Goal: Task Accomplishment & Management: Manage account settings

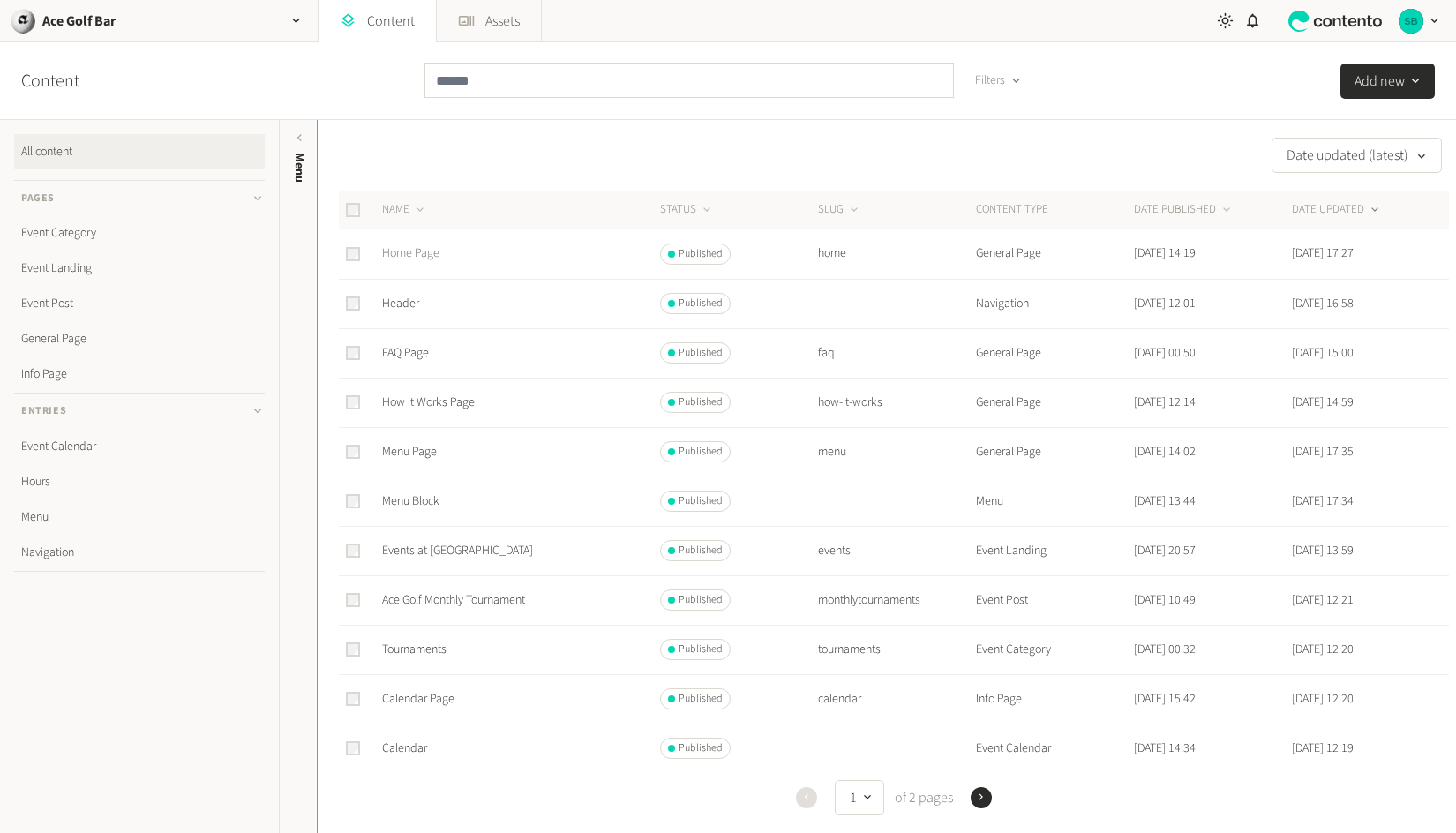
click at [411, 259] on link "Home Page" at bounding box center [411, 254] width 57 height 18
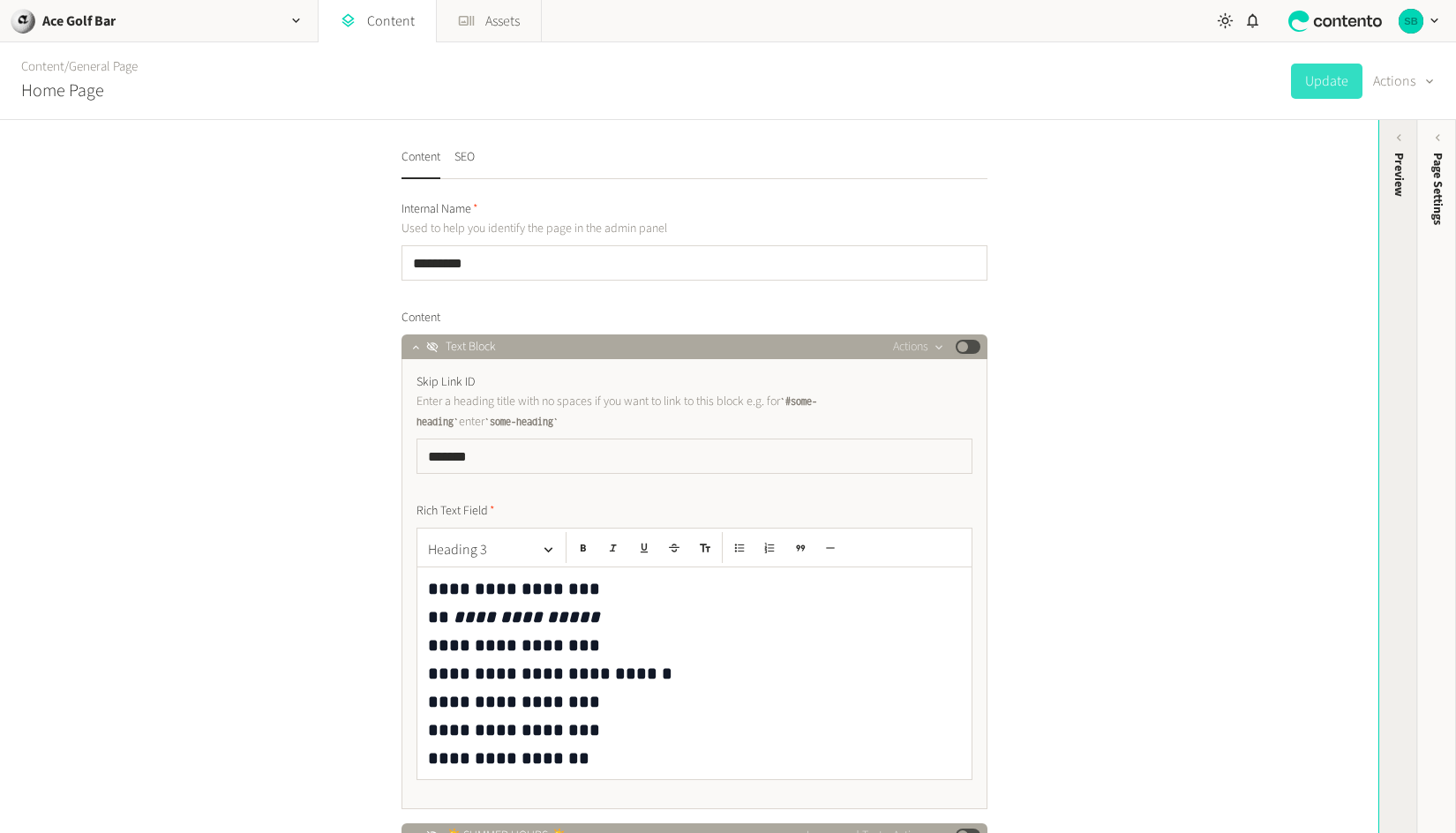
click at [1381, 402] on div "Preview" at bounding box center [1398, 290] width 38 height 318
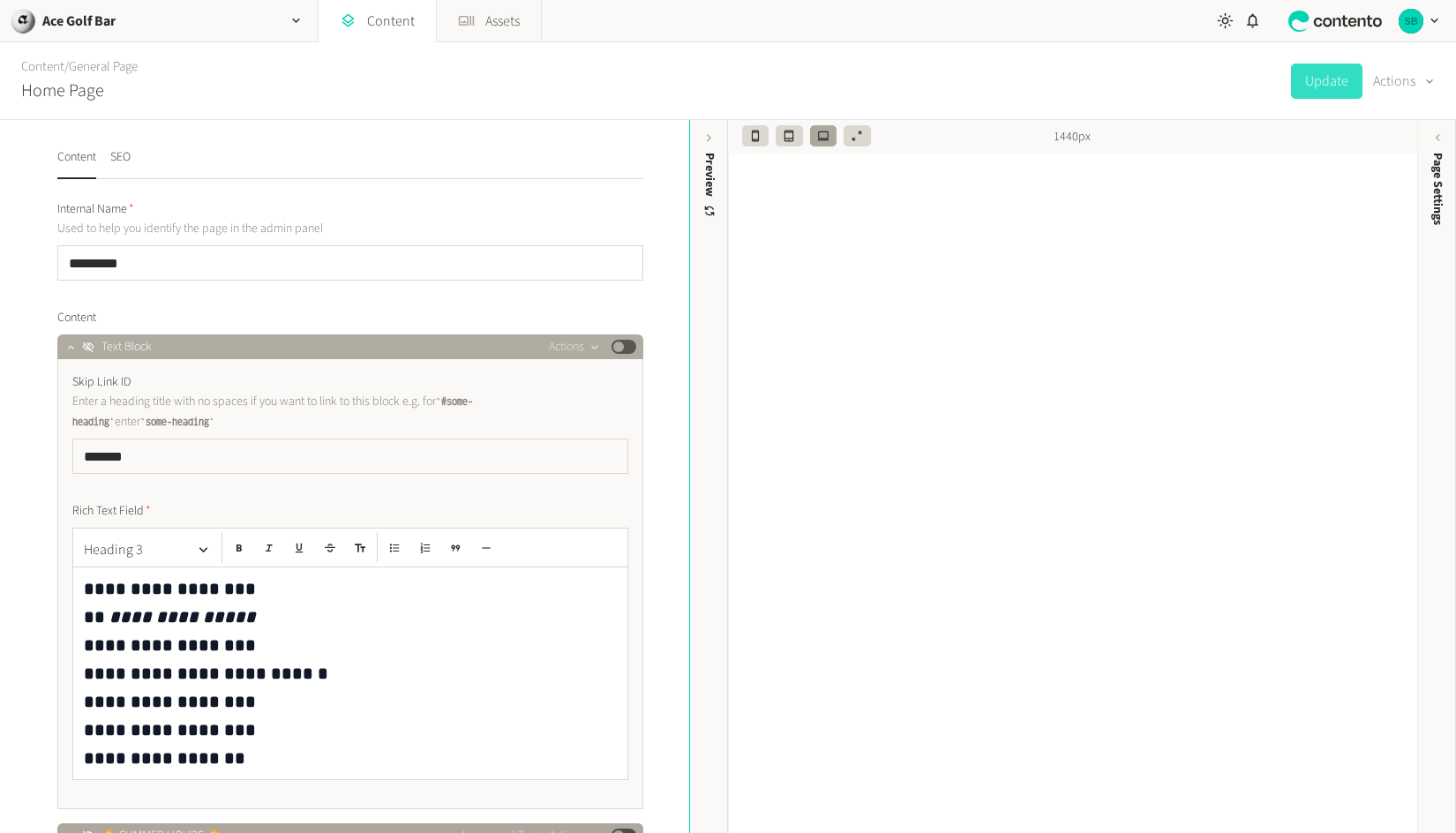
click at [620, 350] on button "Published" at bounding box center [623, 347] width 25 height 14
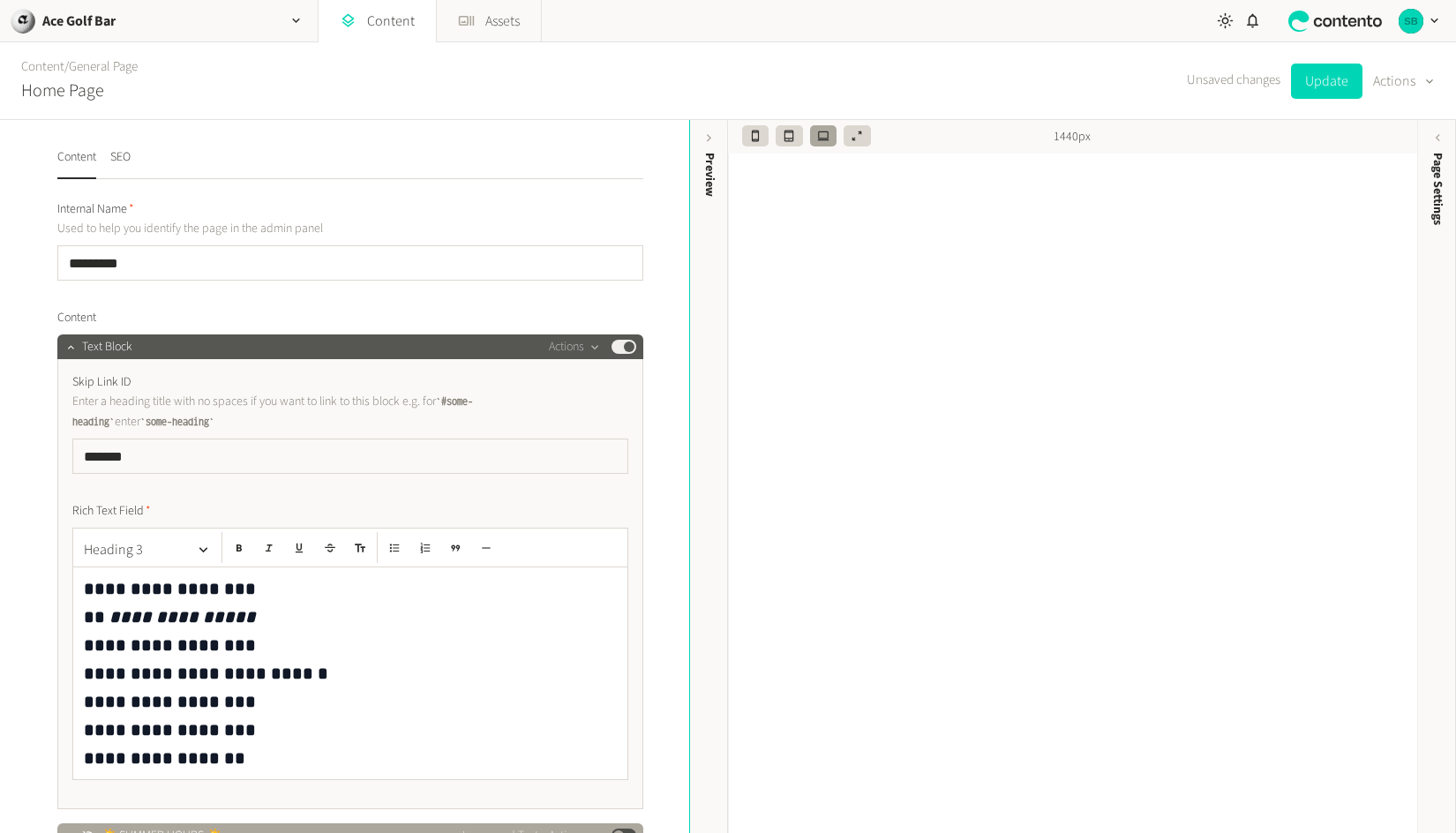
click at [626, 346] on button "Published" at bounding box center [623, 347] width 25 height 14
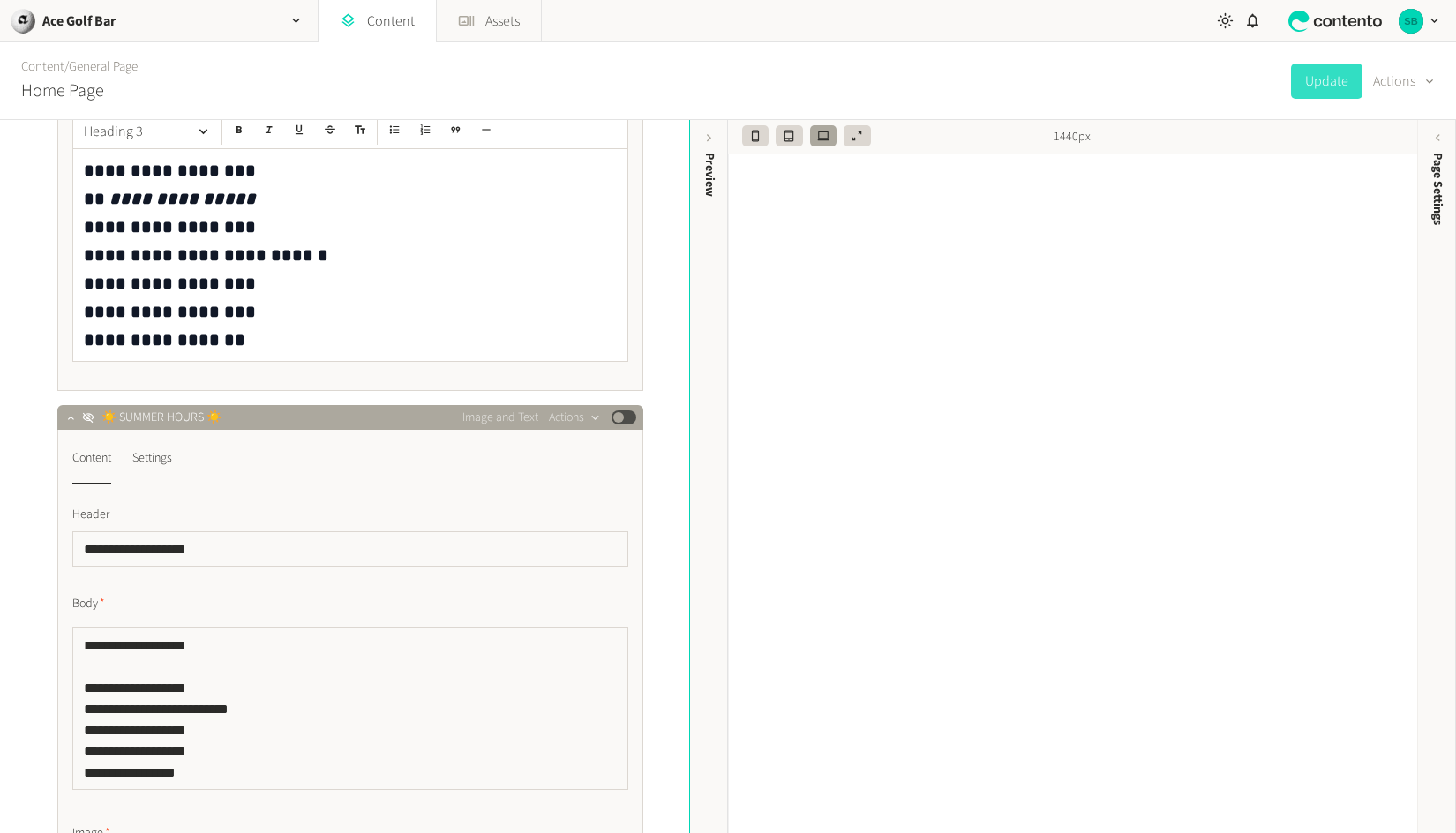
scroll to position [424, 0]
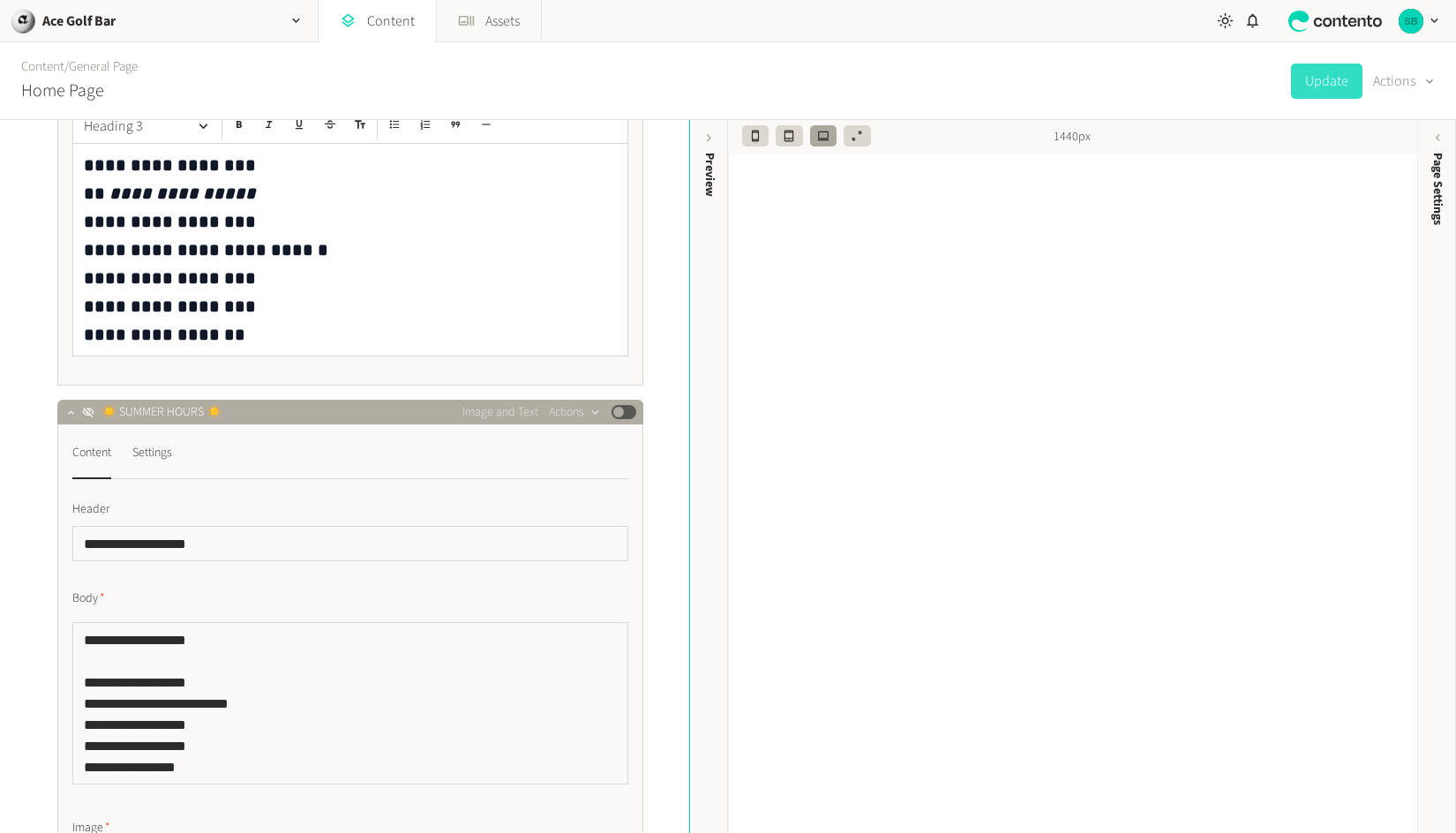
click at [623, 412] on button "Published" at bounding box center [623, 412] width 25 height 14
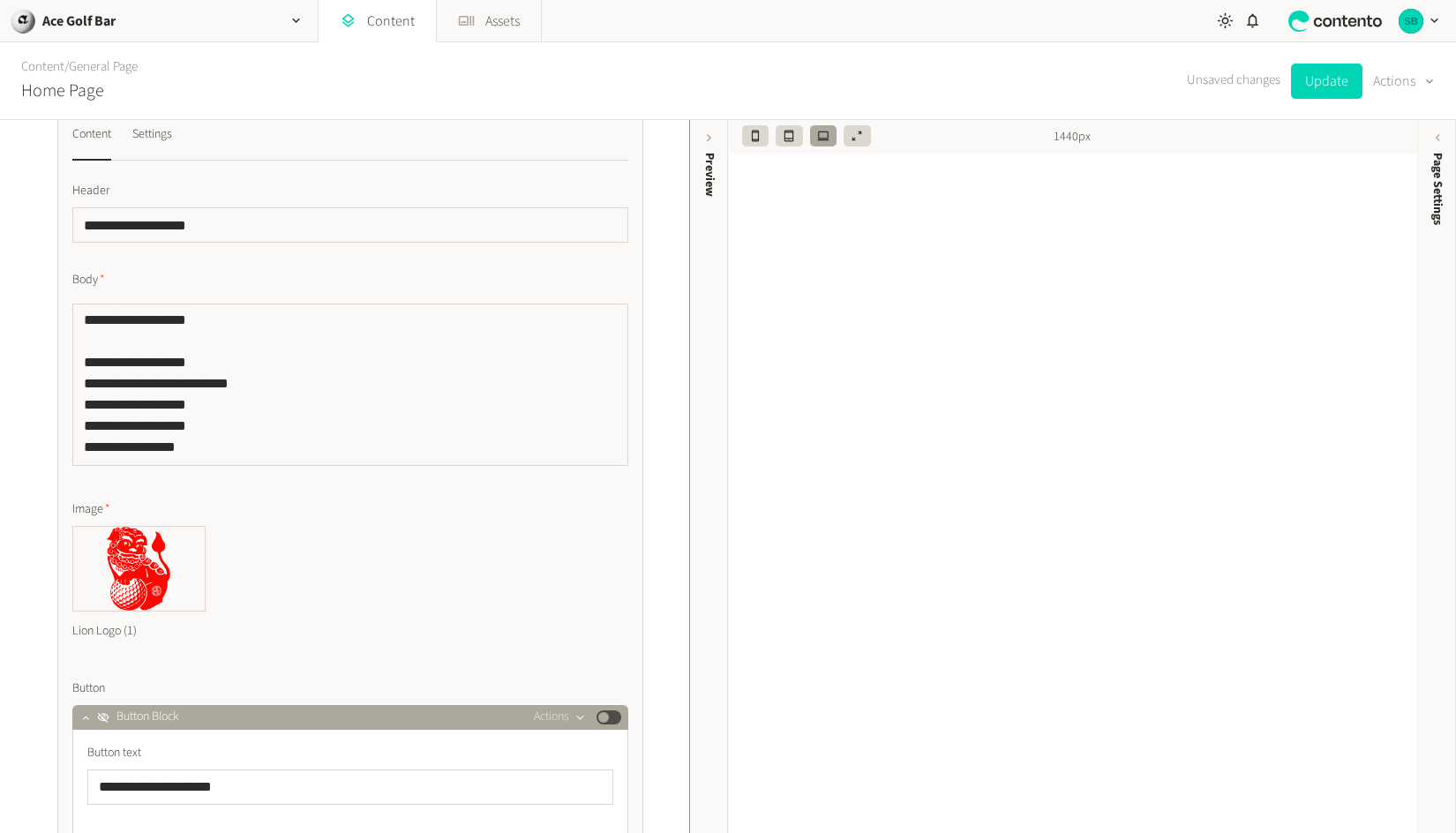
scroll to position [758, 0]
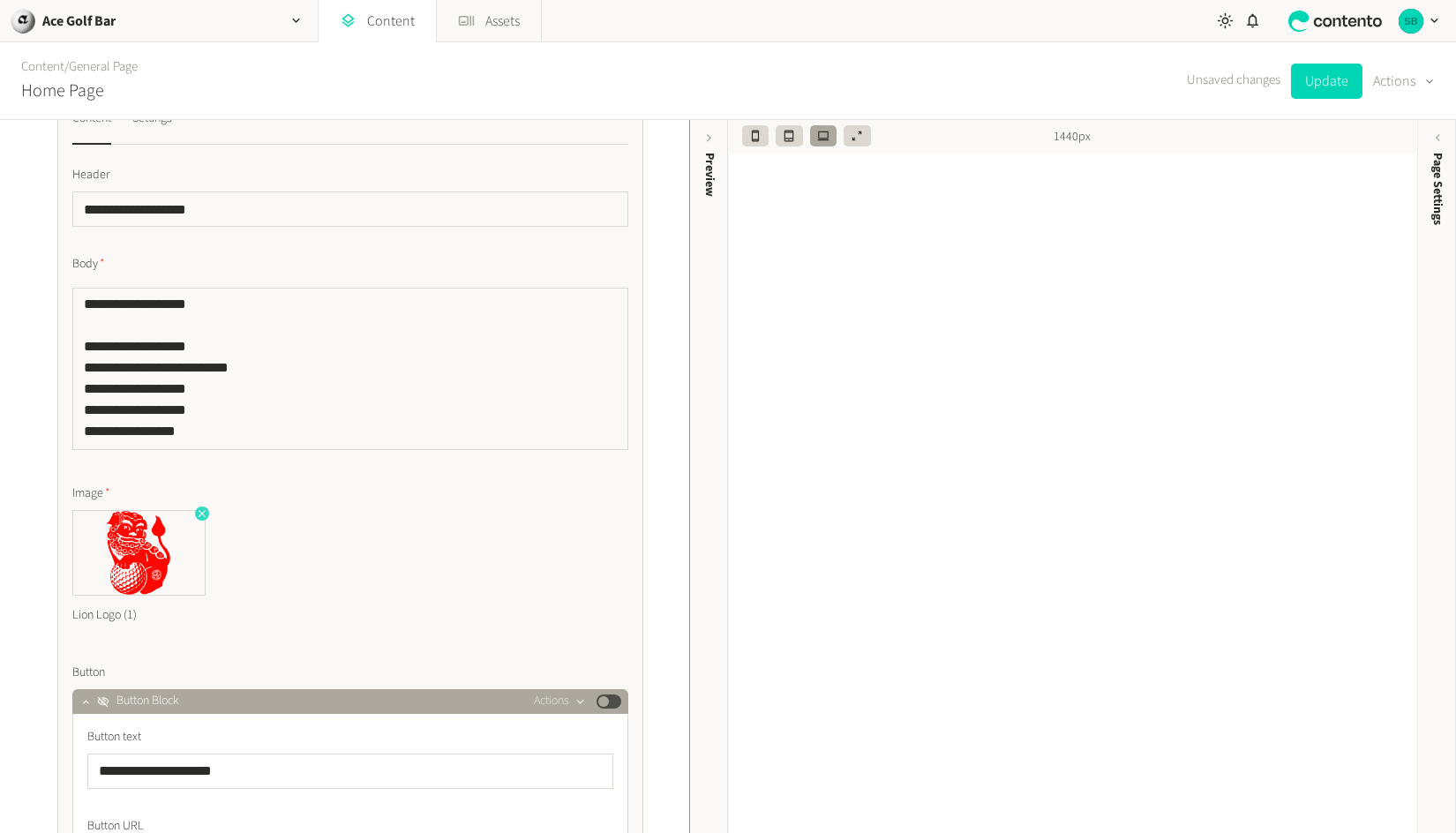
click at [201, 510] on icon "button" at bounding box center [202, 514] width 13 height 13
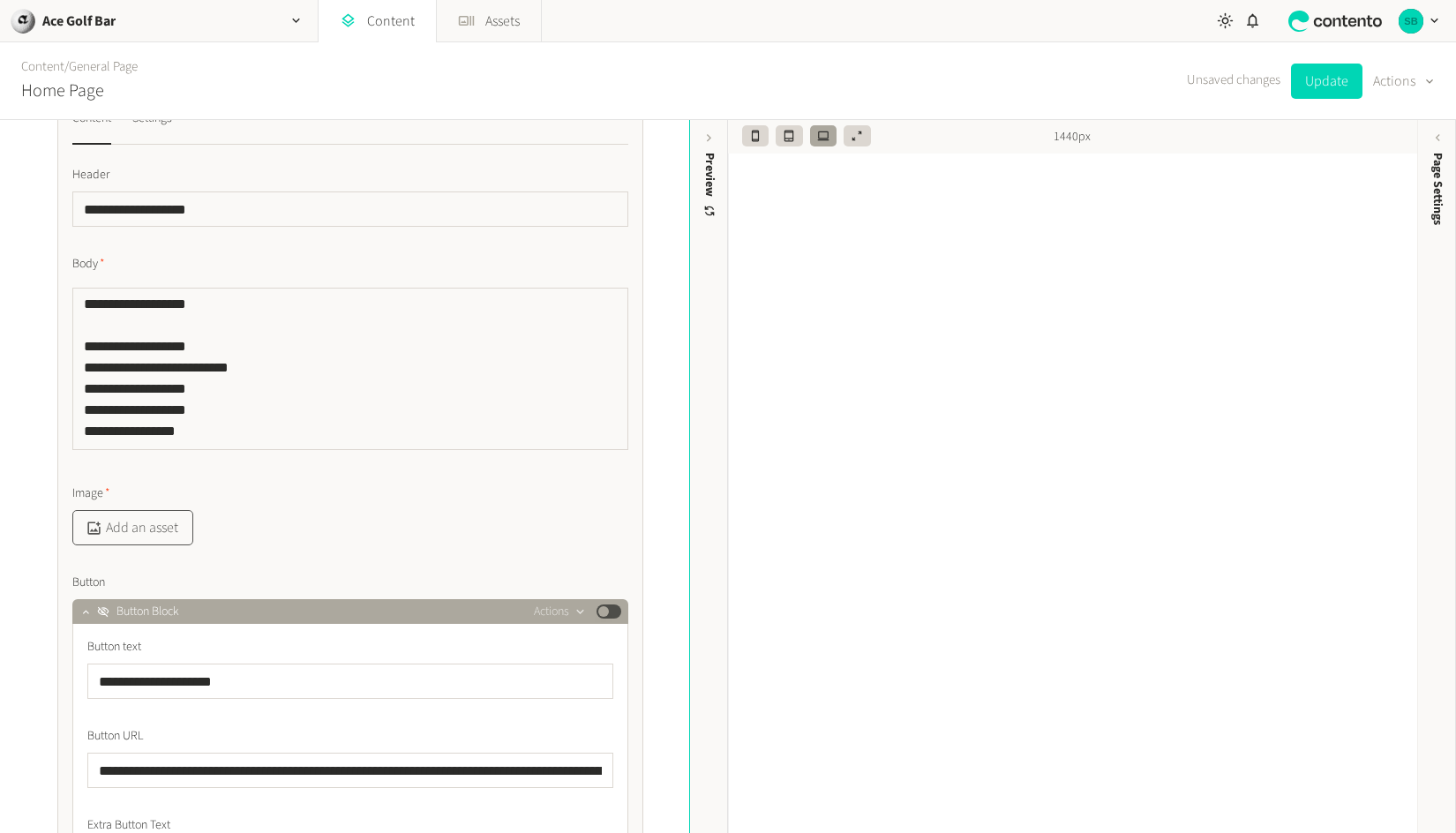
click at [173, 527] on button "Add an asset" at bounding box center [132, 528] width 121 height 36
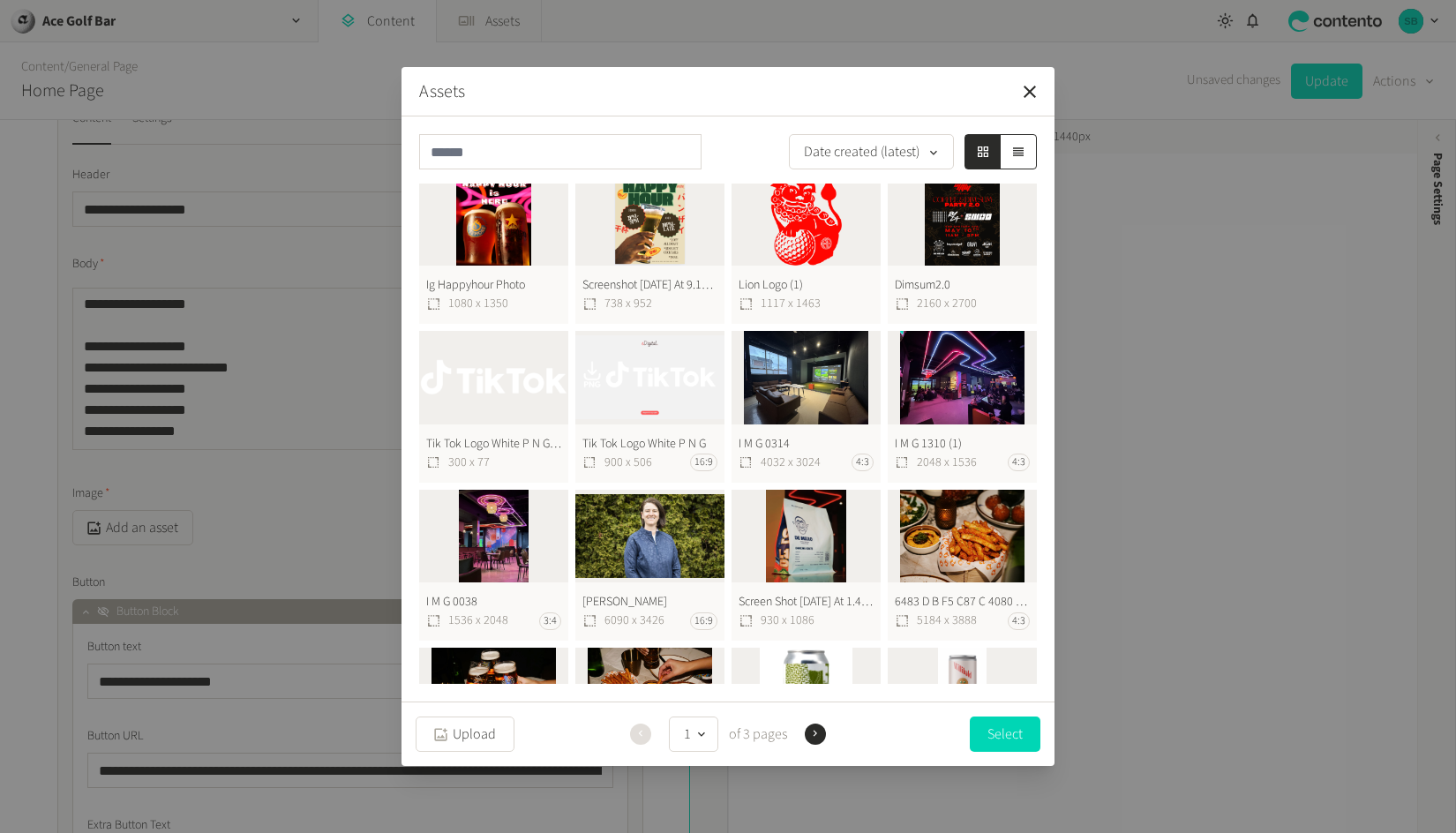
scroll to position [0, 0]
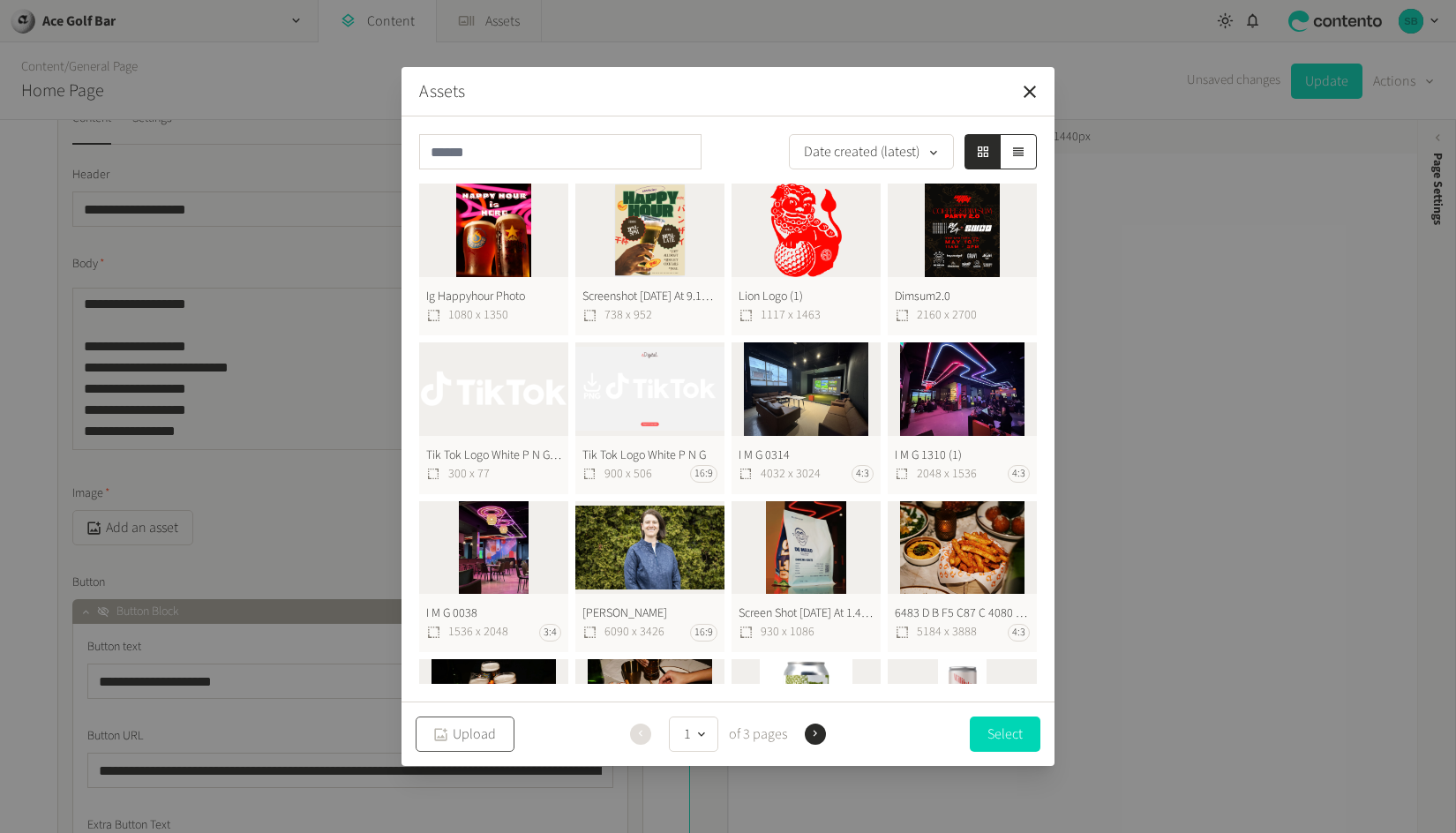
click at [464, 736] on button "Upload" at bounding box center [464, 735] width 99 height 36
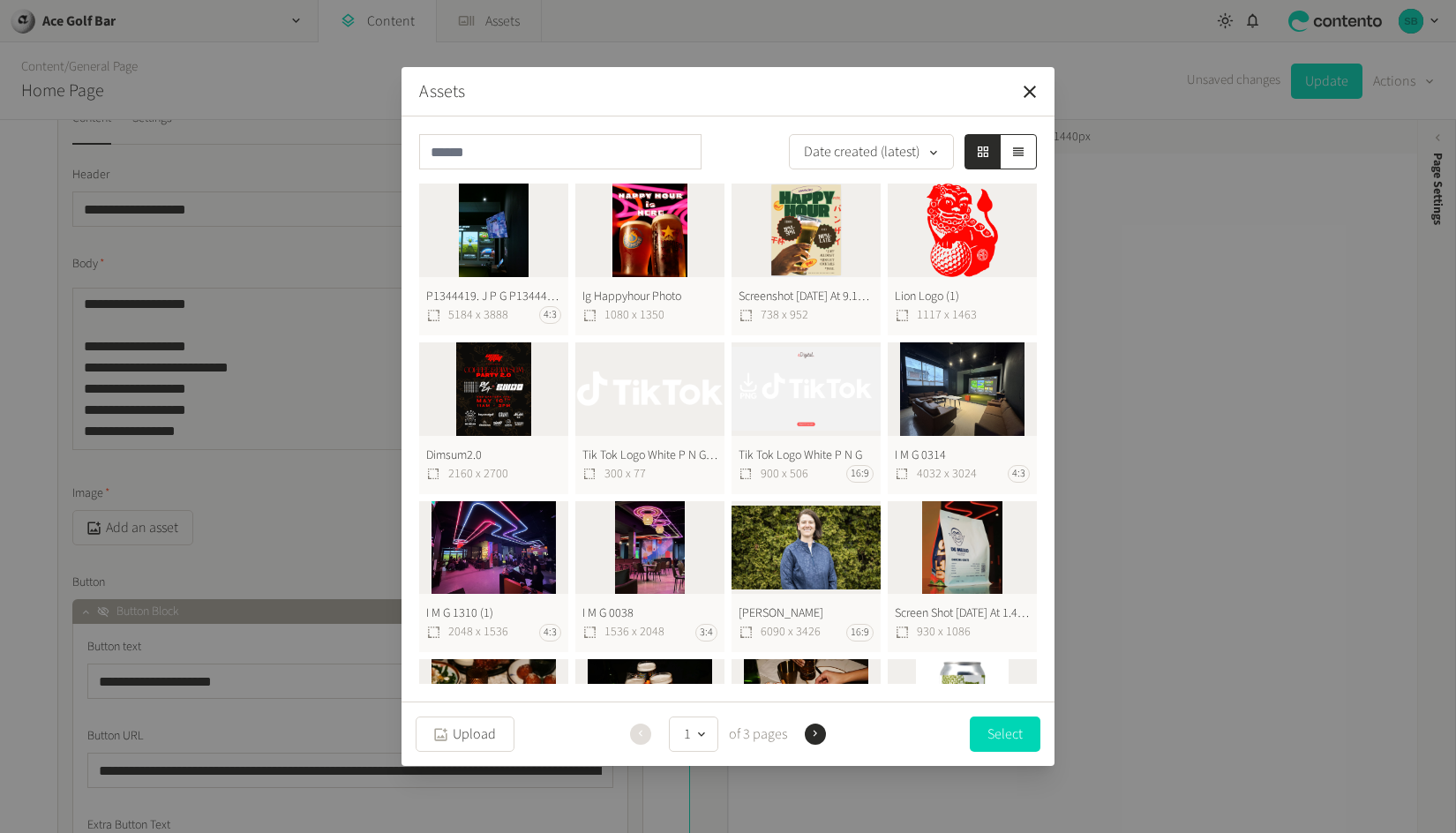
click at [498, 253] on button "P1344419. J P G P1344418. J P G P1344417. J P G P1344416. J P G P1344413. J P G…" at bounding box center [493, 259] width 149 height 152
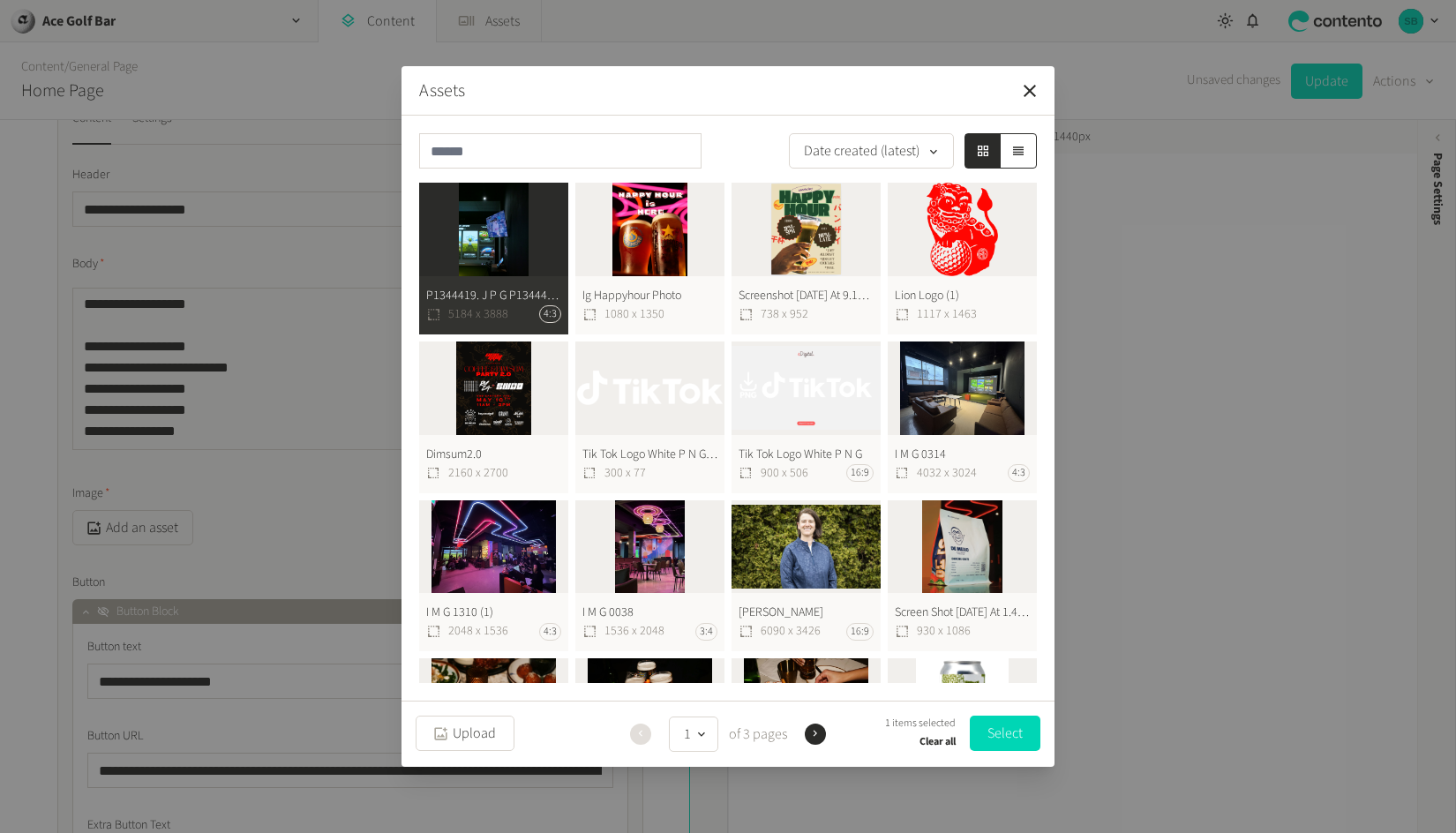
click at [1012, 739] on button "Select" at bounding box center [1004, 734] width 71 height 36
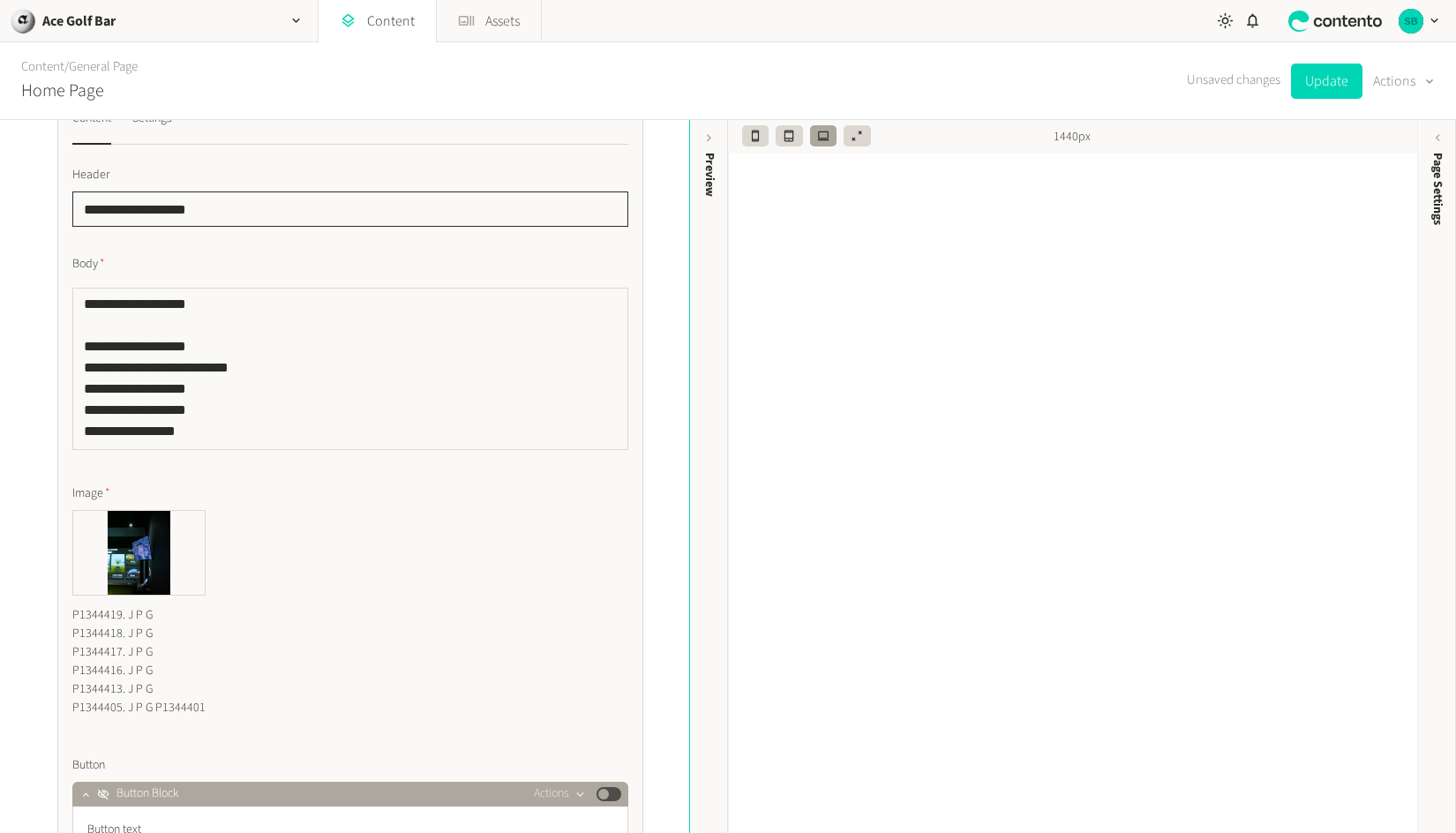
click at [150, 202] on input "**********" at bounding box center [350, 209] width 556 height 36
paste input "*****"
type input "**********"
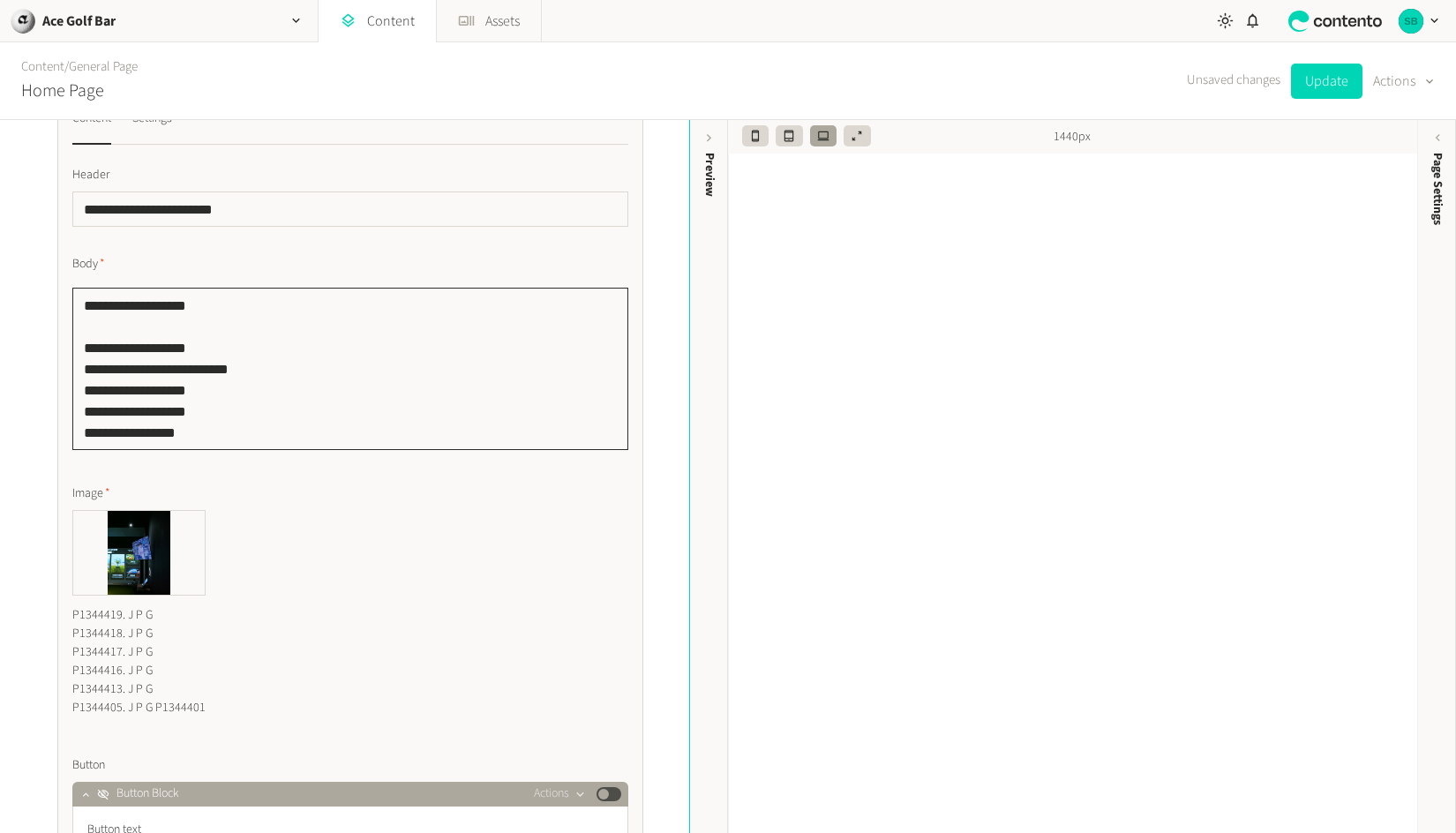
drag, startPoint x: 246, startPoint y: 434, endPoint x: 84, endPoint y: 302, distance: 209.0
click at [84, 302] on textarea "**********" at bounding box center [350, 369] width 556 height 163
paste textarea "**********"
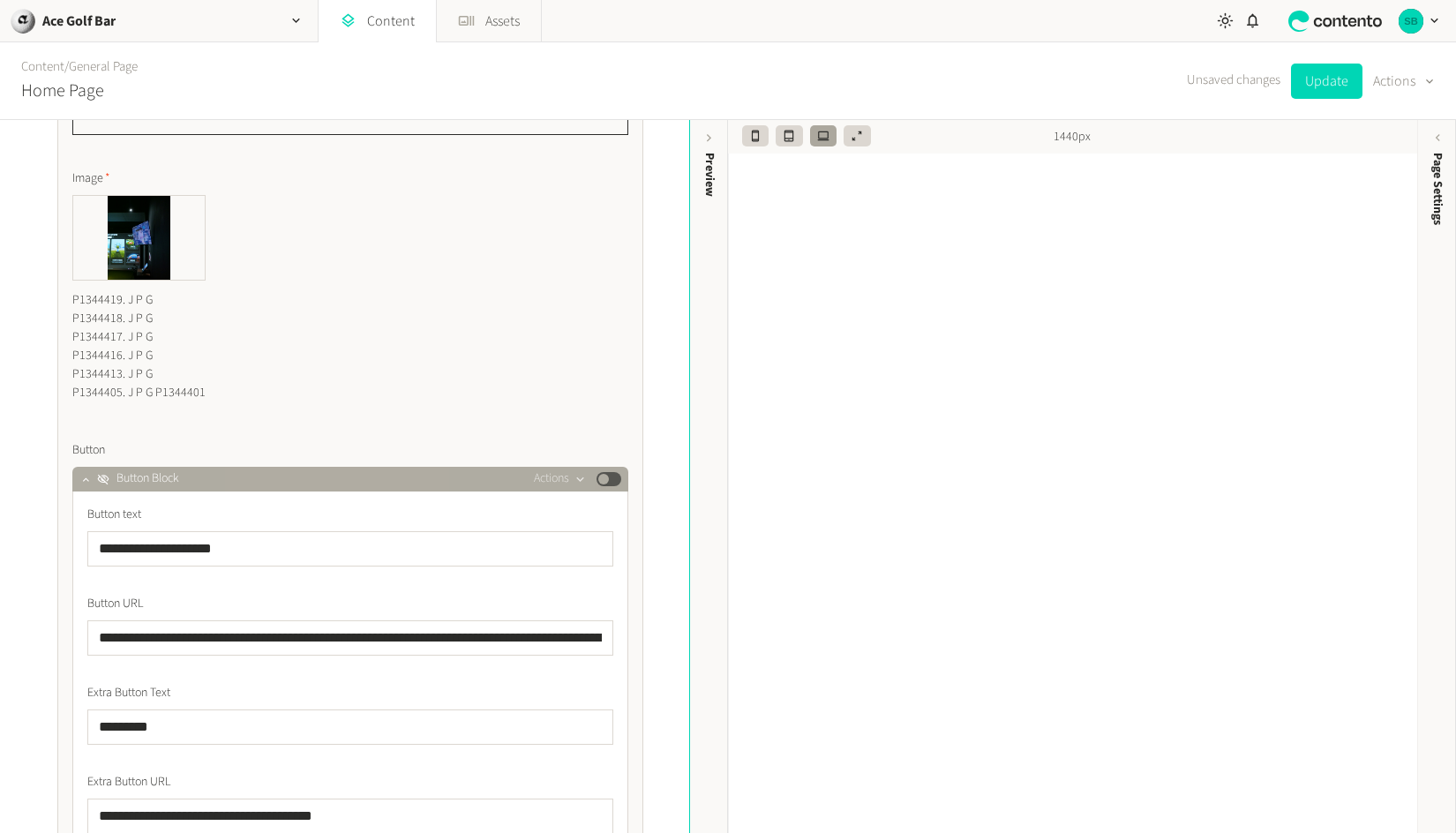
scroll to position [1024, 0]
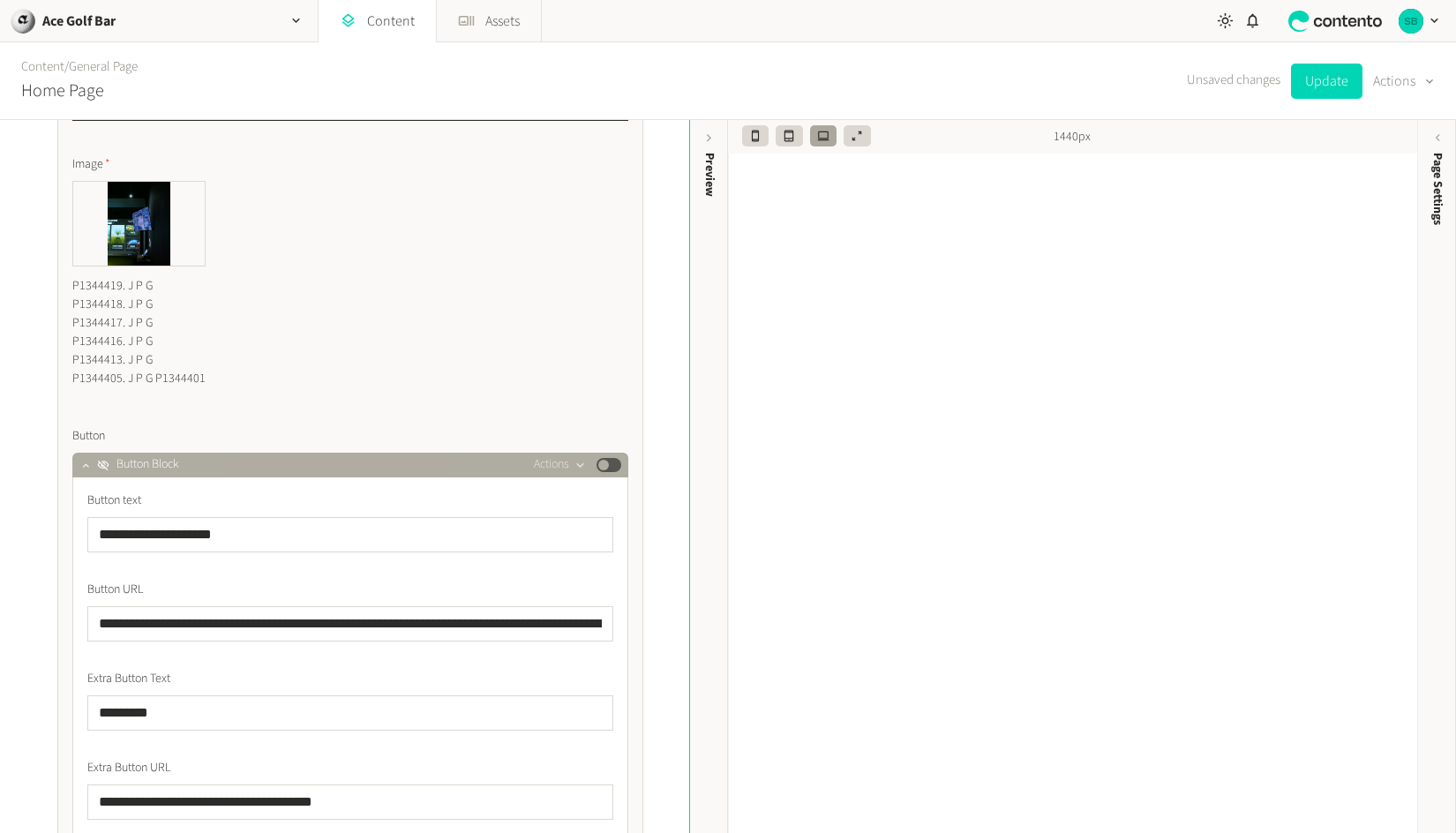
type textarea "**********"
click at [610, 462] on button "Published" at bounding box center [609, 466] width 25 height 14
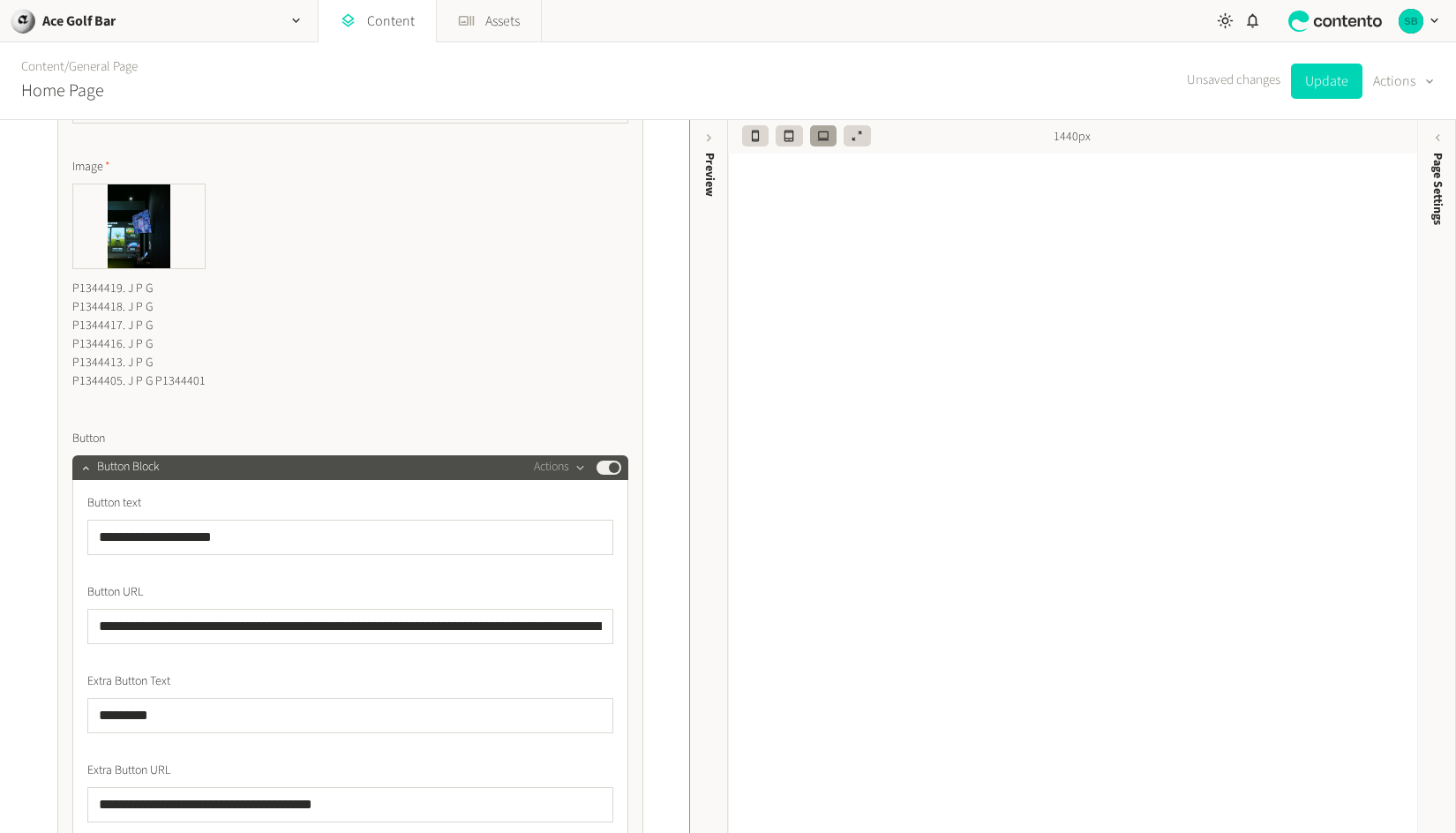
scroll to position [1021, 0]
click at [754, 130] on icon "button" at bounding box center [755, 135] width 7 height 12
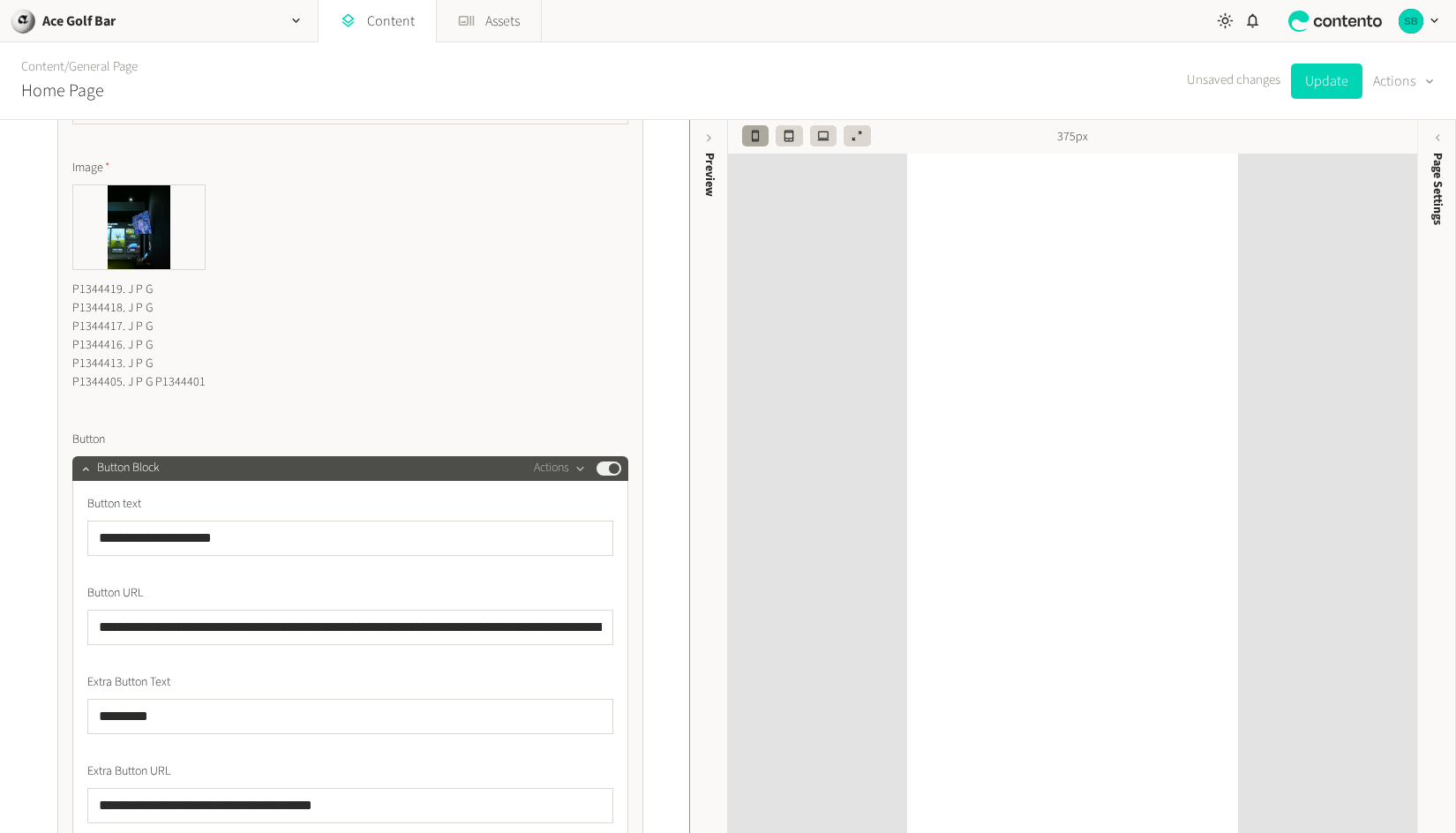
scroll to position [1031, 0]
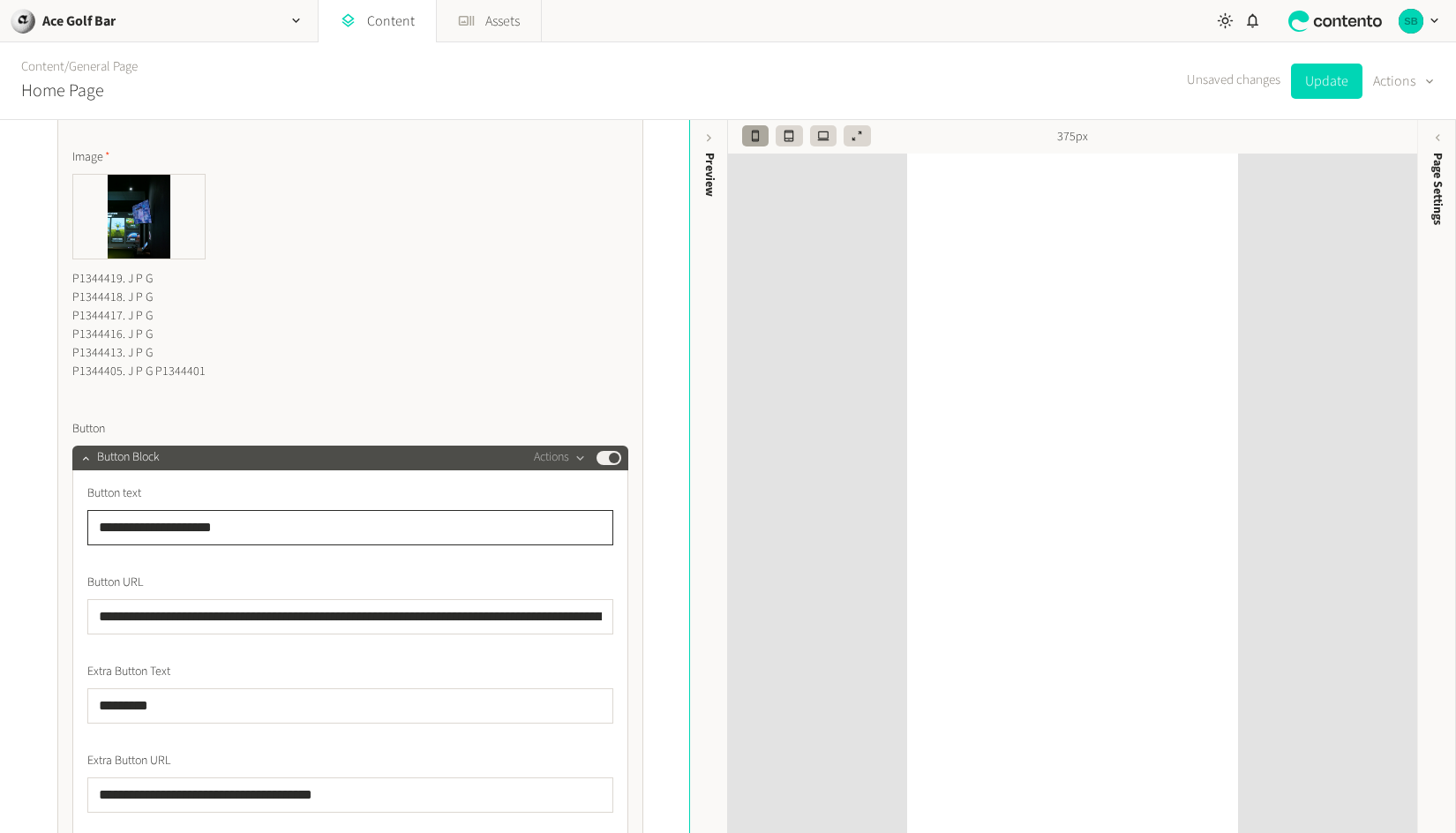
click at [238, 530] on input "**********" at bounding box center [350, 528] width 526 height 36
type input "**********"
click at [257, 617] on input "**********" at bounding box center [350, 618] width 526 height 36
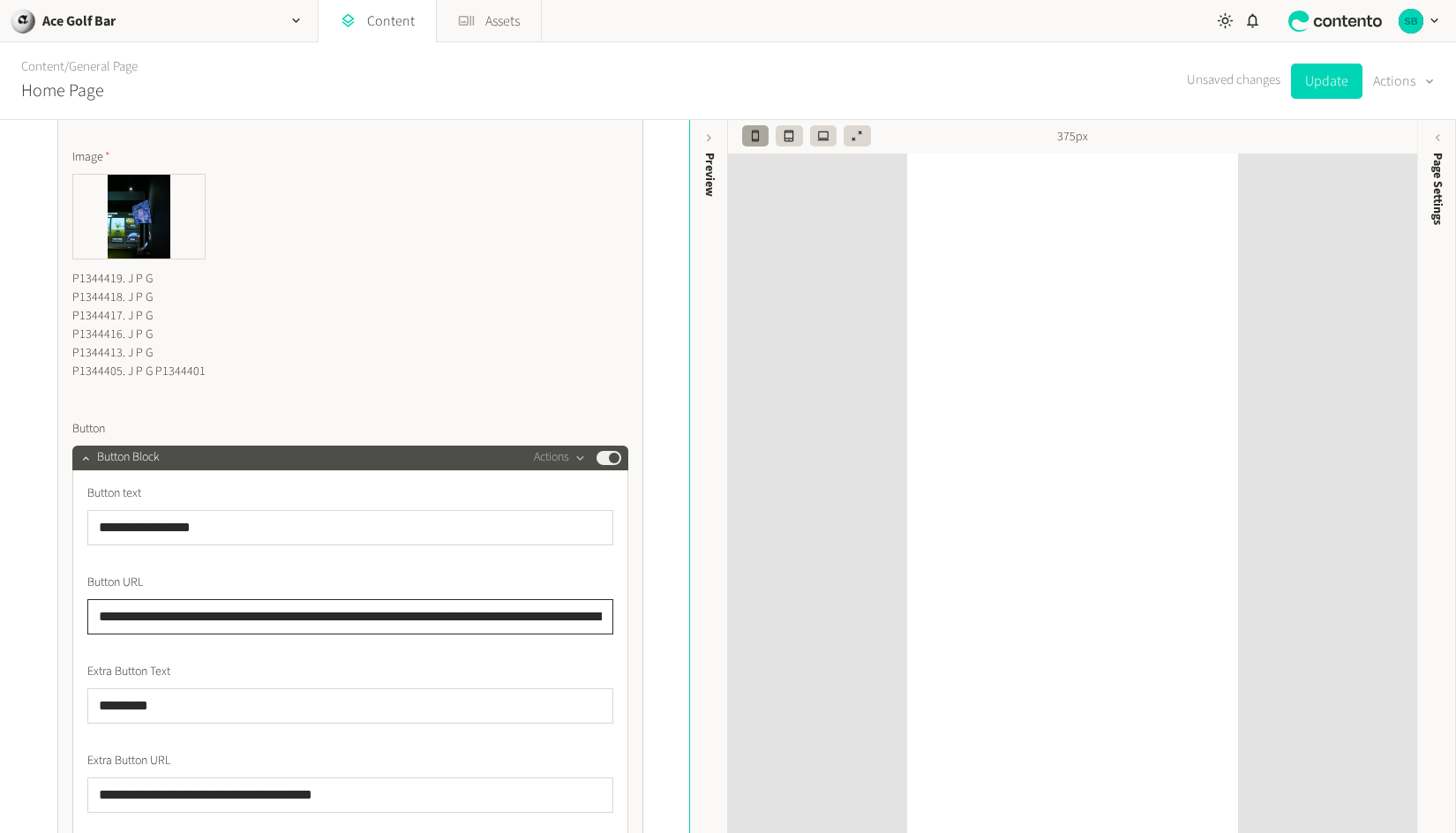
click at [258, 616] on input "**********" at bounding box center [350, 618] width 526 height 36
paste input "text"
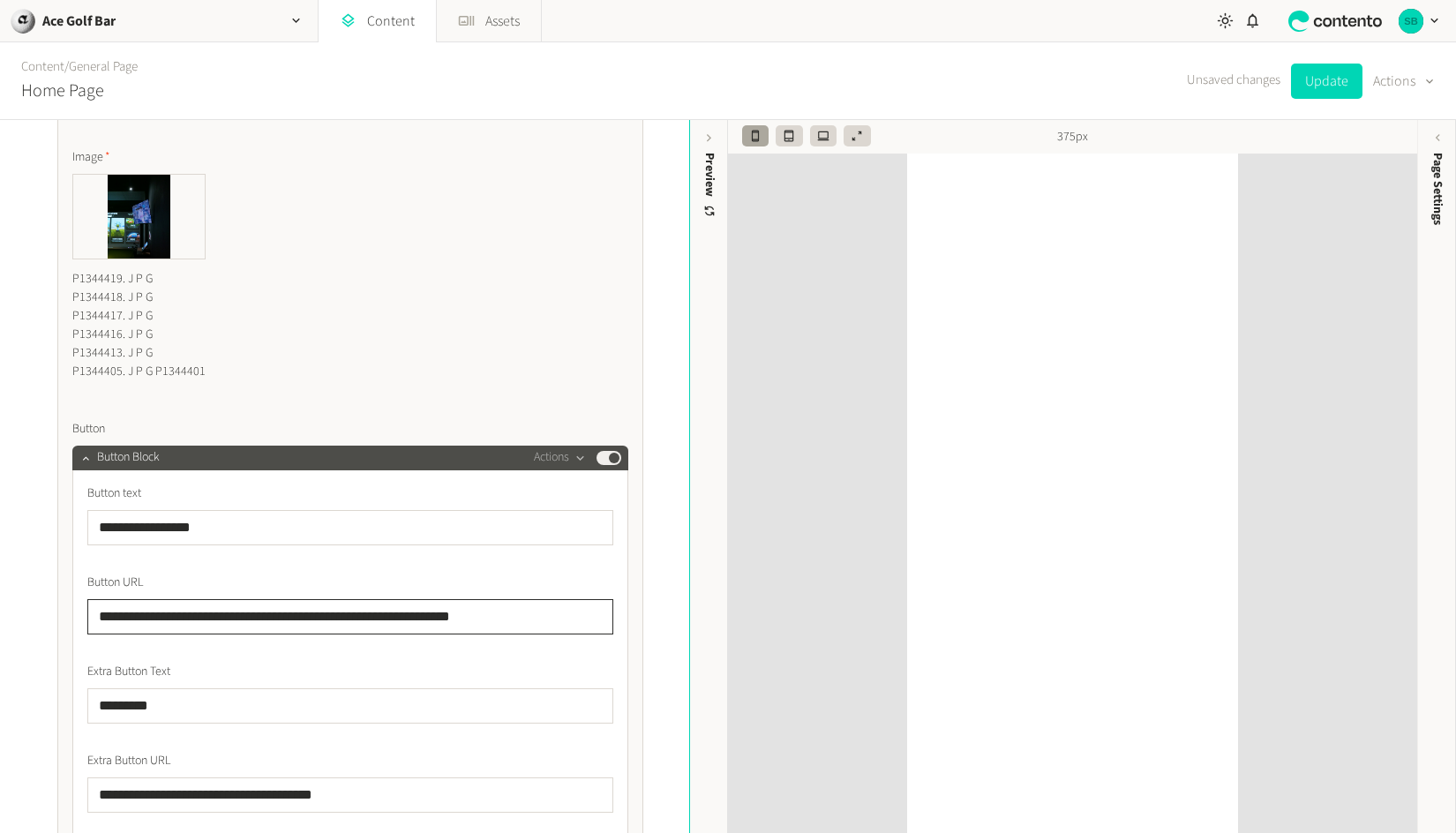
type input "**********"
click at [255, 659] on div "**********" at bounding box center [350, 648] width 526 height 328
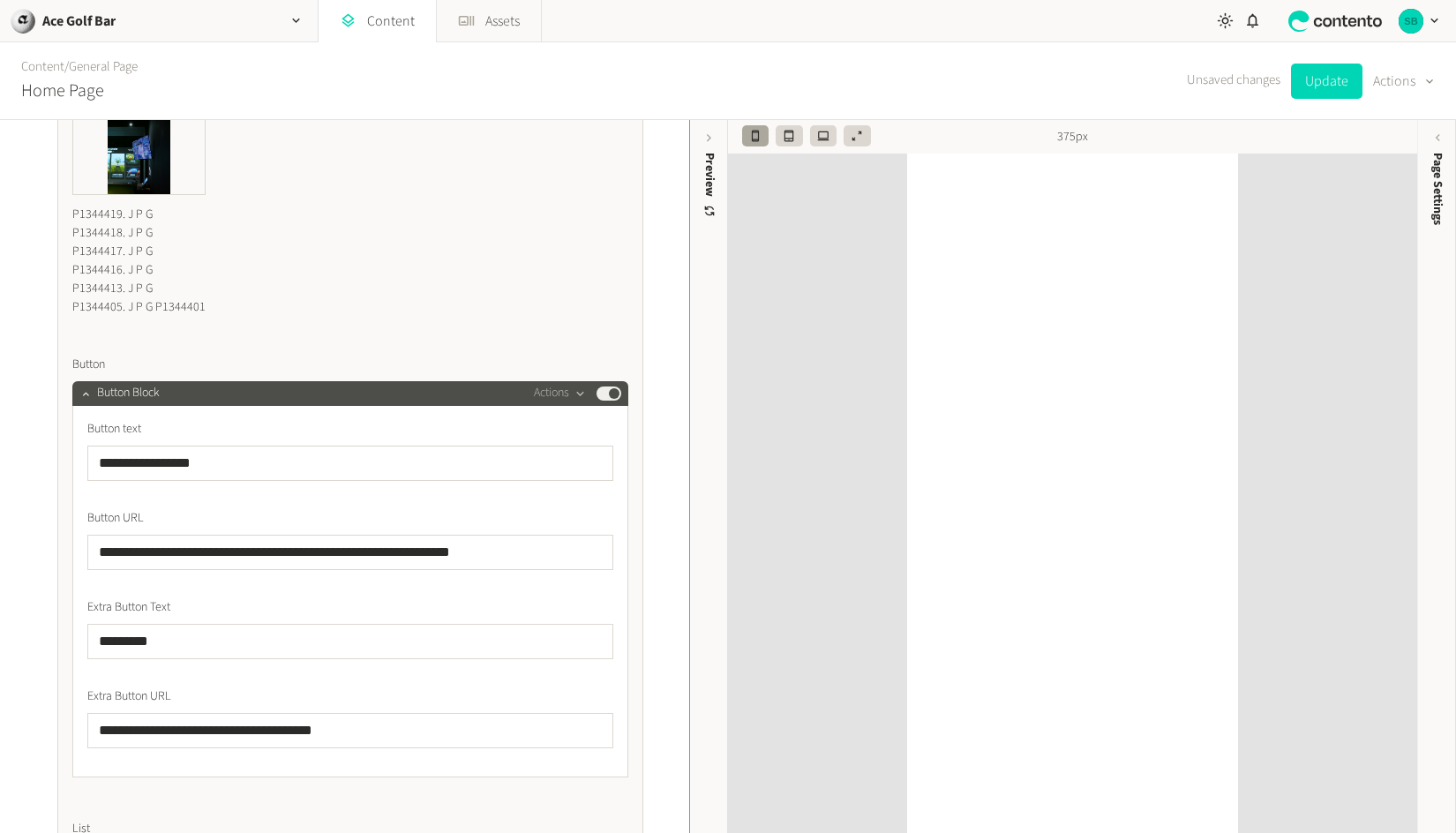
scroll to position [1108, 0]
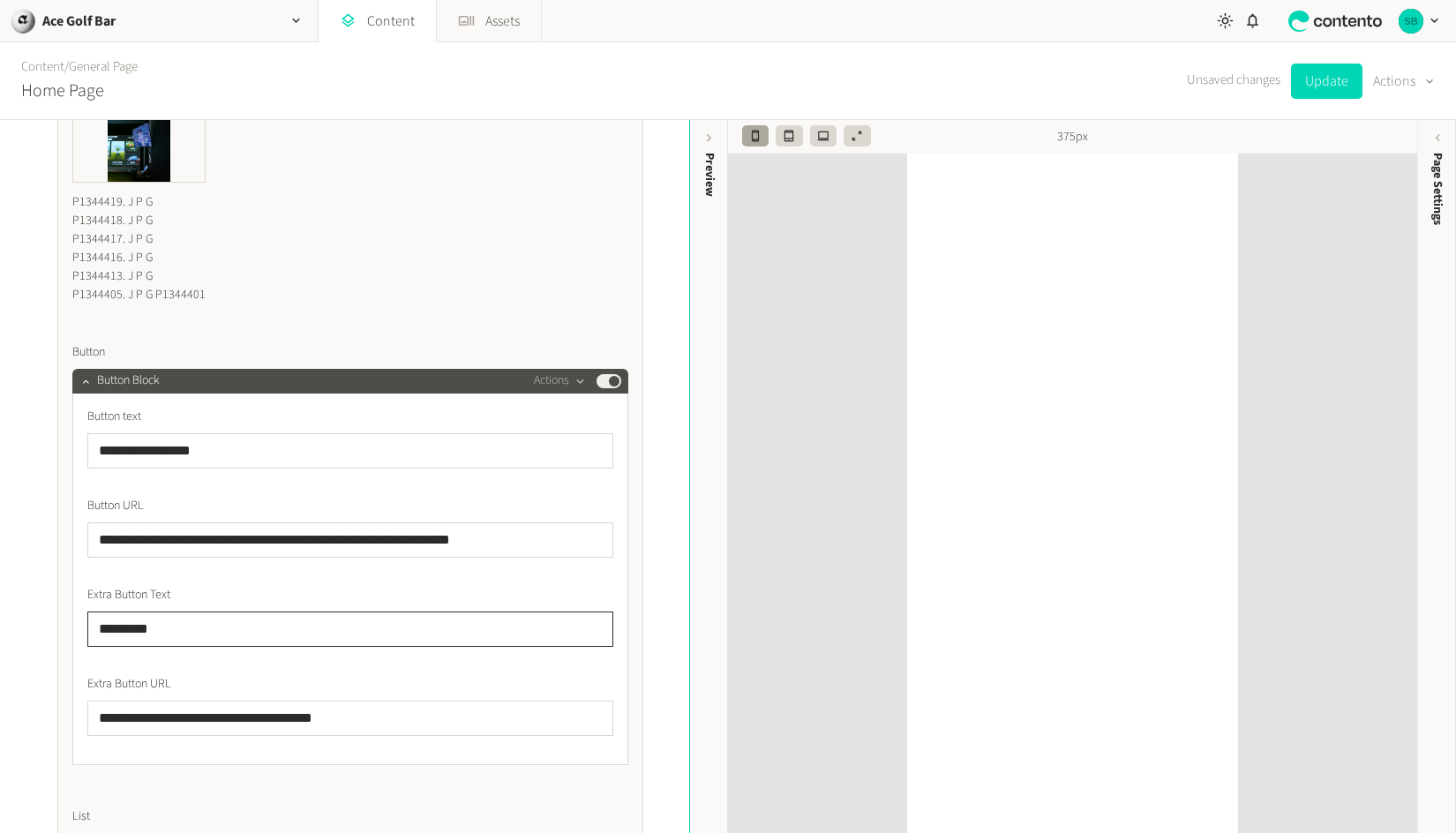
click at [187, 624] on input "*********" at bounding box center [350, 629] width 526 height 36
click at [187, 625] on input "*********" at bounding box center [350, 629] width 526 height 36
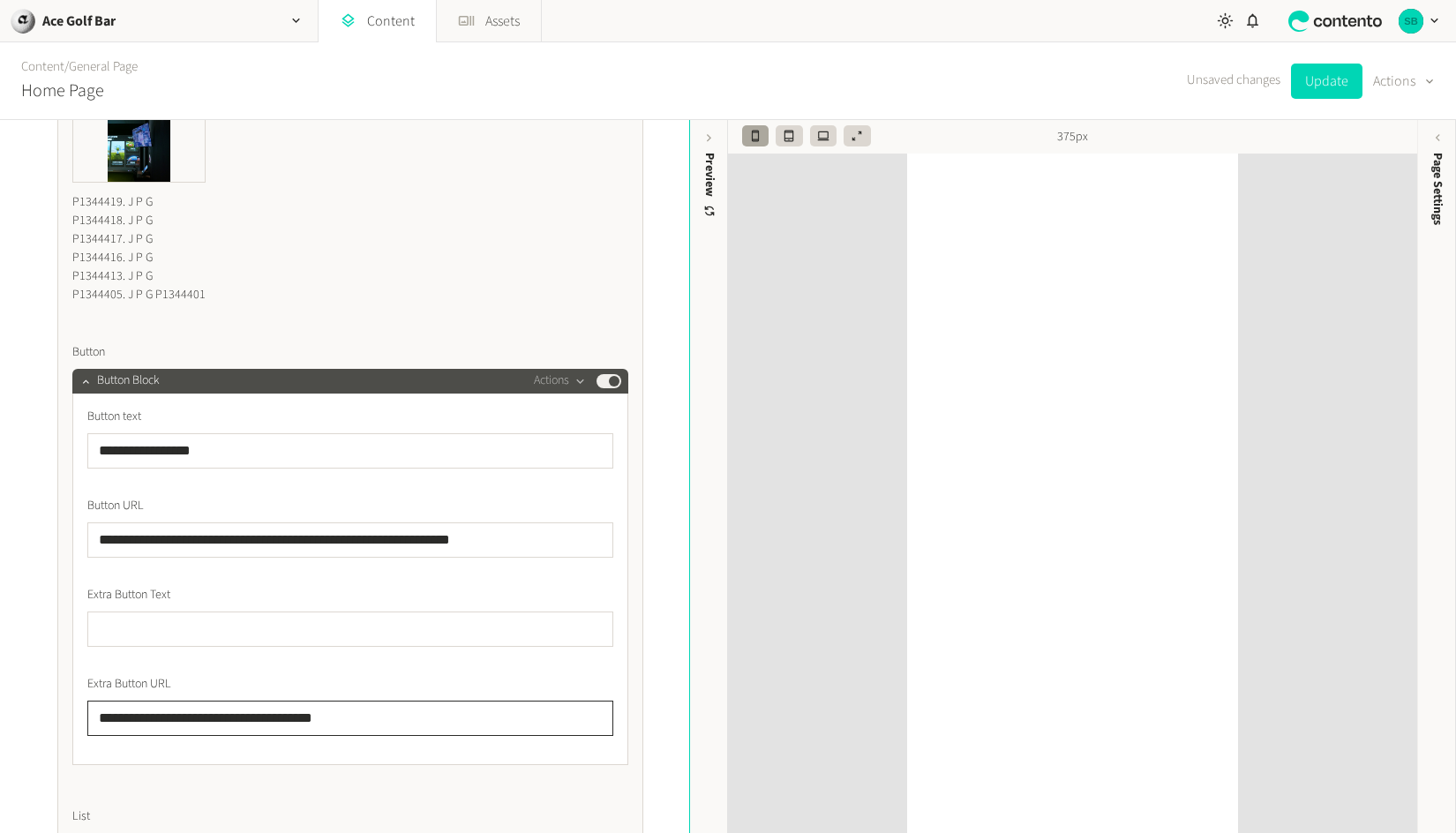
click at [143, 719] on input "**********" at bounding box center [350, 719] width 526 height 36
click at [142, 719] on input "**********" at bounding box center [350, 719] width 526 height 36
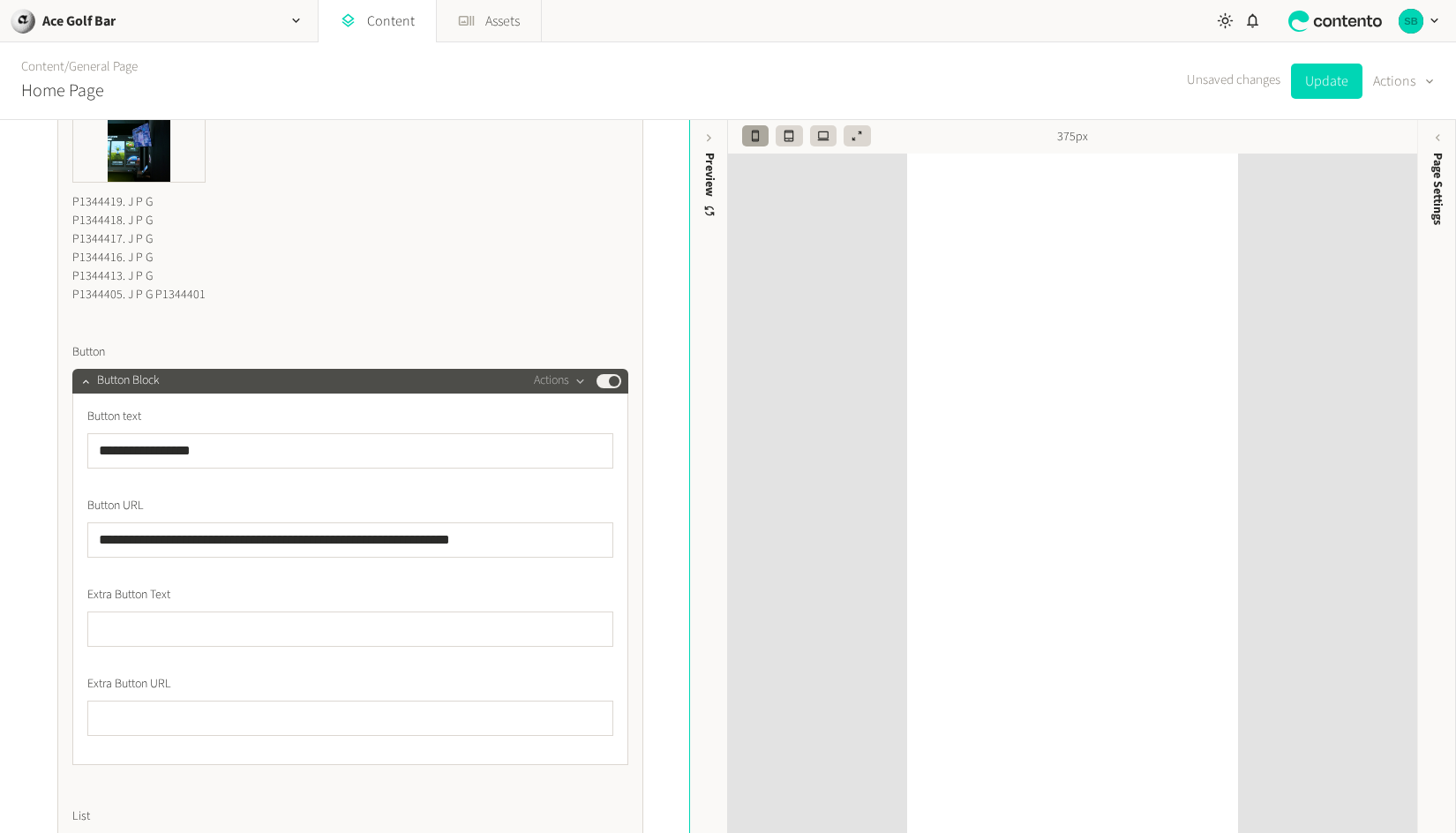
click at [330, 672] on div "**********" at bounding box center [350, 571] width 526 height 328
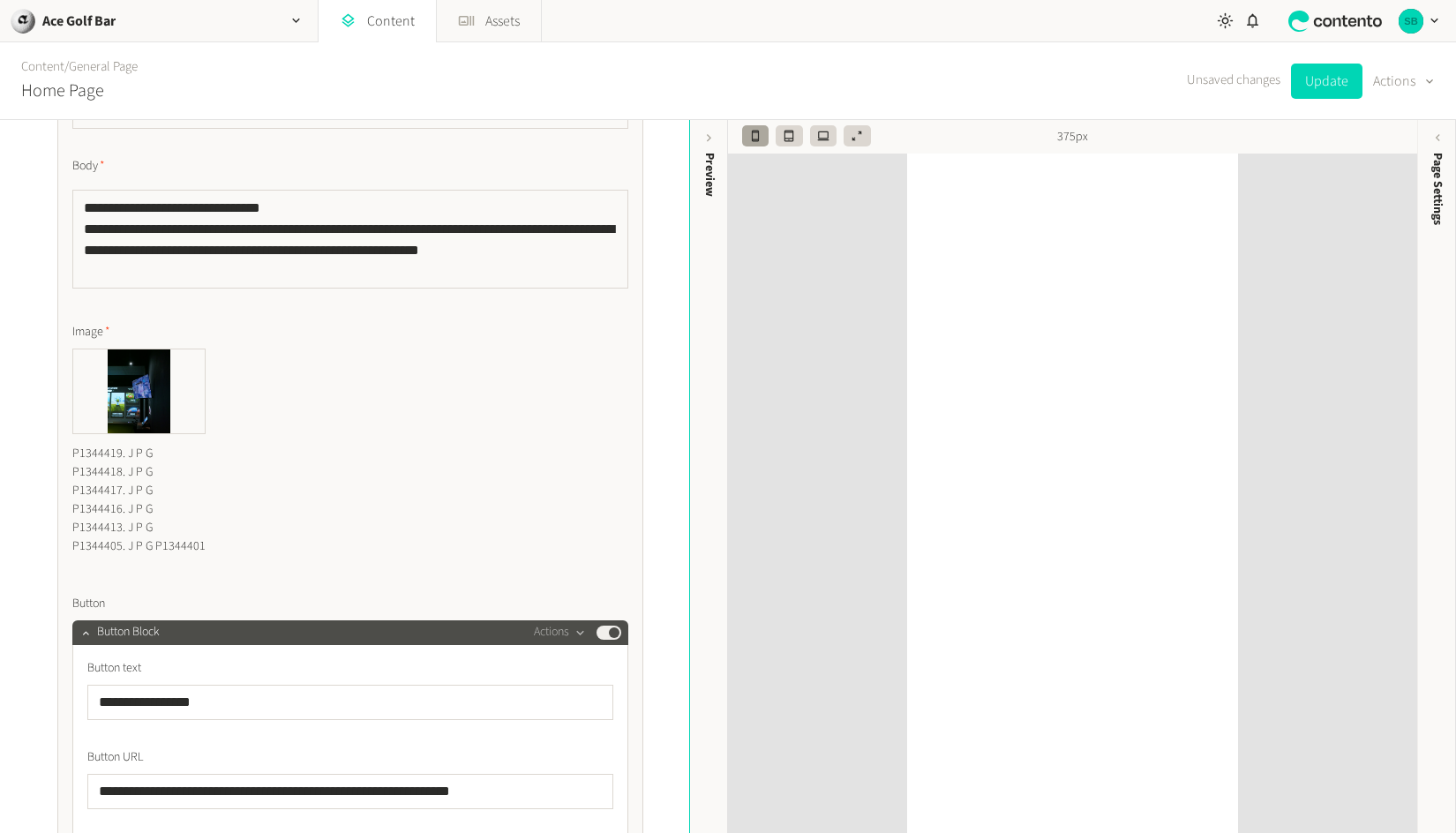
scroll to position [845, 0]
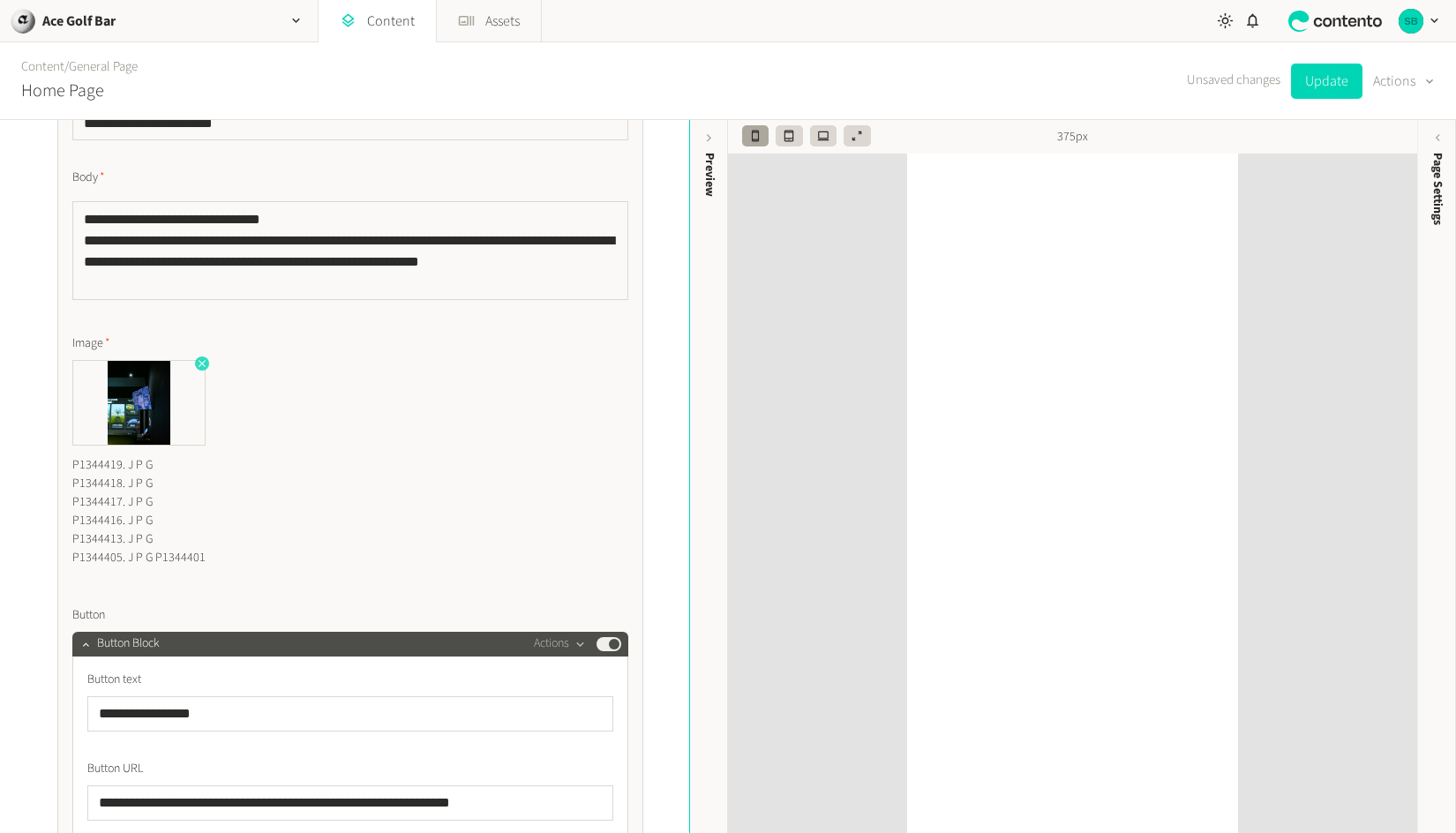
click at [204, 361] on icon "button" at bounding box center [202, 364] width 7 height 7
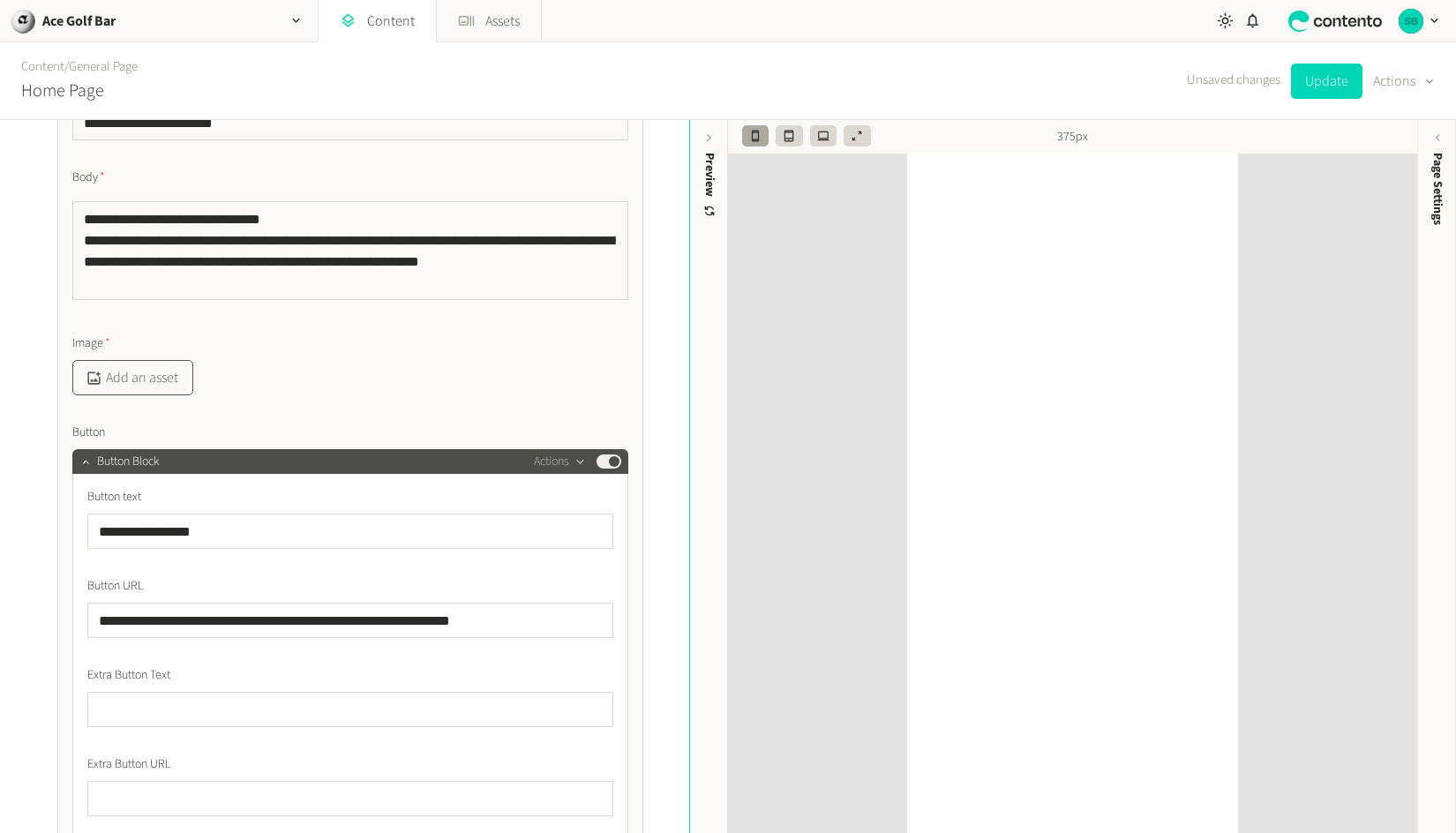
click at [159, 371] on button "Add an asset" at bounding box center [132, 378] width 121 height 36
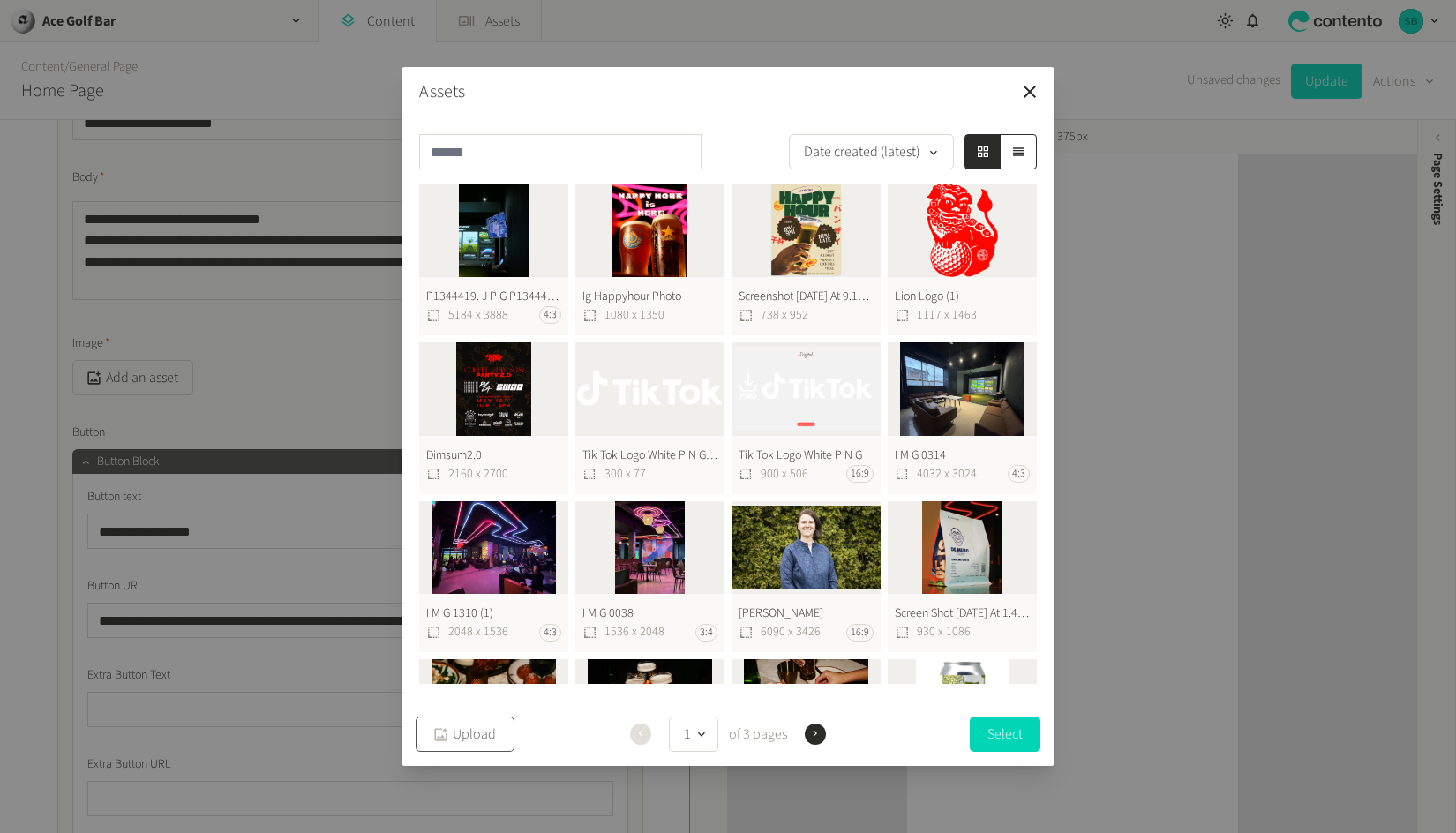
click at [475, 736] on button "Upload" at bounding box center [464, 735] width 99 height 36
click at [1040, 99] on button "button" at bounding box center [1030, 92] width 36 height 36
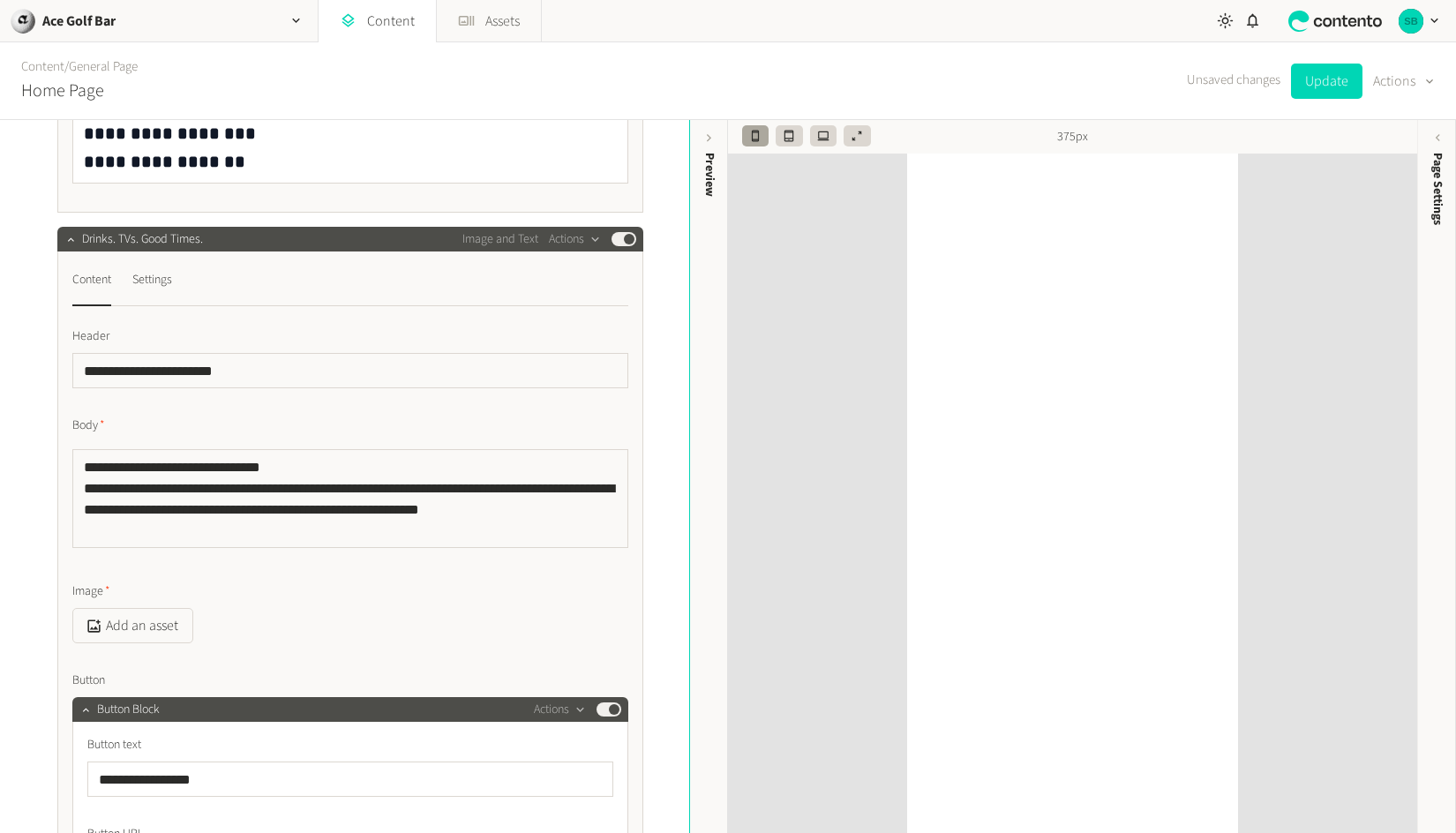
scroll to position [596, 0]
click at [156, 299] on button "Settings" at bounding box center [152, 286] width 39 height 40
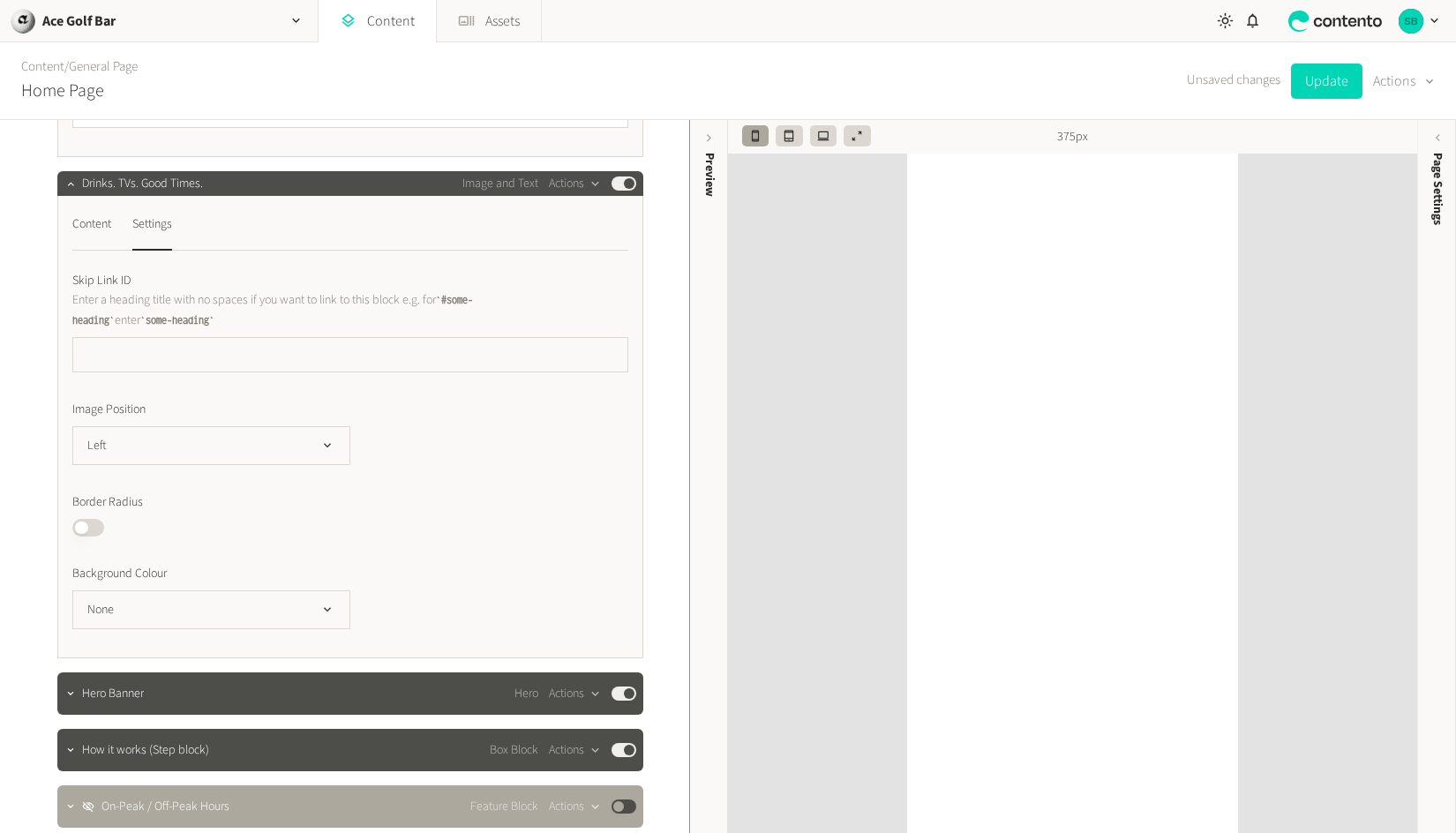
scroll to position [678, 0]
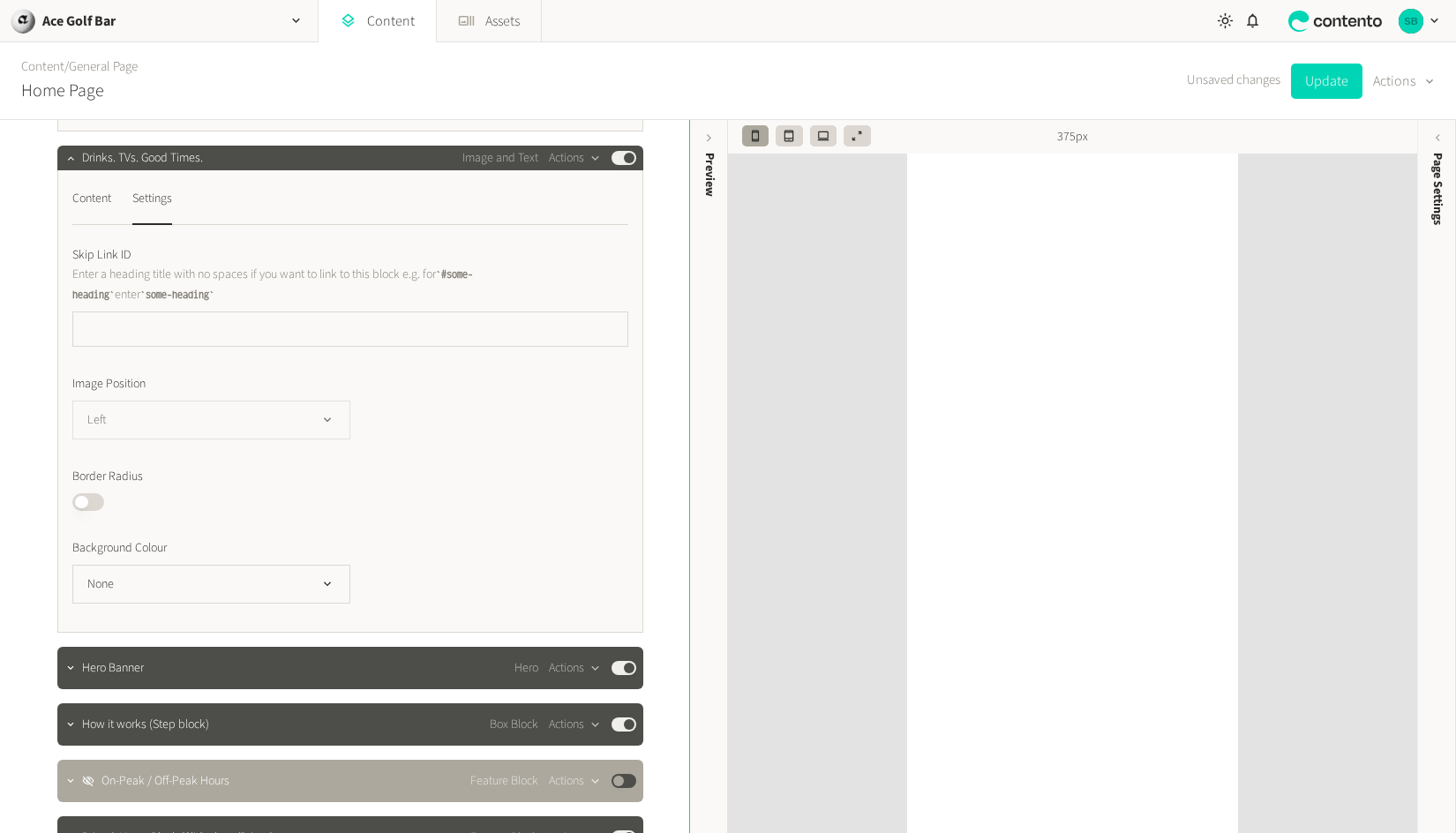
click at [297, 425] on button "Left" at bounding box center [211, 419] width 278 height 38
click at [264, 487] on li "Right" at bounding box center [211, 492] width 276 height 36
click at [779, 133] on button "button" at bounding box center [789, 136] width 27 height 21
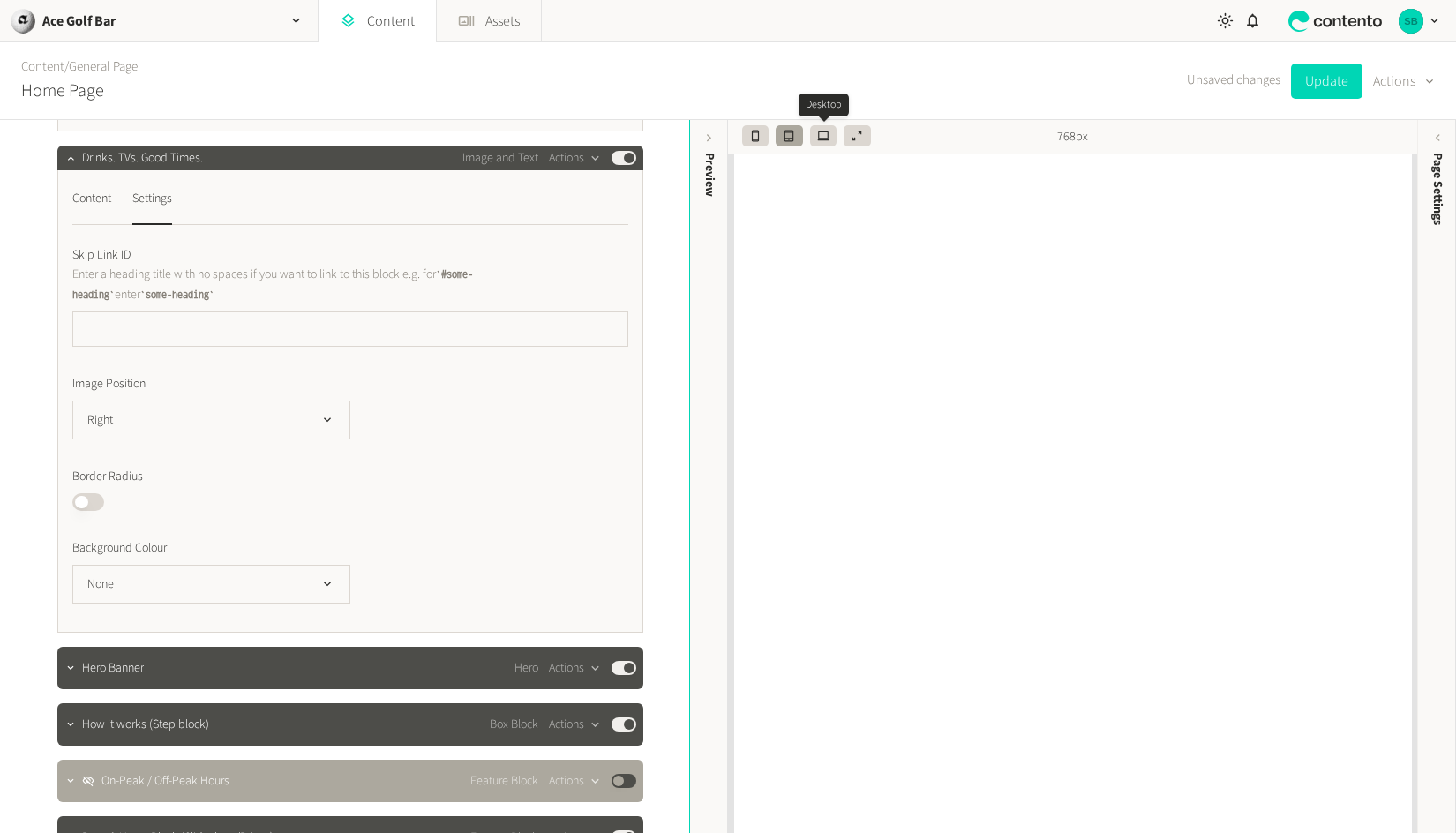
click at [817, 128] on button "button" at bounding box center [824, 136] width 27 height 21
click at [256, 432] on button "Right" at bounding box center [211, 419] width 278 height 38
click at [254, 455] on li "Left" at bounding box center [211, 458] width 276 height 36
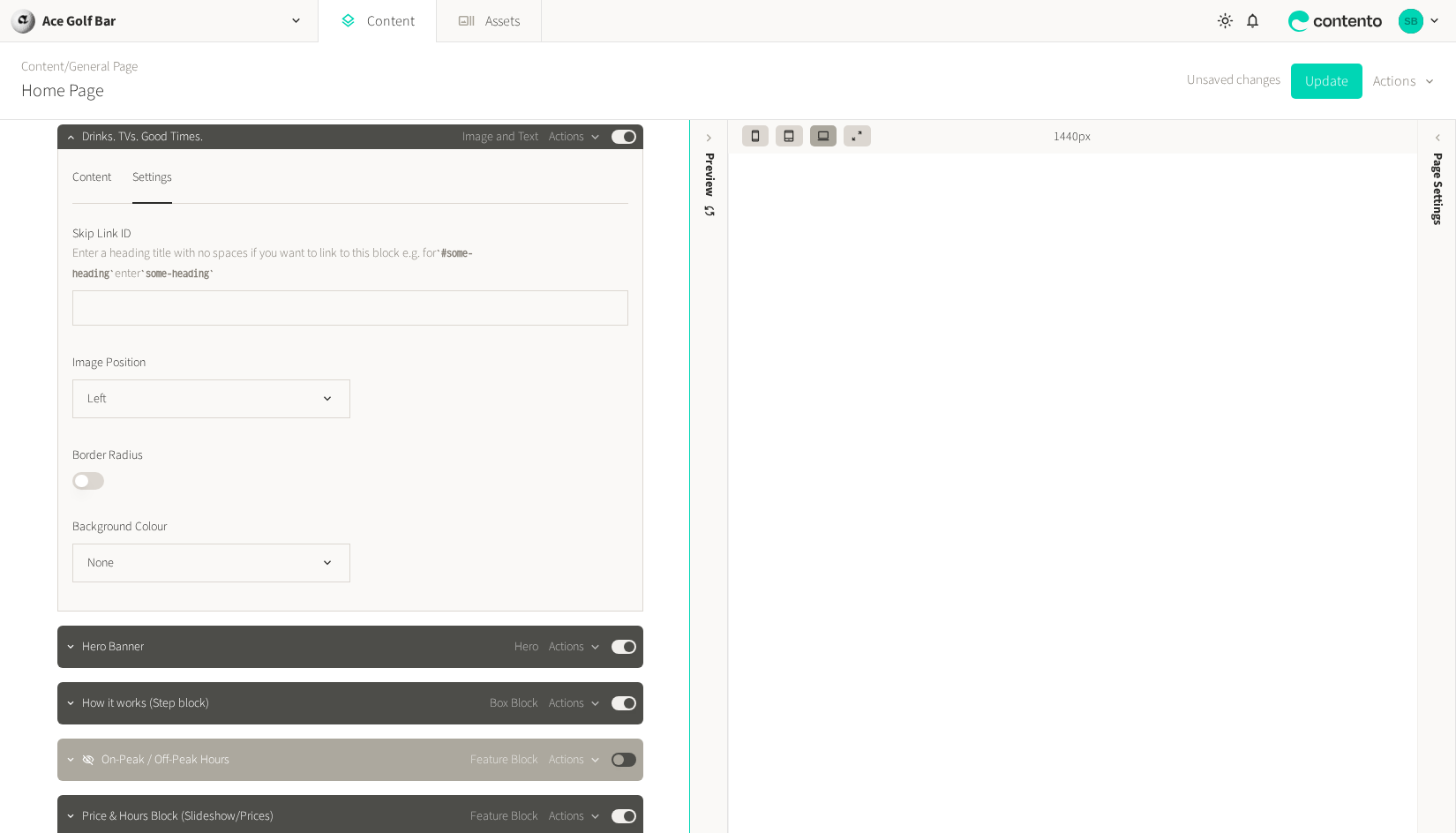
scroll to position [736, 0]
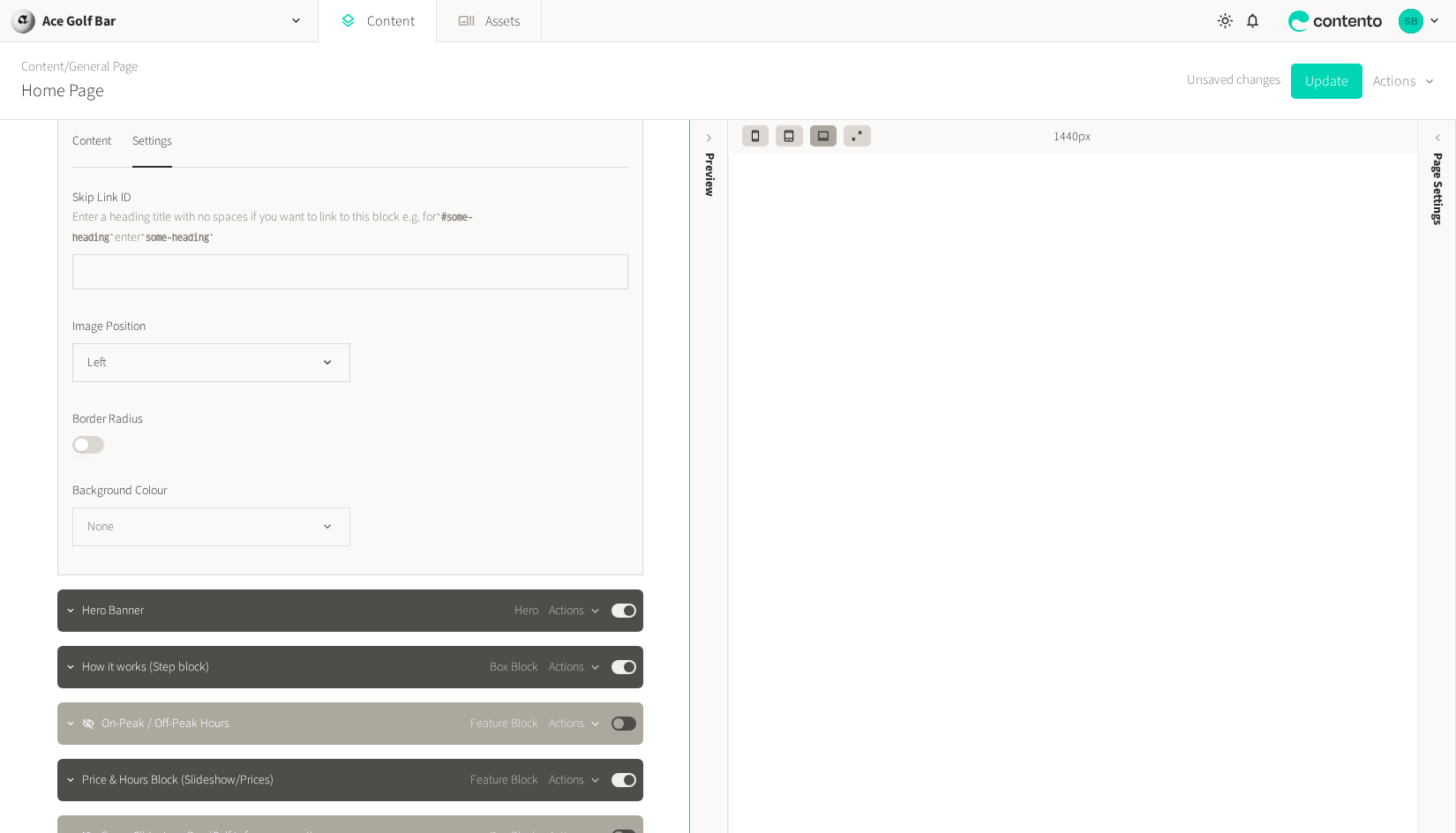
click at [244, 517] on button "None" at bounding box center [211, 526] width 278 height 38
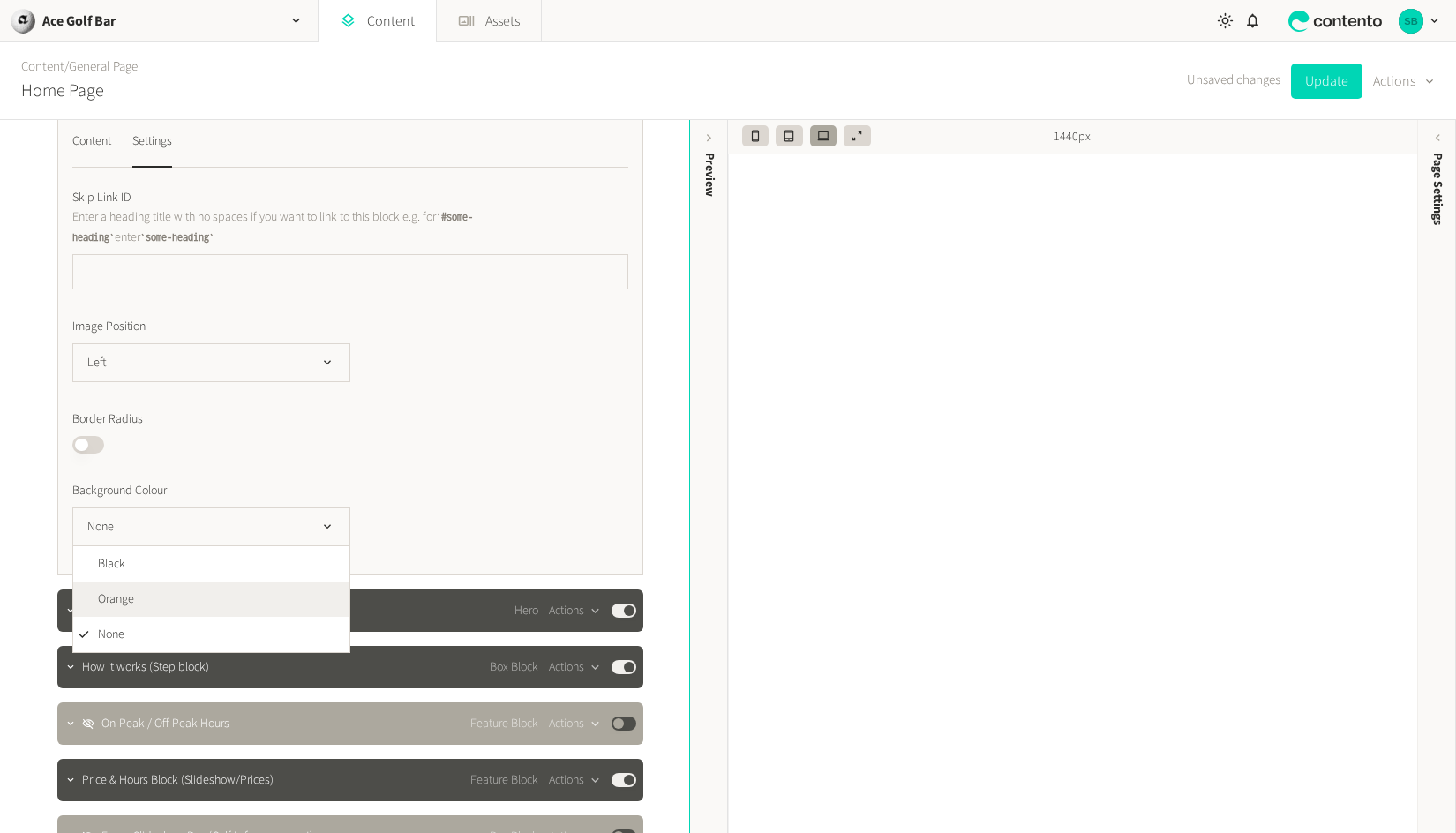
click at [239, 585] on li "Orange" at bounding box center [211, 600] width 276 height 36
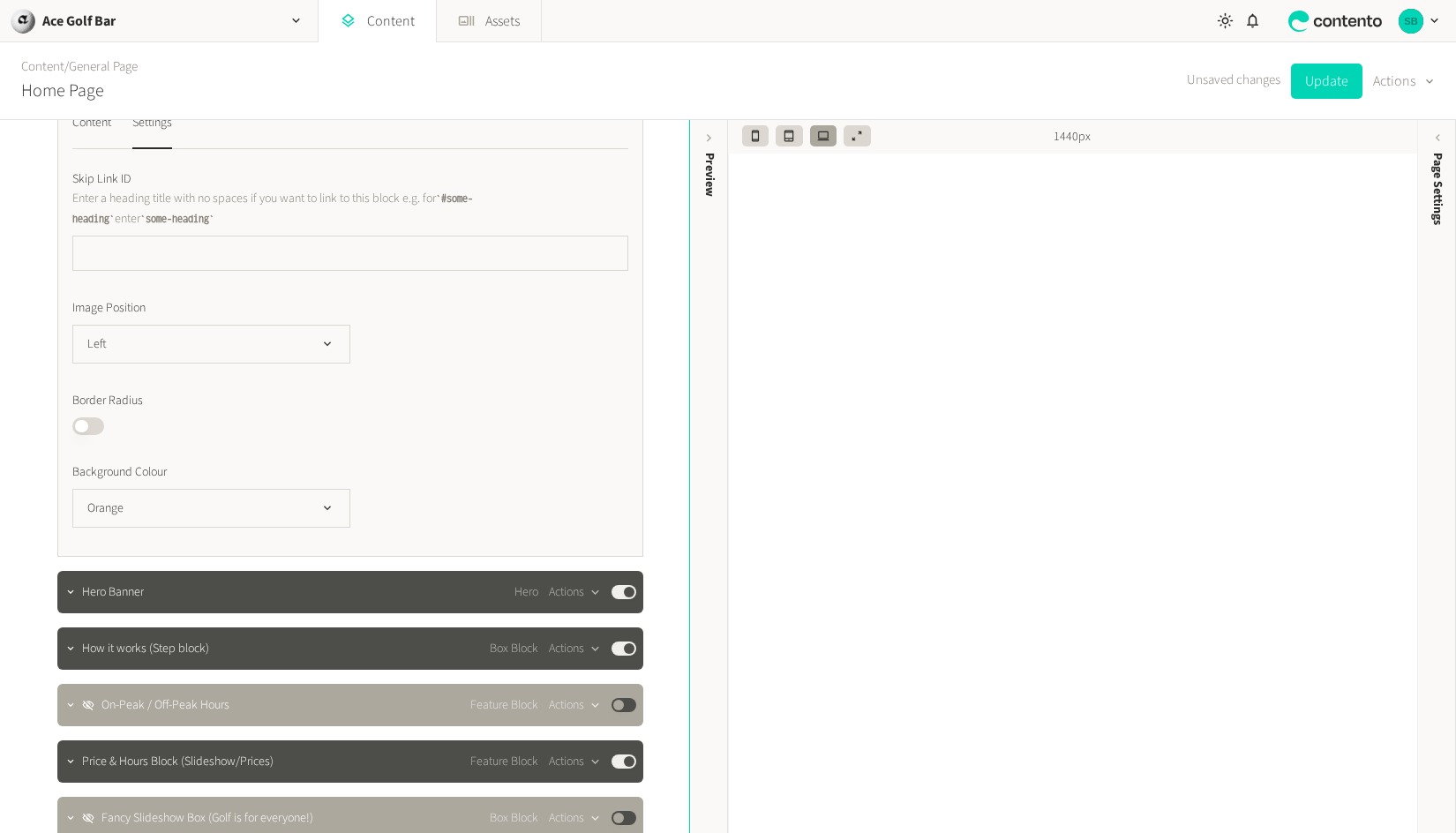
scroll to position [756, 0]
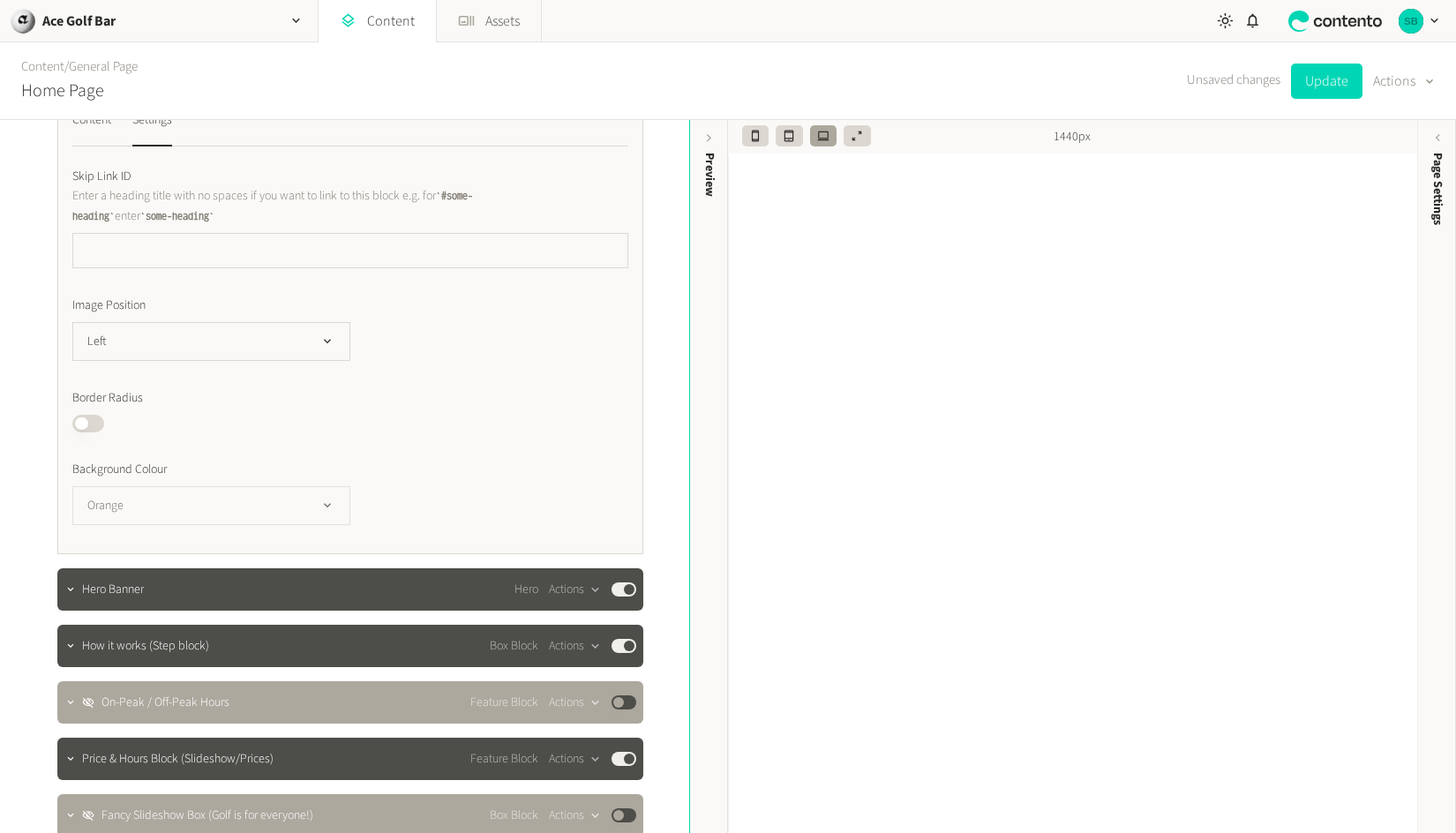
drag, startPoint x: 301, startPoint y: 501, endPoint x: 293, endPoint y: 510, distance: 12.0
click at [301, 501] on button "Orange" at bounding box center [211, 505] width 278 height 38
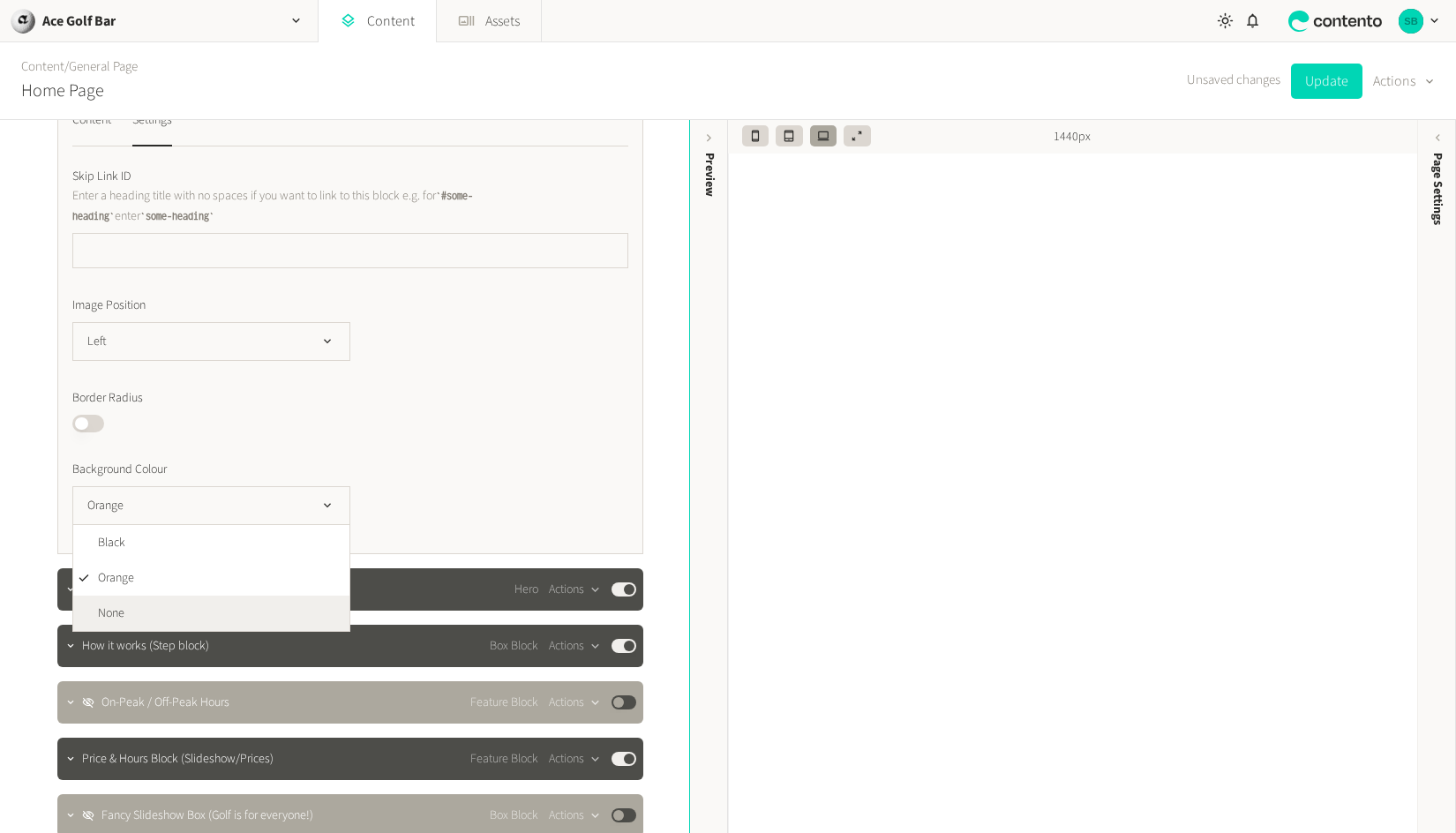
click at [223, 620] on li "None" at bounding box center [211, 614] width 276 height 36
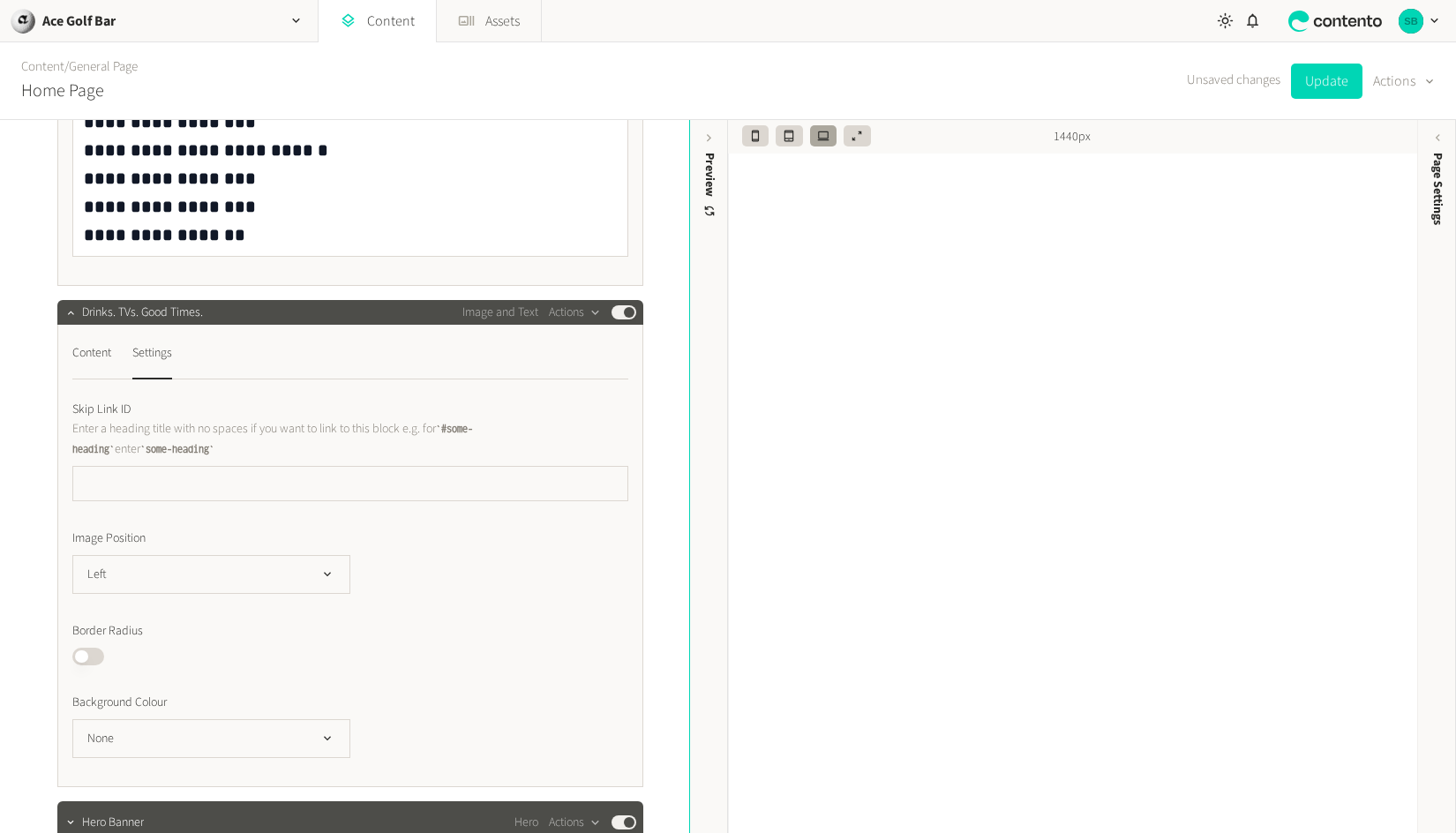
scroll to position [519, 0]
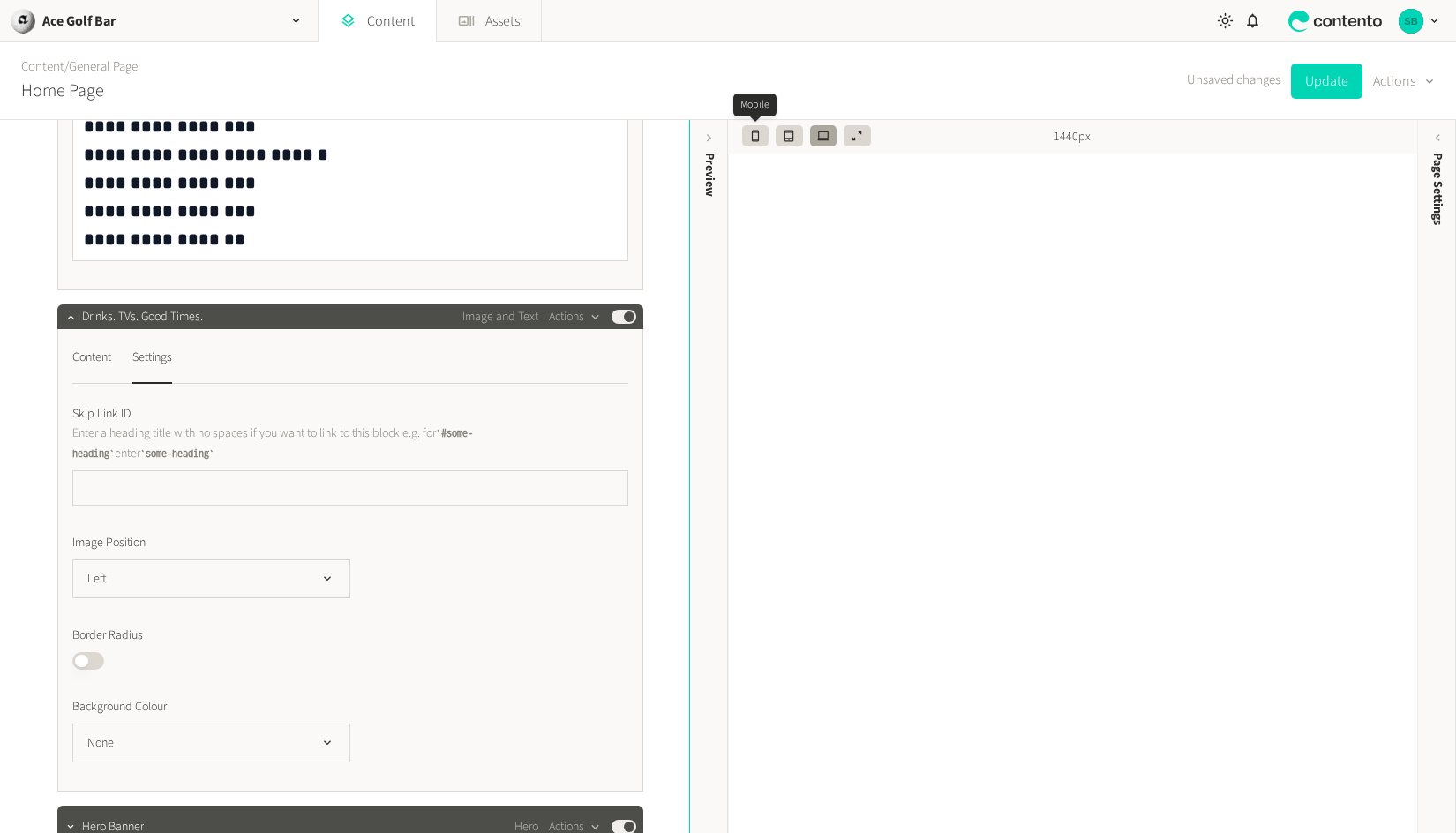
click at [754, 131] on icon "button" at bounding box center [756, 136] width 13 height 13
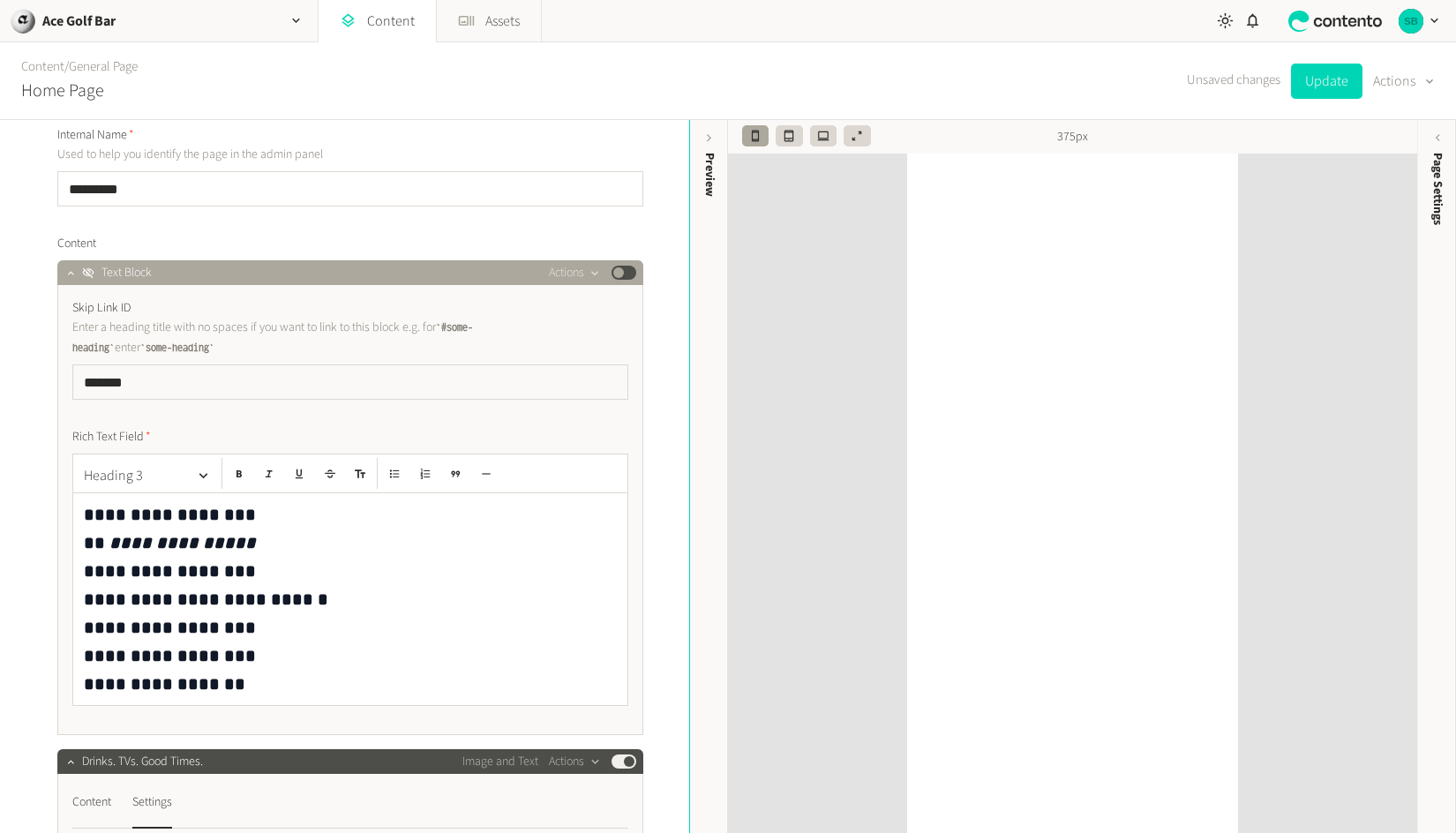
scroll to position [0, 0]
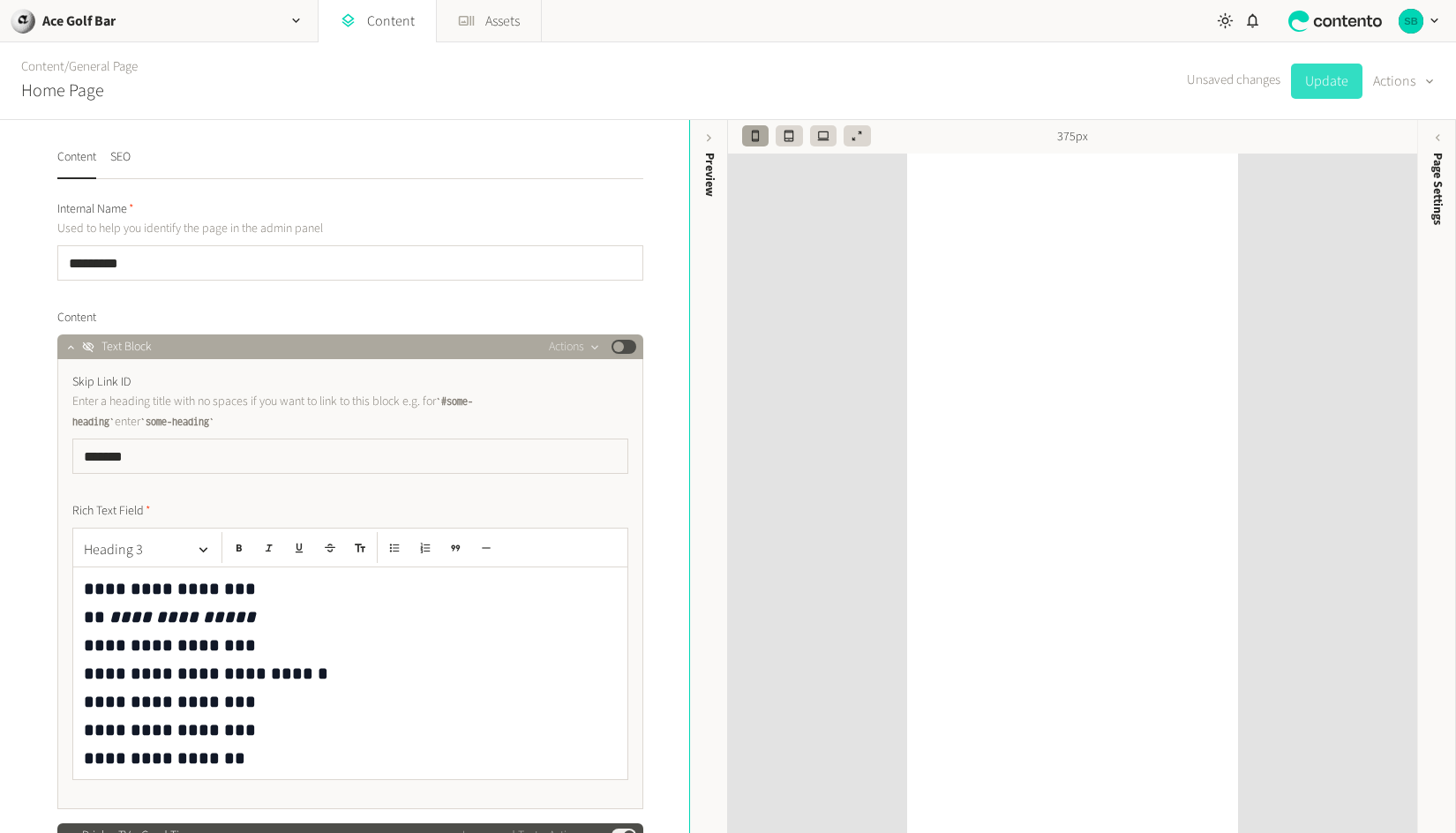
click at [1301, 88] on button "Update" at bounding box center [1326, 81] width 71 height 36
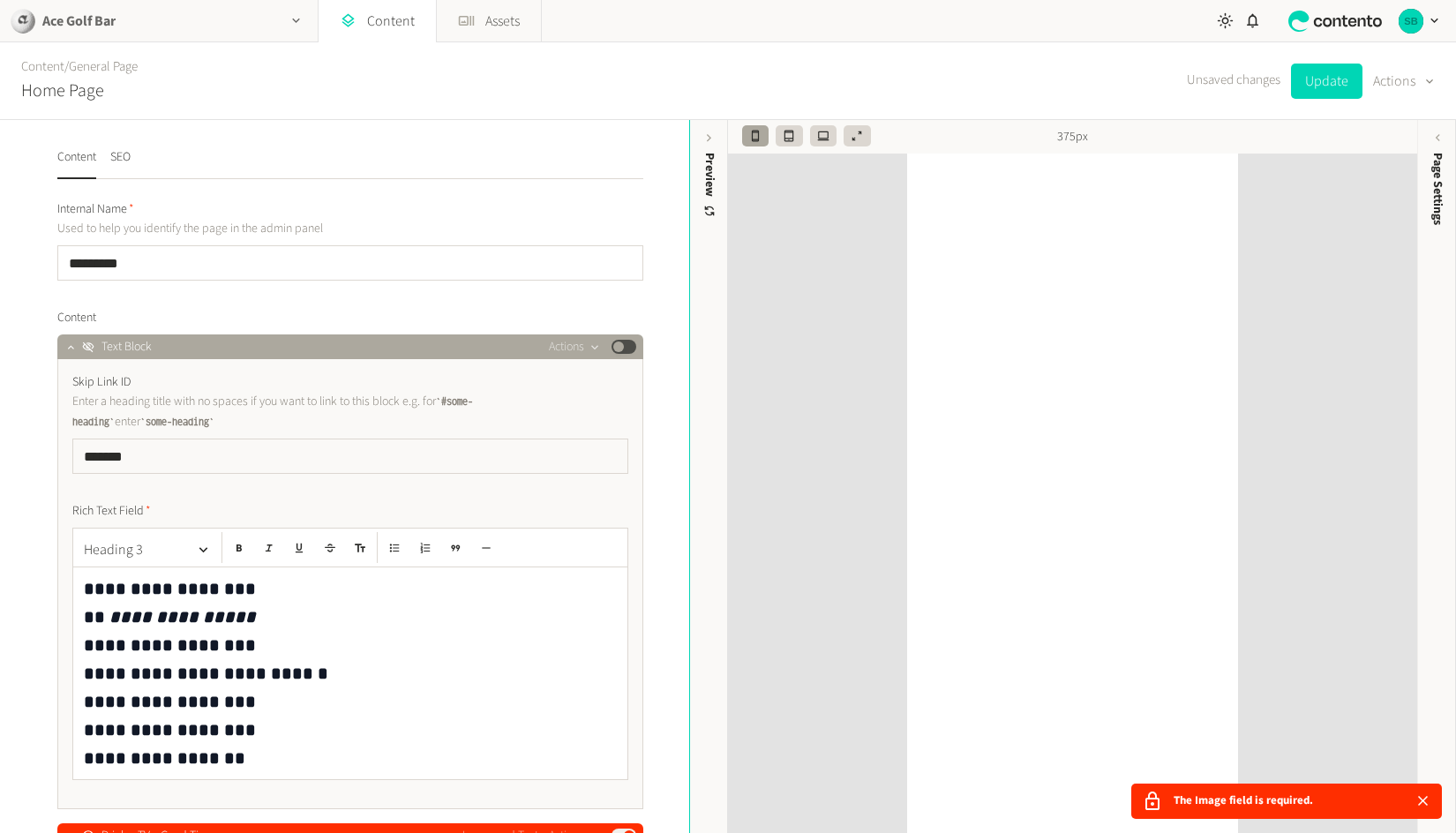
click at [139, 19] on div "Ace Golf Bar" at bounding box center [159, 21] width 318 height 41
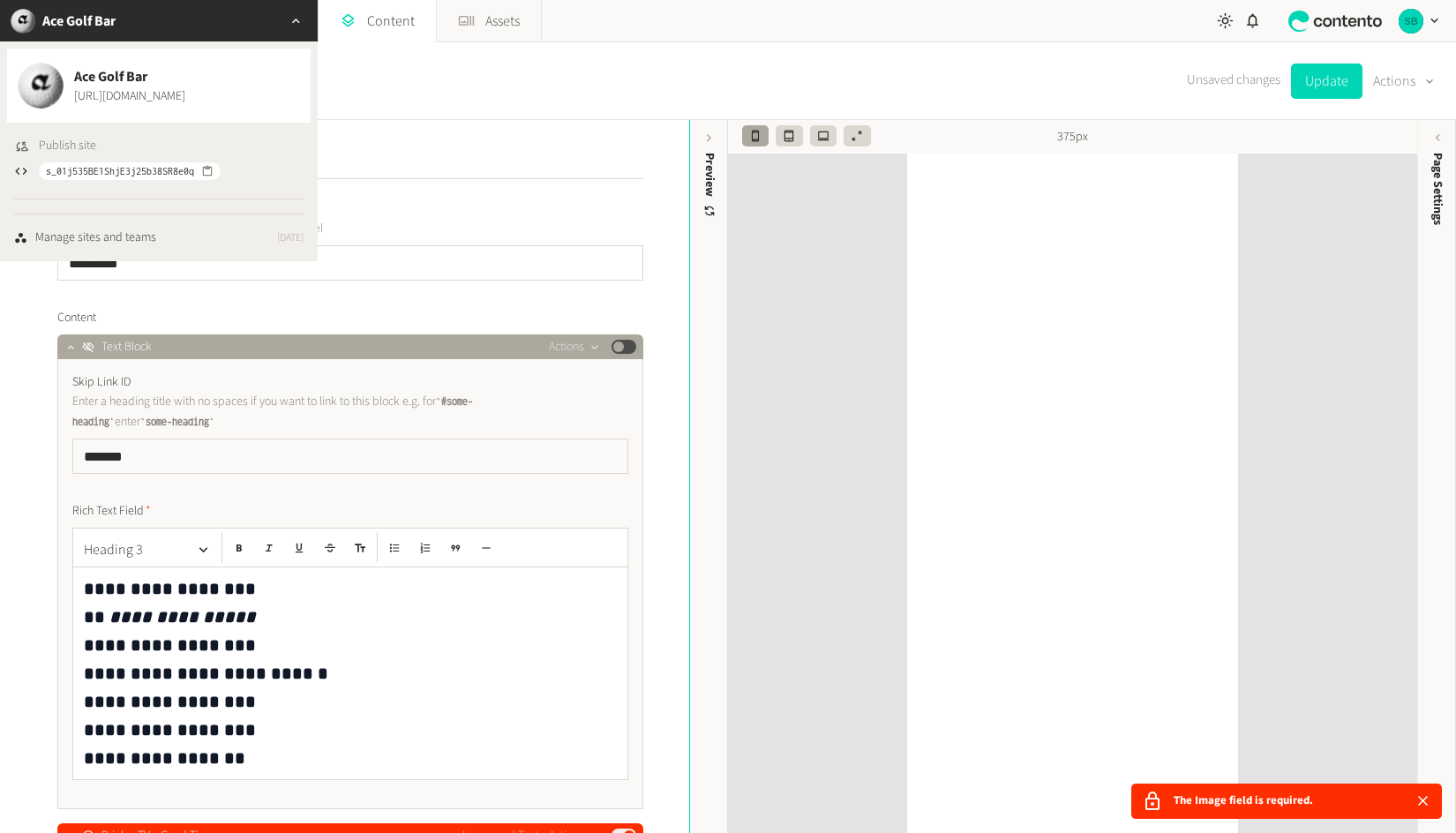
click at [90, 147] on span "Publish site" at bounding box center [67, 146] width 57 height 19
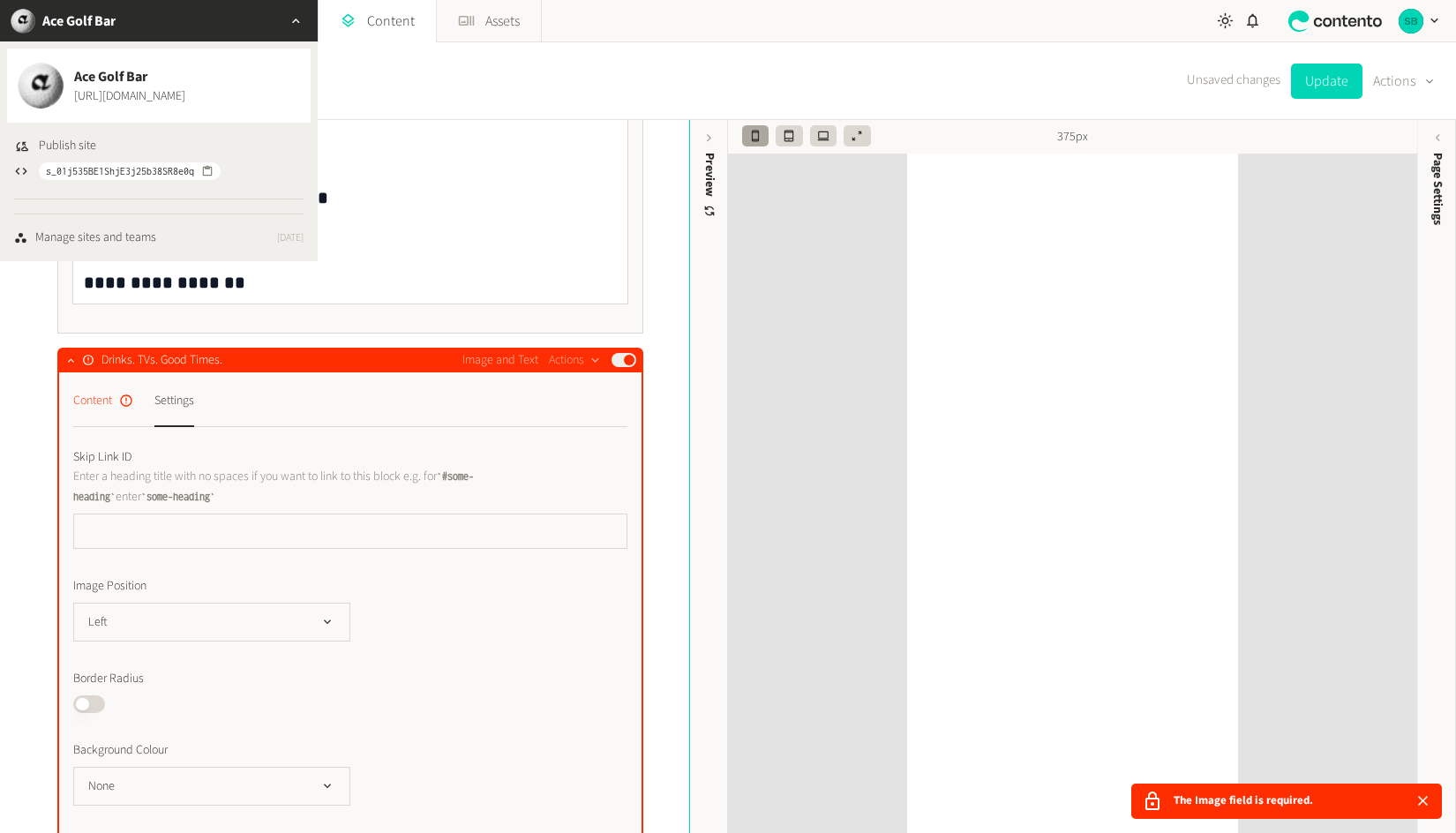
scroll to position [549, 0]
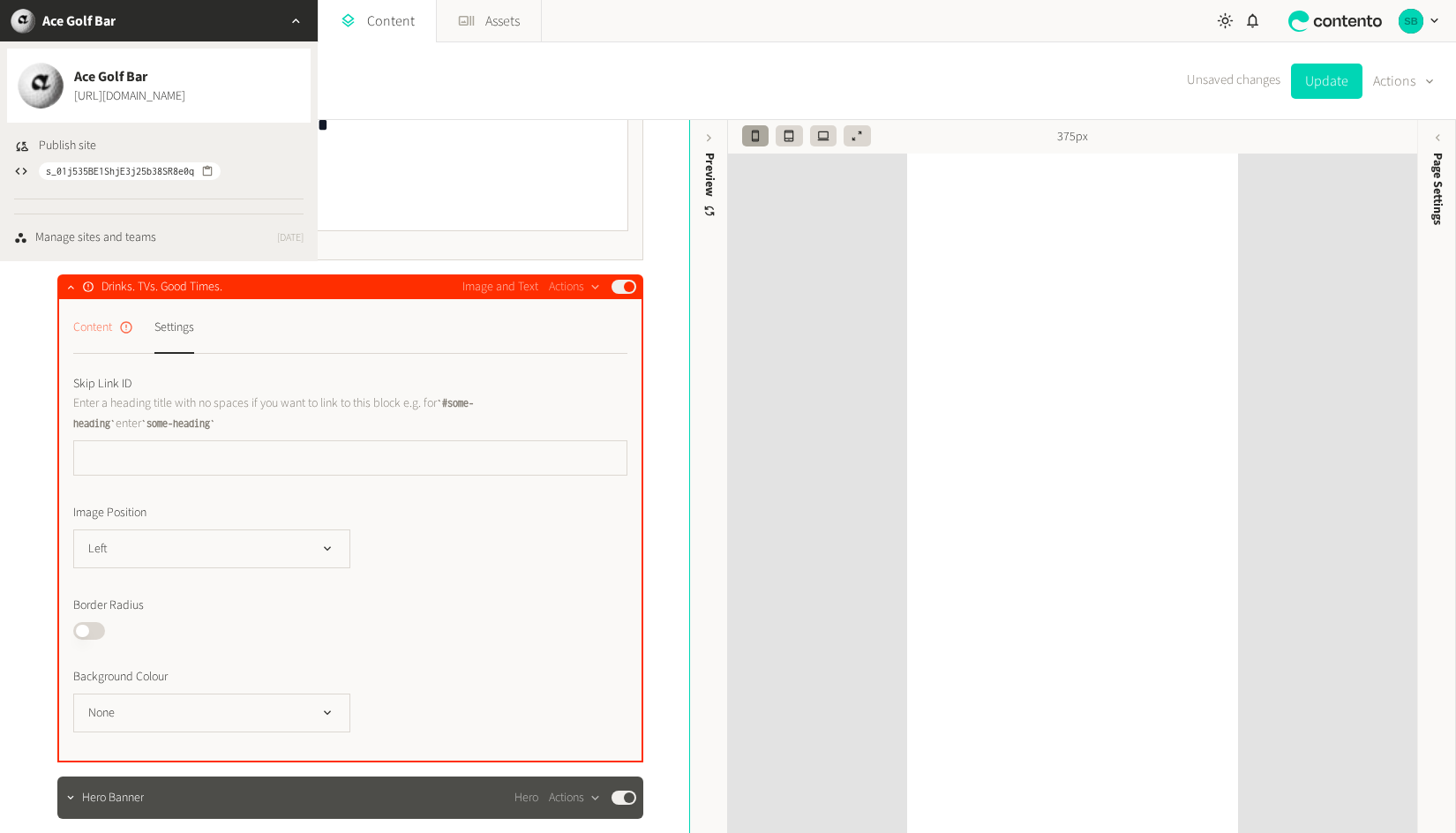
click at [88, 332] on div "Content" at bounding box center [104, 328] width 61 height 29
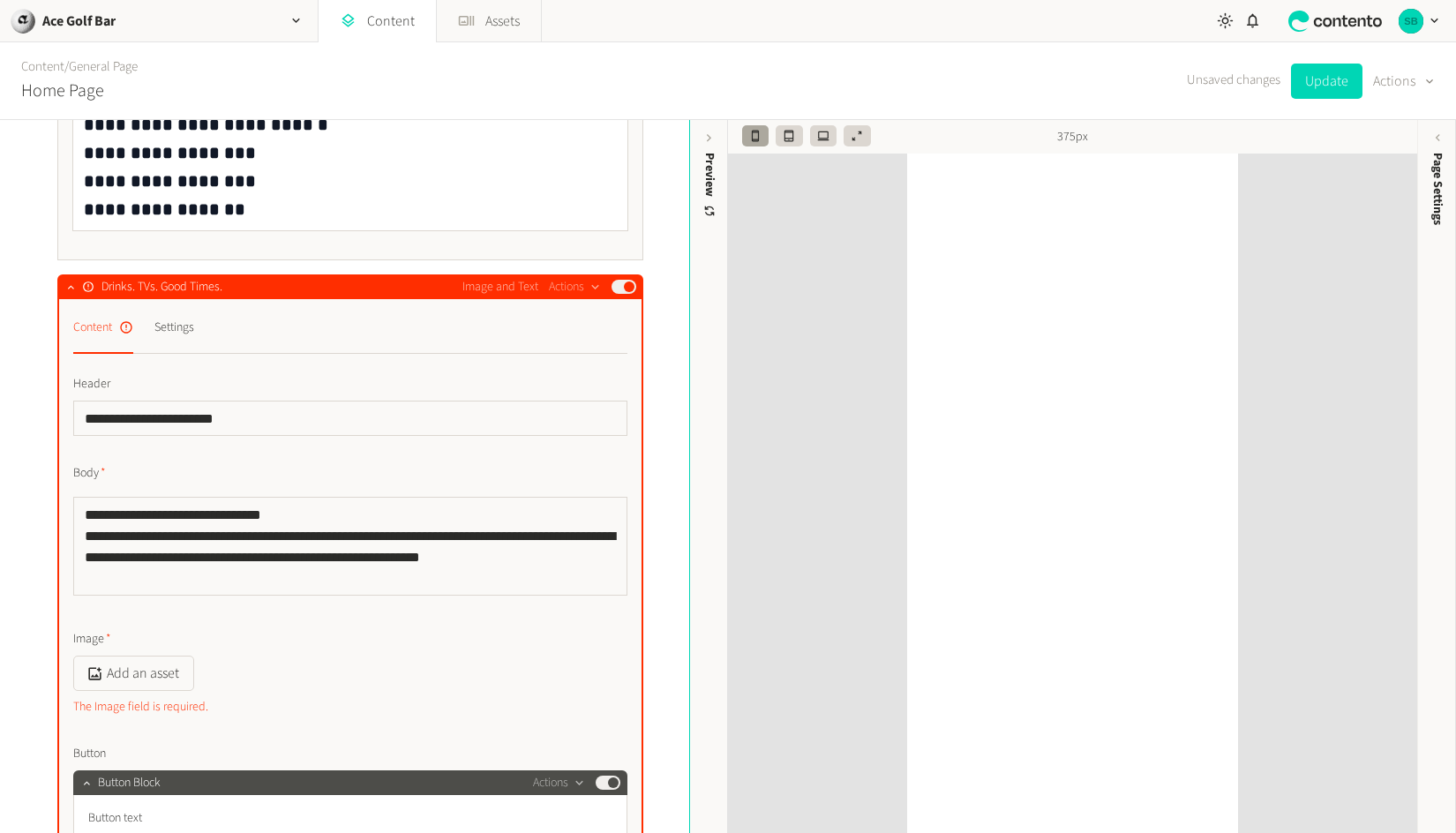
scroll to position [671, 0]
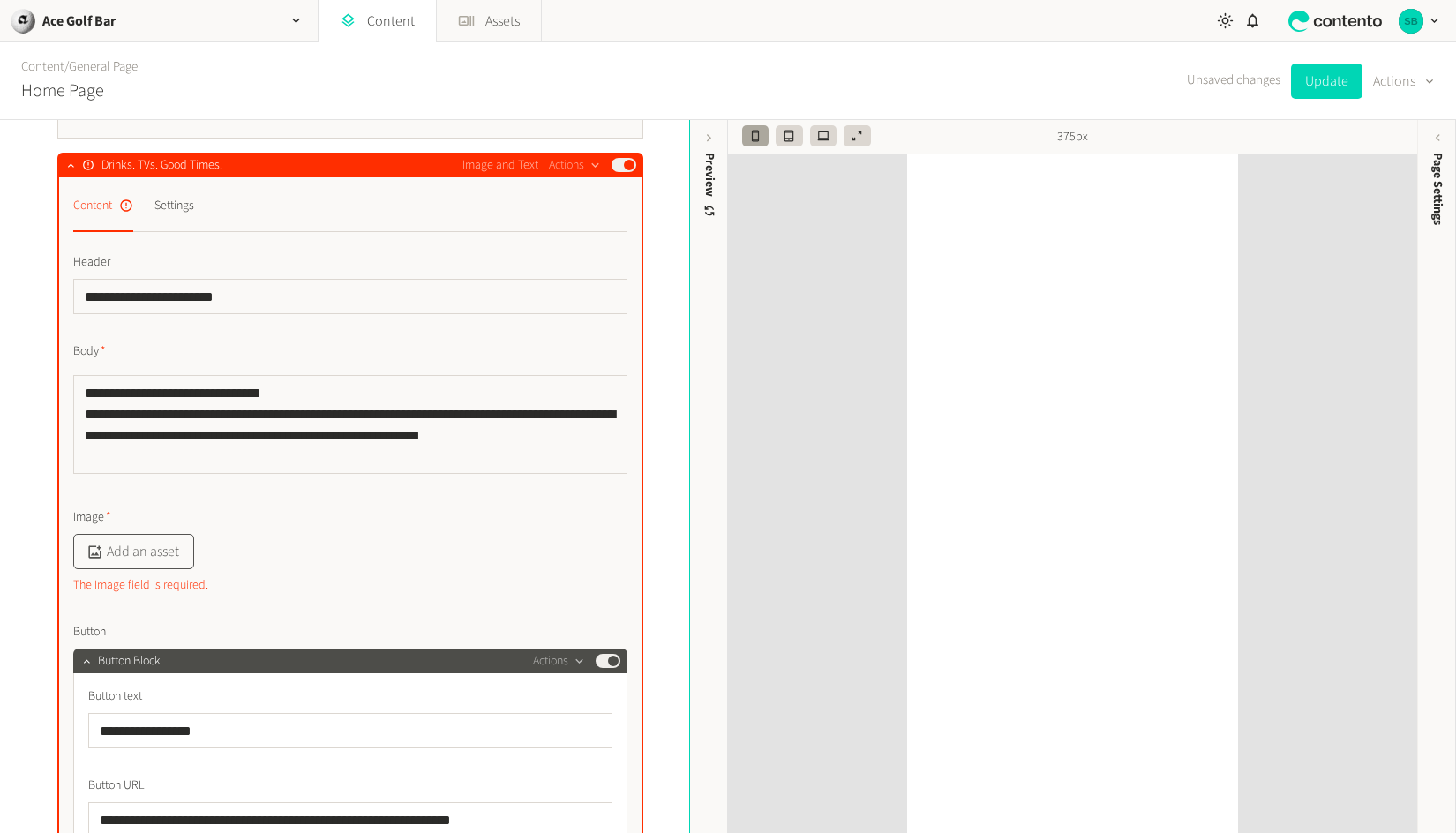
click at [153, 538] on button "Add an asset" at bounding box center [133, 552] width 121 height 36
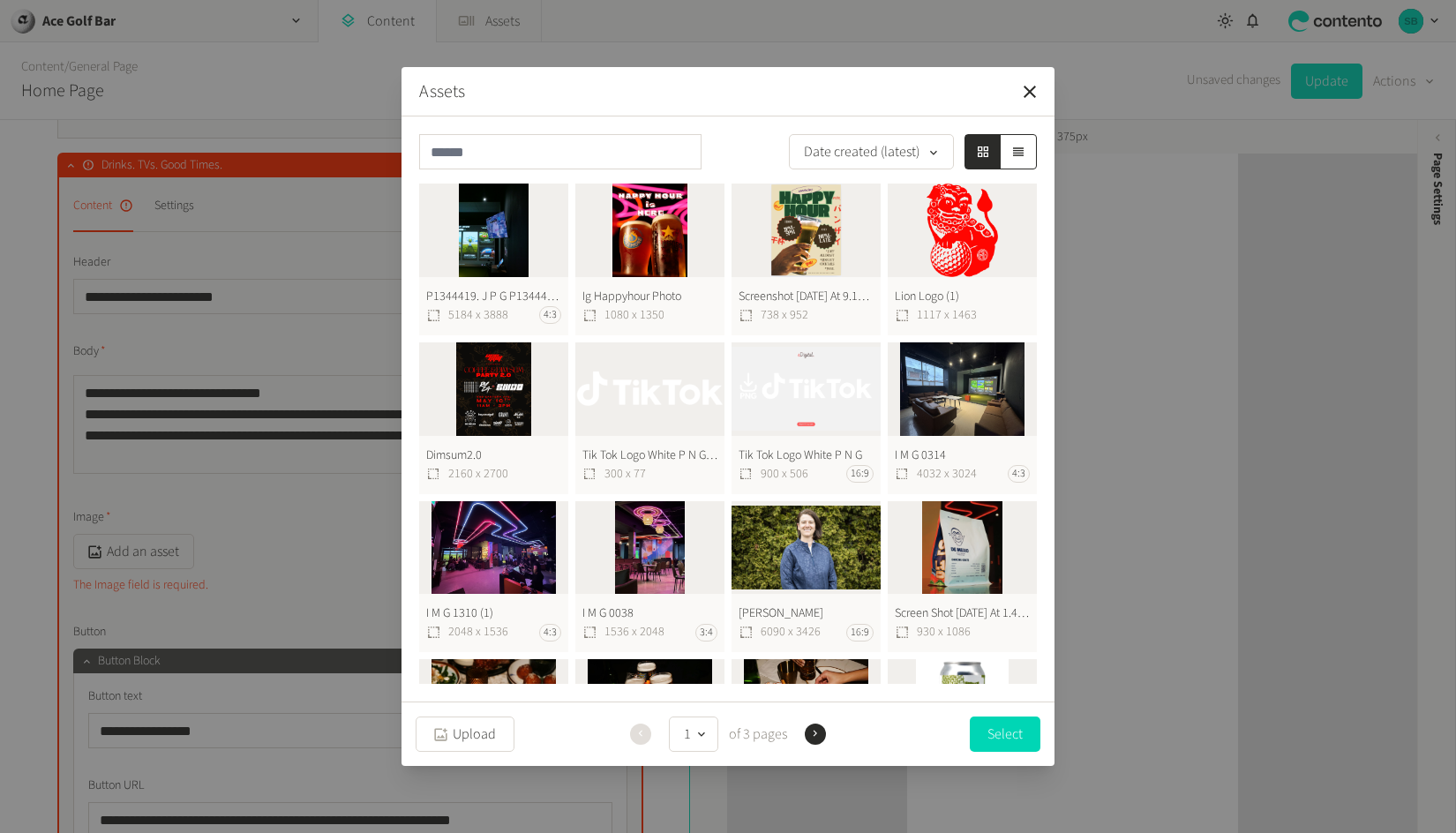
click at [523, 256] on button "P1344419. J P G P1344418. J P G P1344417. J P G P1344416. J P G P1344413. J P G…" at bounding box center [493, 259] width 149 height 152
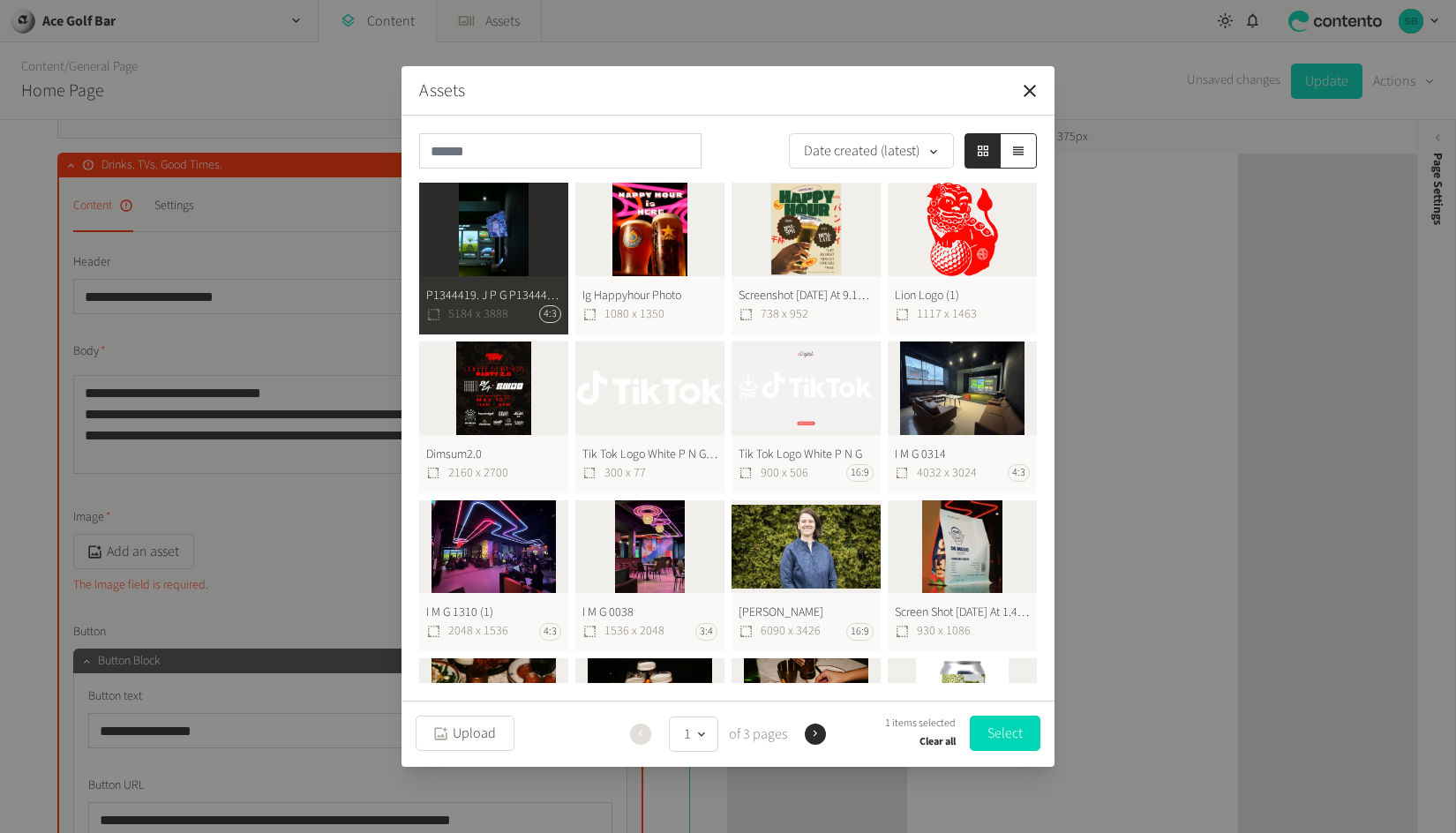
click at [436, 316] on button "P1344419. J P G P1344418. J P G P1344417. J P G P1344416. J P G P1344413. J P G…" at bounding box center [493, 258] width 149 height 152
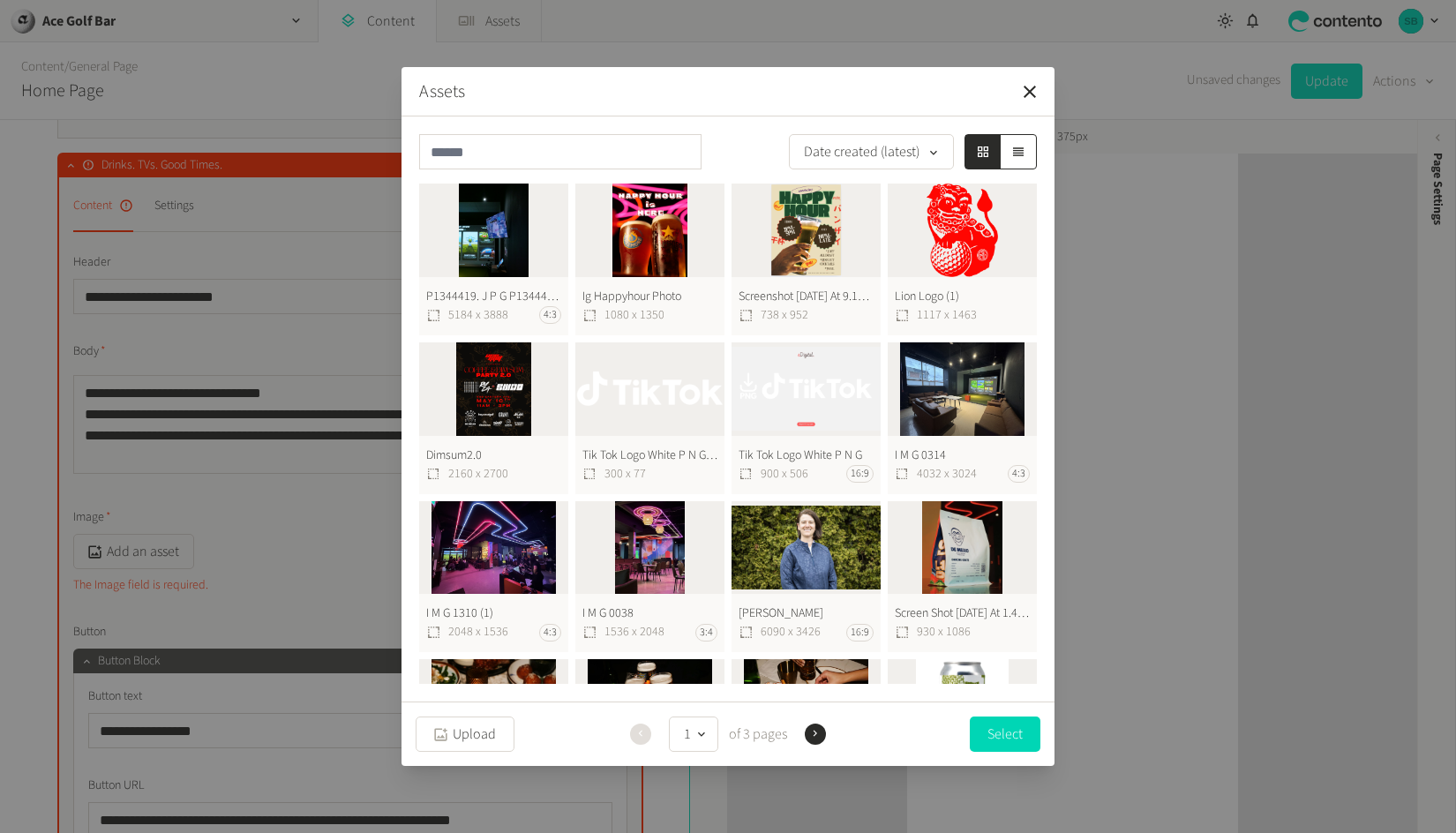
click at [436, 316] on button "P1344419. J P G P1344418. J P G P1344417. J P G P1344416. J P G P1344413. J P G…" at bounding box center [493, 259] width 149 height 152
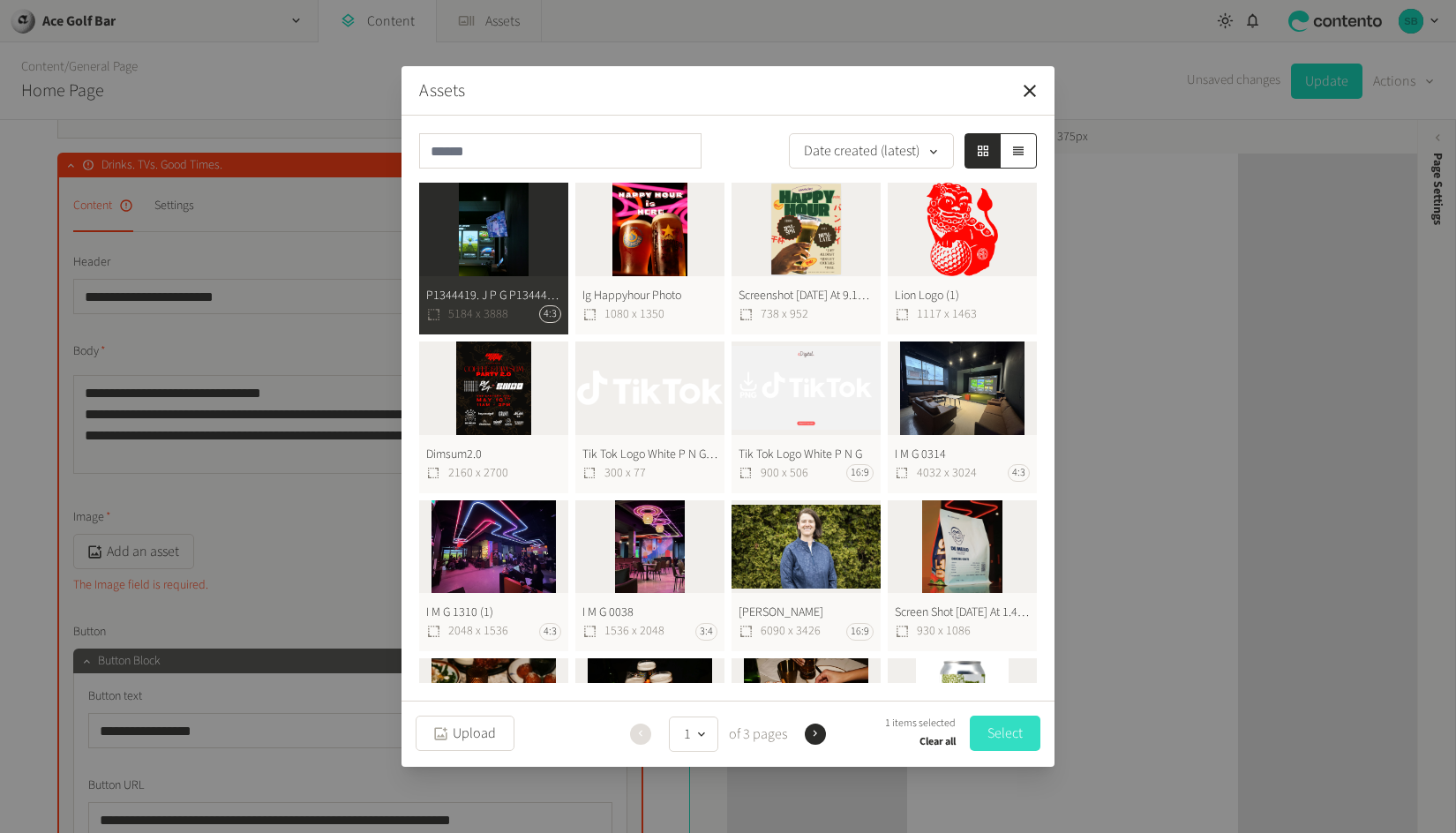
click at [997, 738] on button "Select" at bounding box center [1004, 734] width 71 height 36
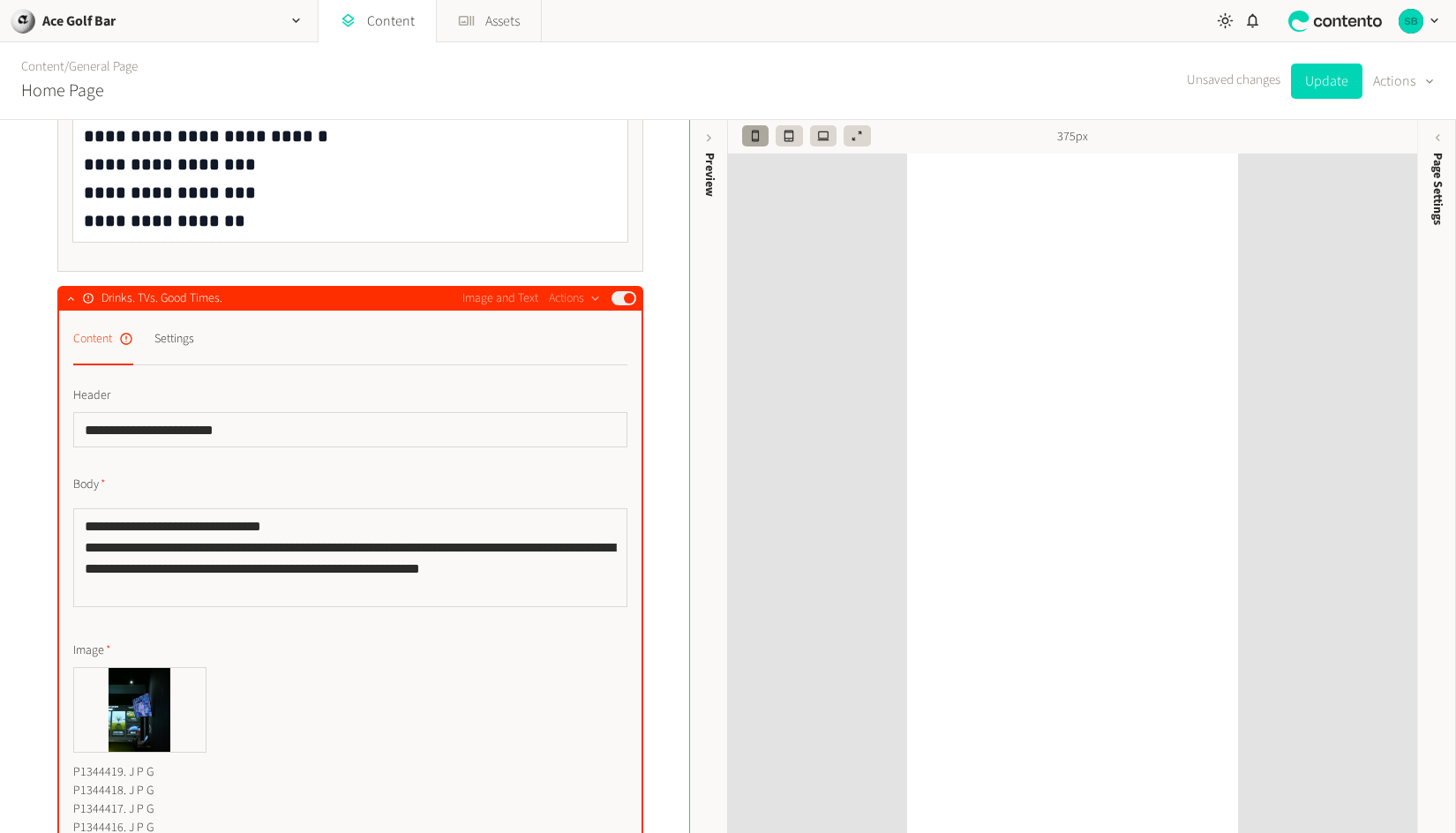
scroll to position [522, 0]
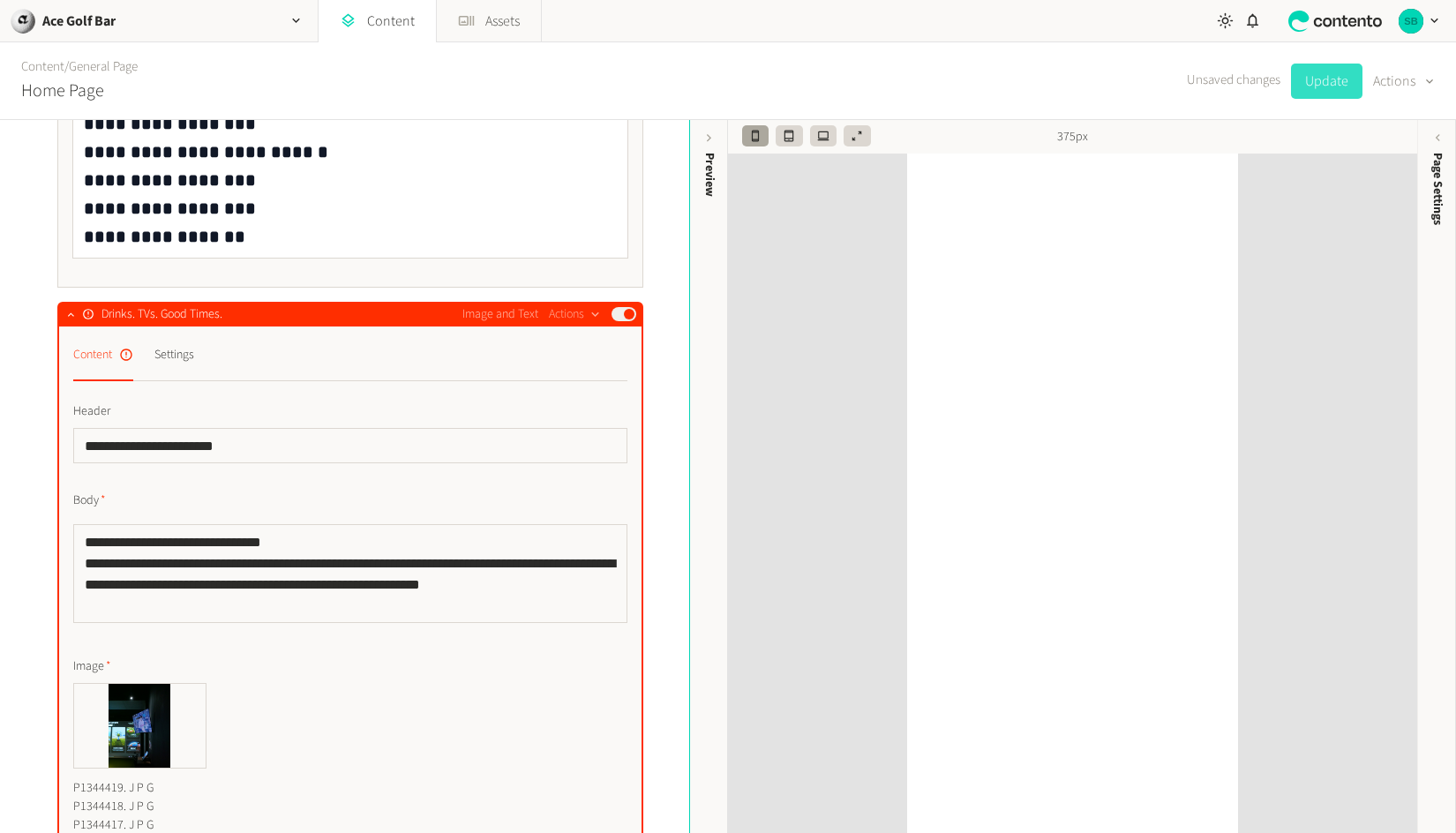
click at [1324, 97] on button "Update" at bounding box center [1326, 81] width 71 height 36
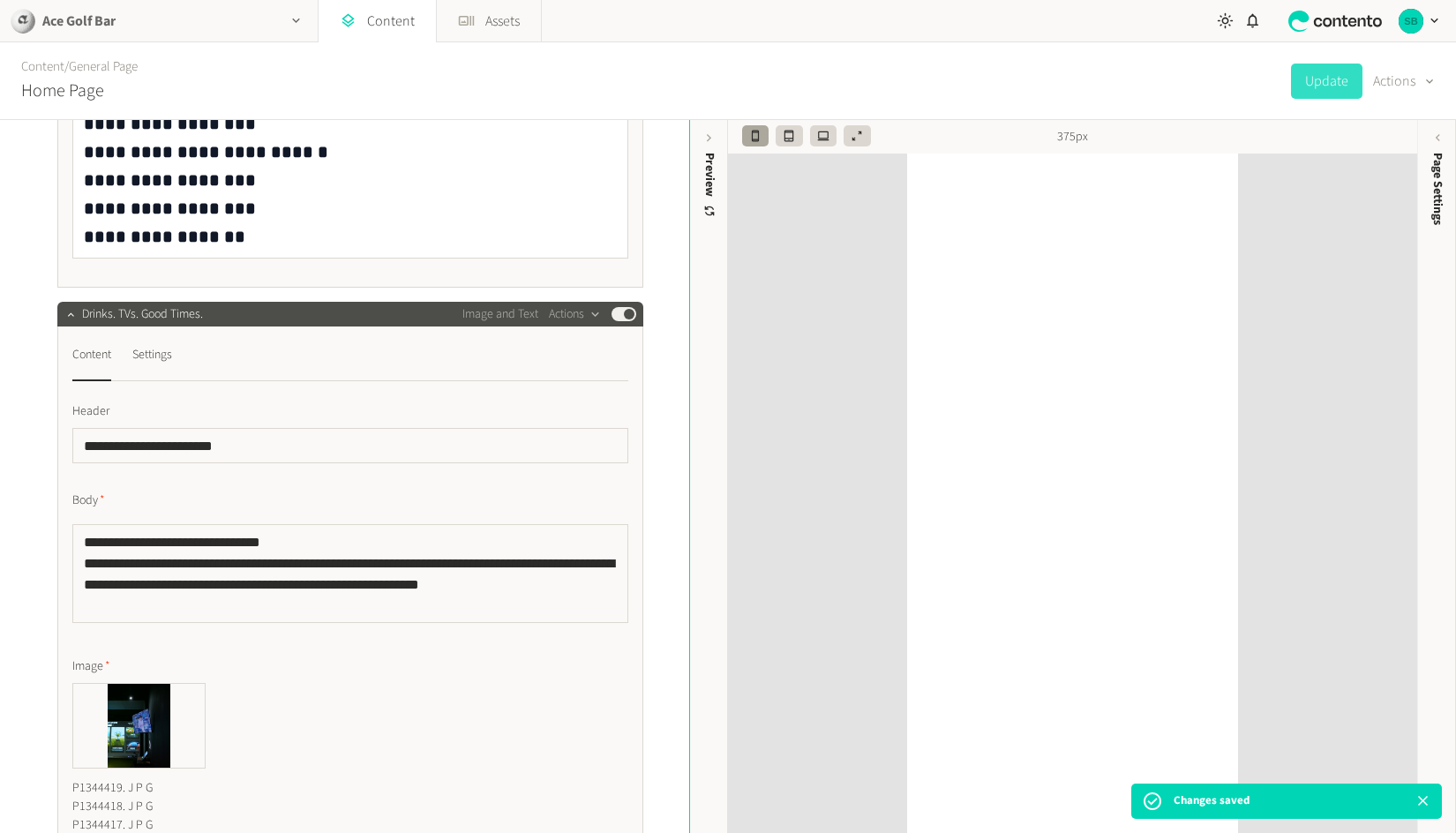
drag, startPoint x: 205, startPoint y: 16, endPoint x: 198, endPoint y: 29, distance: 14.8
click at [205, 16] on div "Ace Golf Bar" at bounding box center [159, 21] width 318 height 41
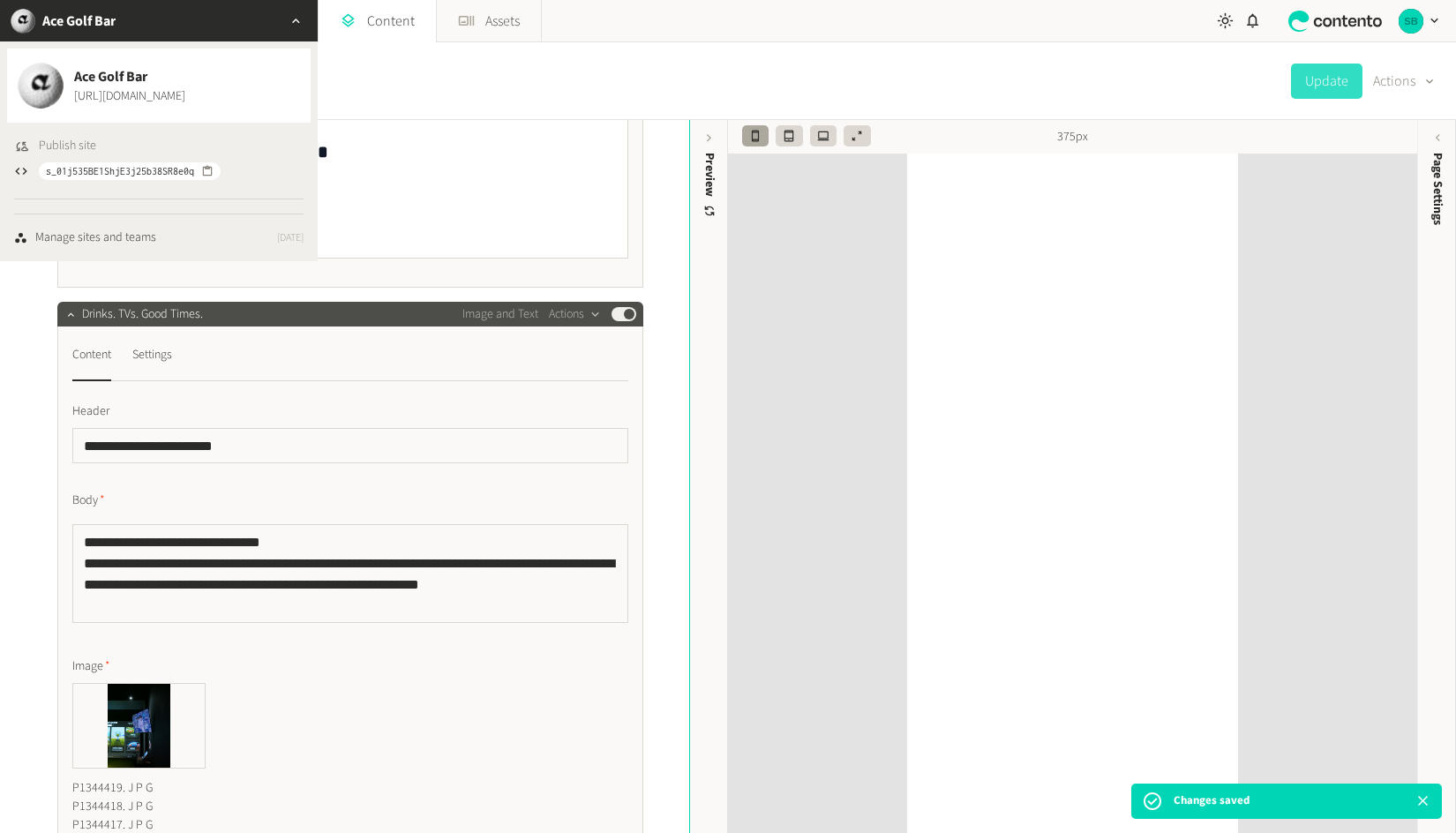
click at [66, 145] on span "Publish site" at bounding box center [67, 146] width 57 height 19
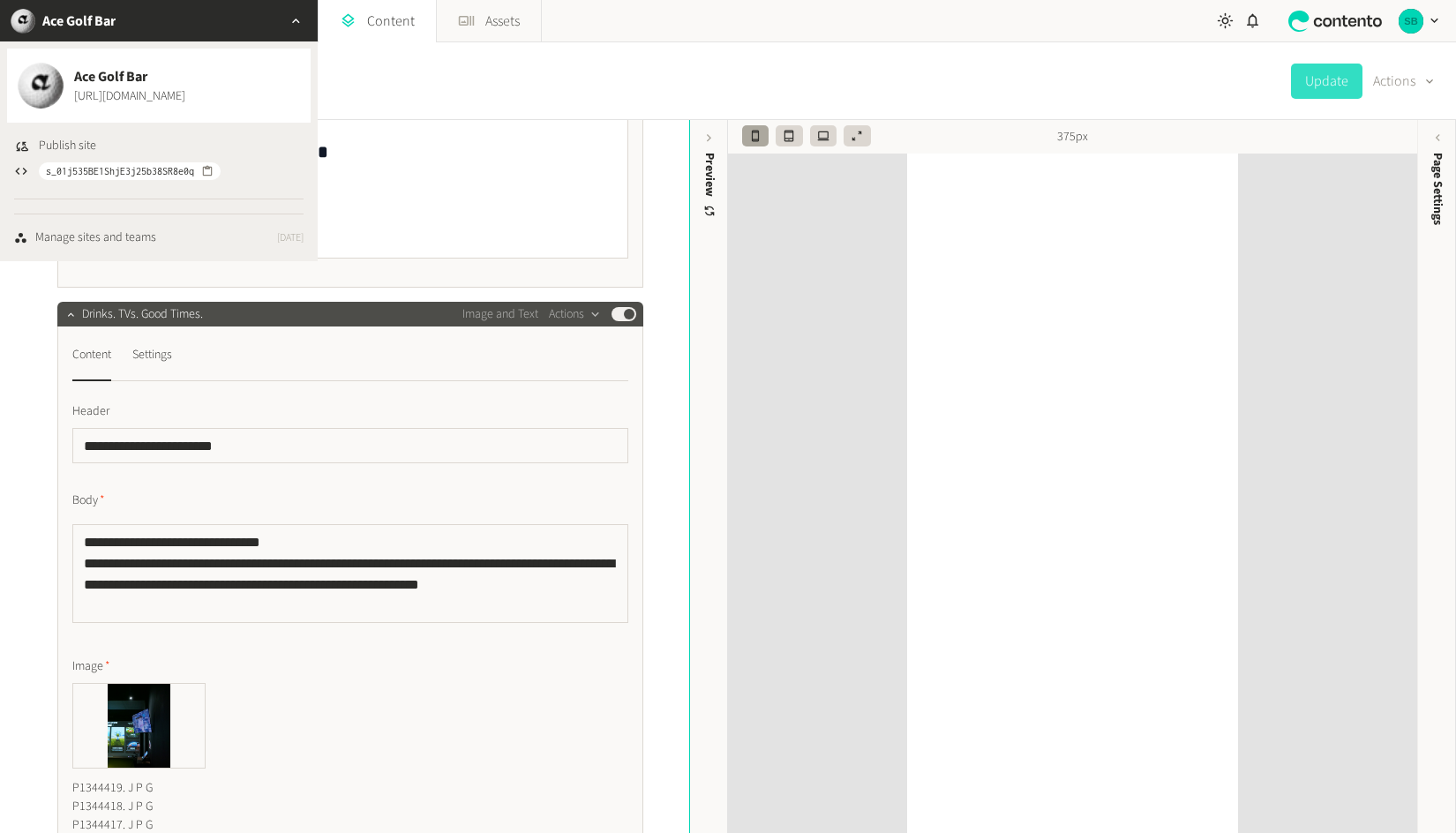
click at [300, 13] on icon "button" at bounding box center [296, 21] width 15 height 15
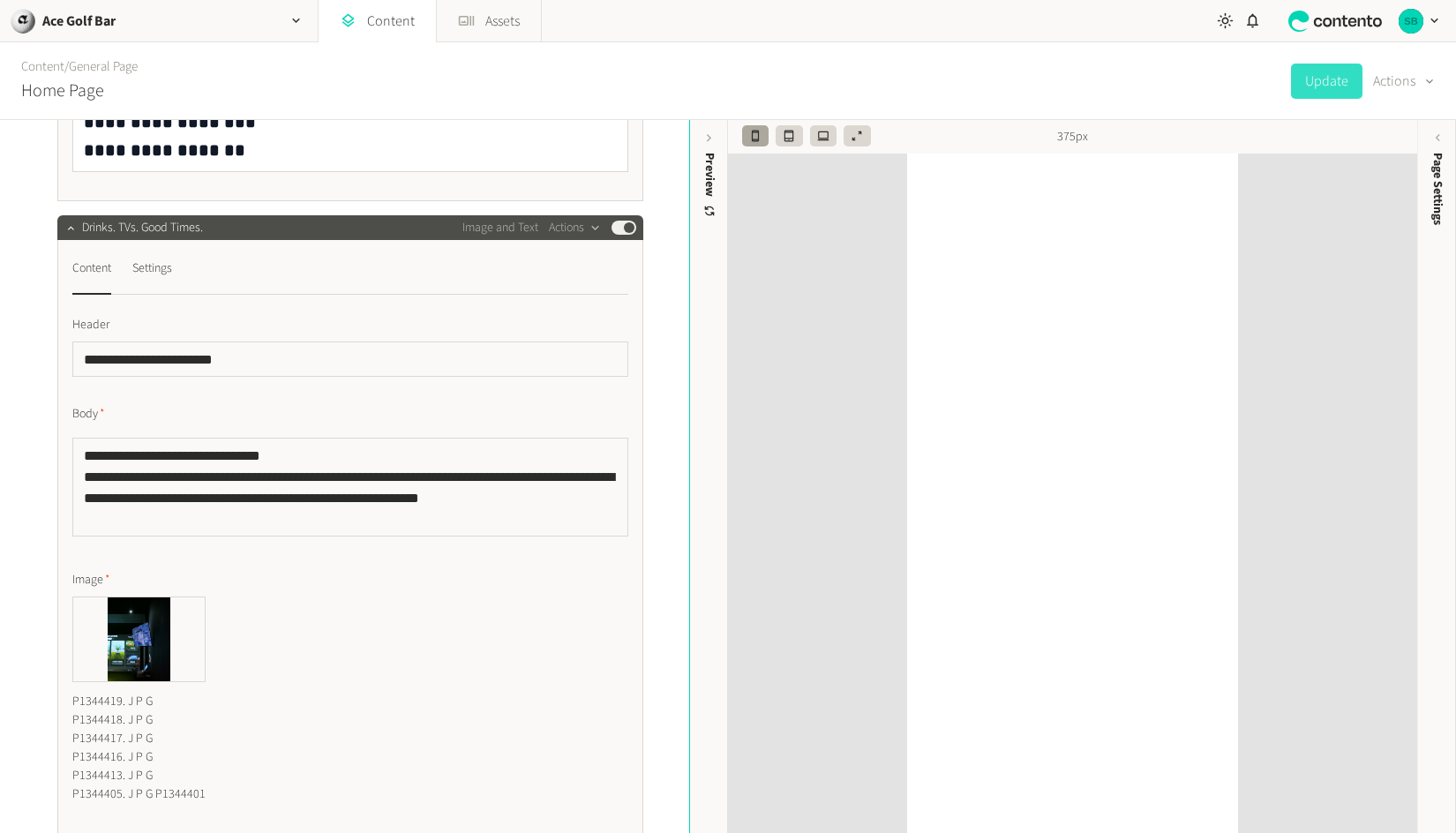
scroll to position [634, 0]
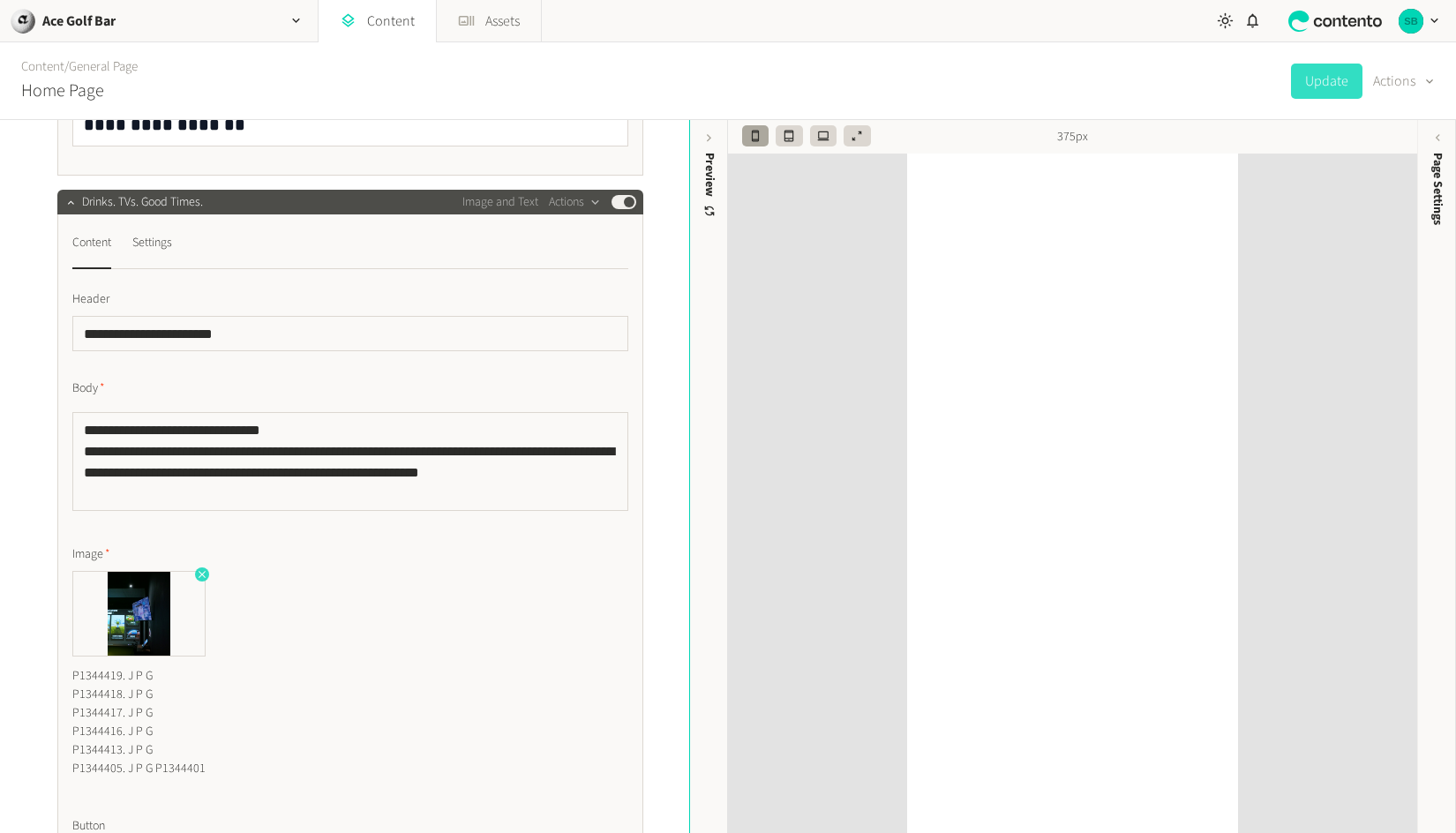
drag, startPoint x: 197, startPoint y: 578, endPoint x: 196, endPoint y: 568, distance: 10.0
click at [197, 578] on icon "button" at bounding box center [202, 575] width 13 height 13
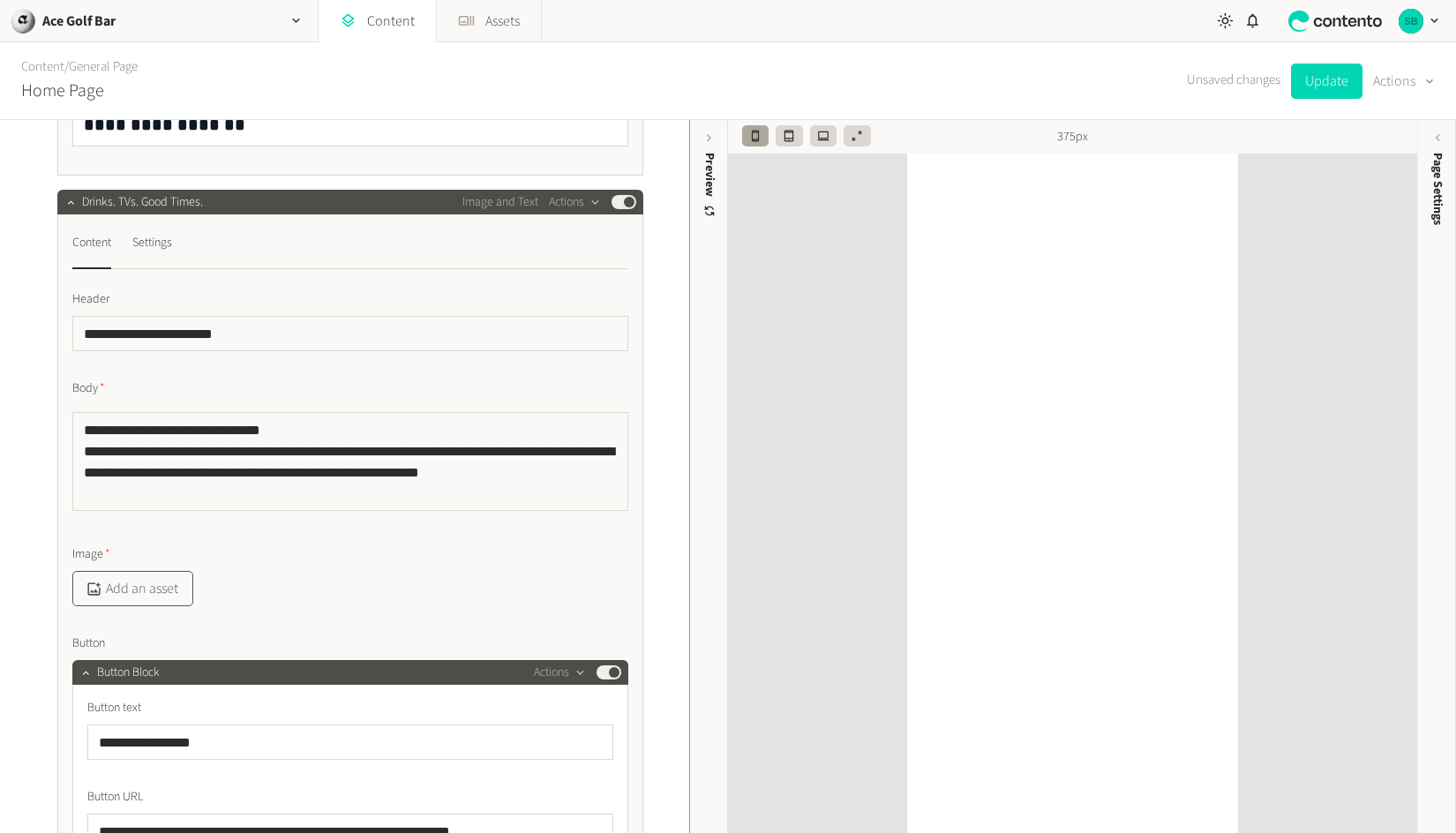
click at [187, 599] on button "Add an asset" at bounding box center [132, 589] width 121 height 36
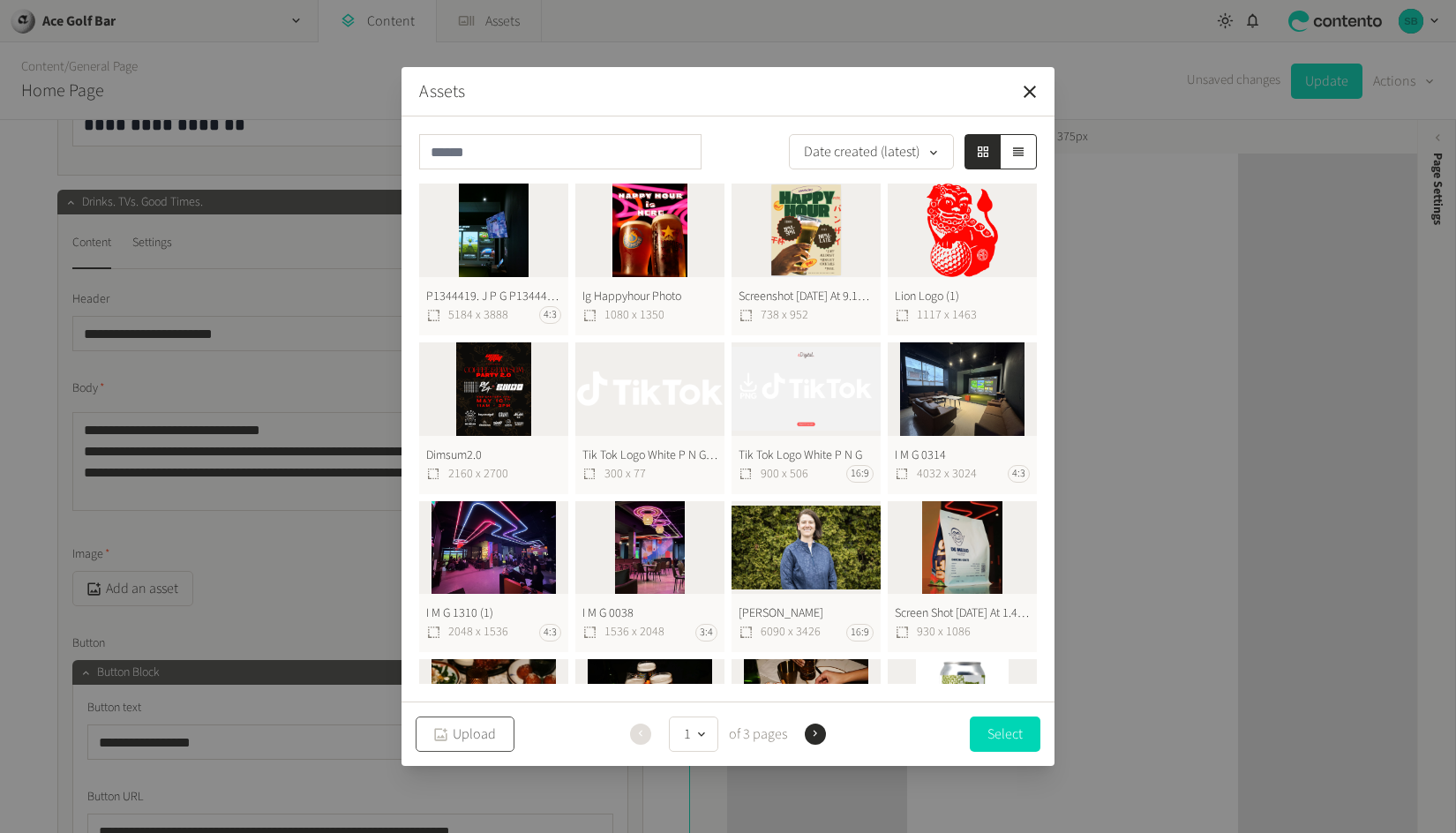
click at [477, 728] on button "Upload" at bounding box center [464, 735] width 99 height 36
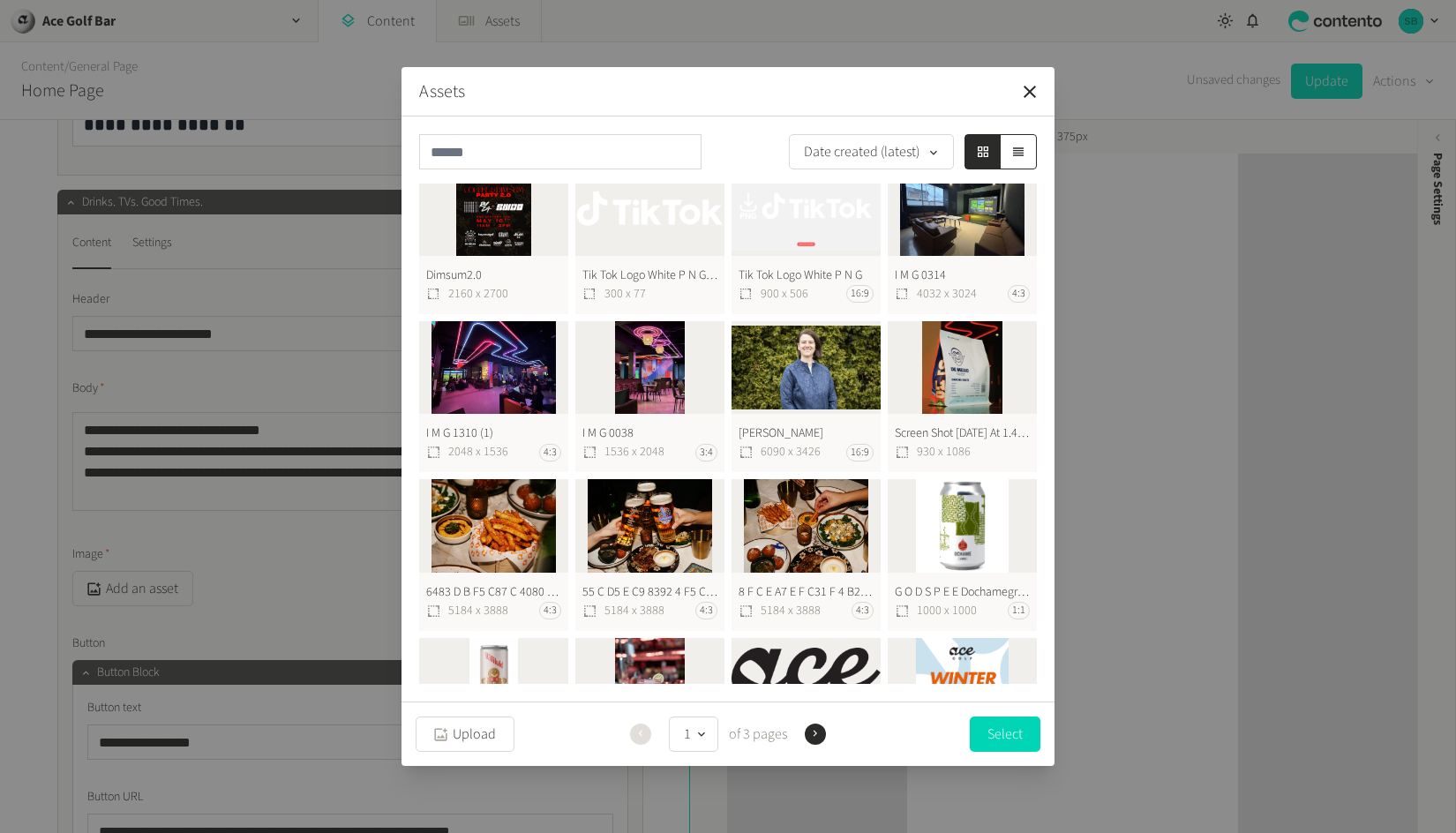
scroll to position [0, 0]
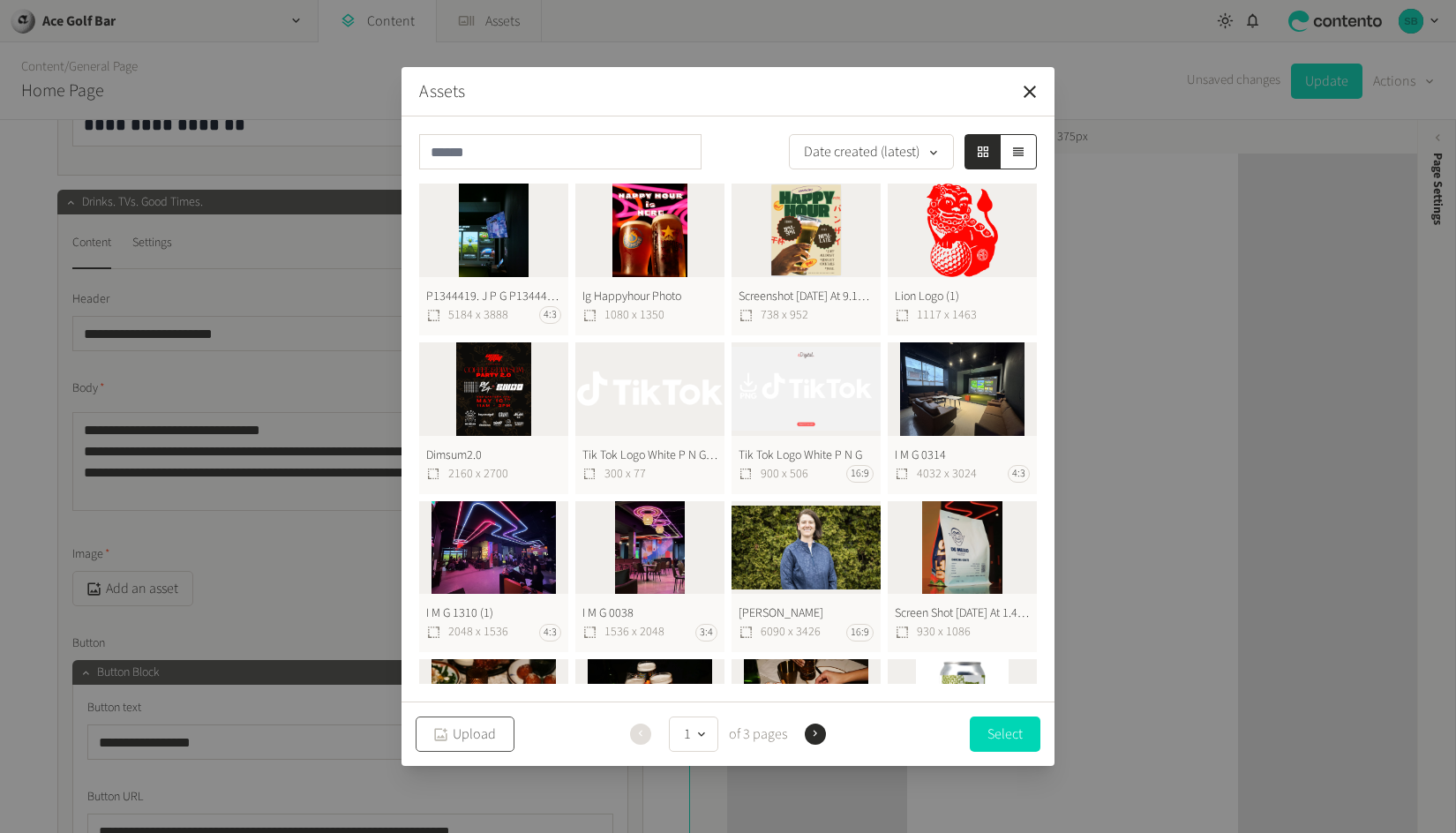
click at [479, 728] on button "Upload" at bounding box center [464, 735] width 99 height 36
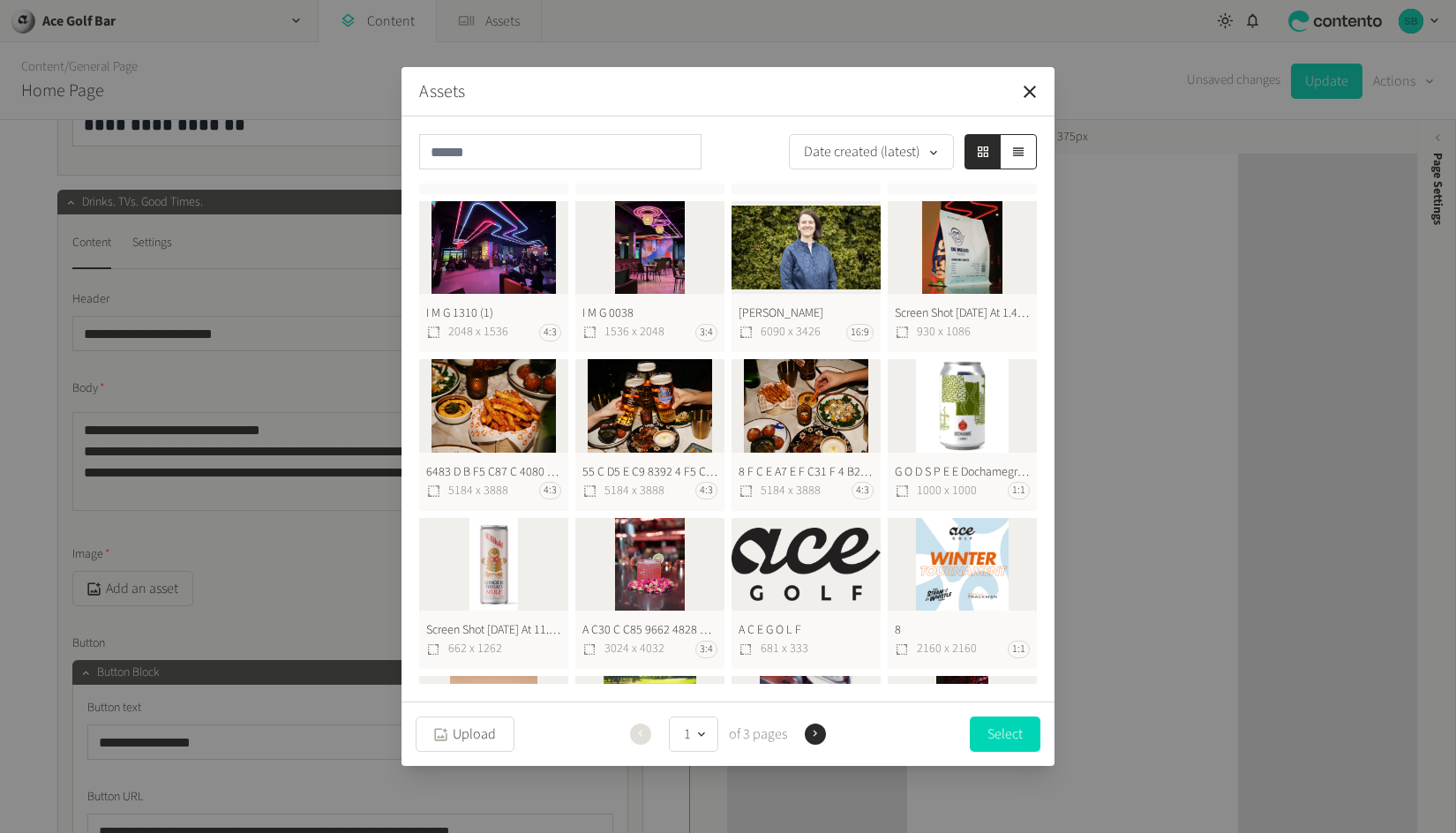
scroll to position [444, 0]
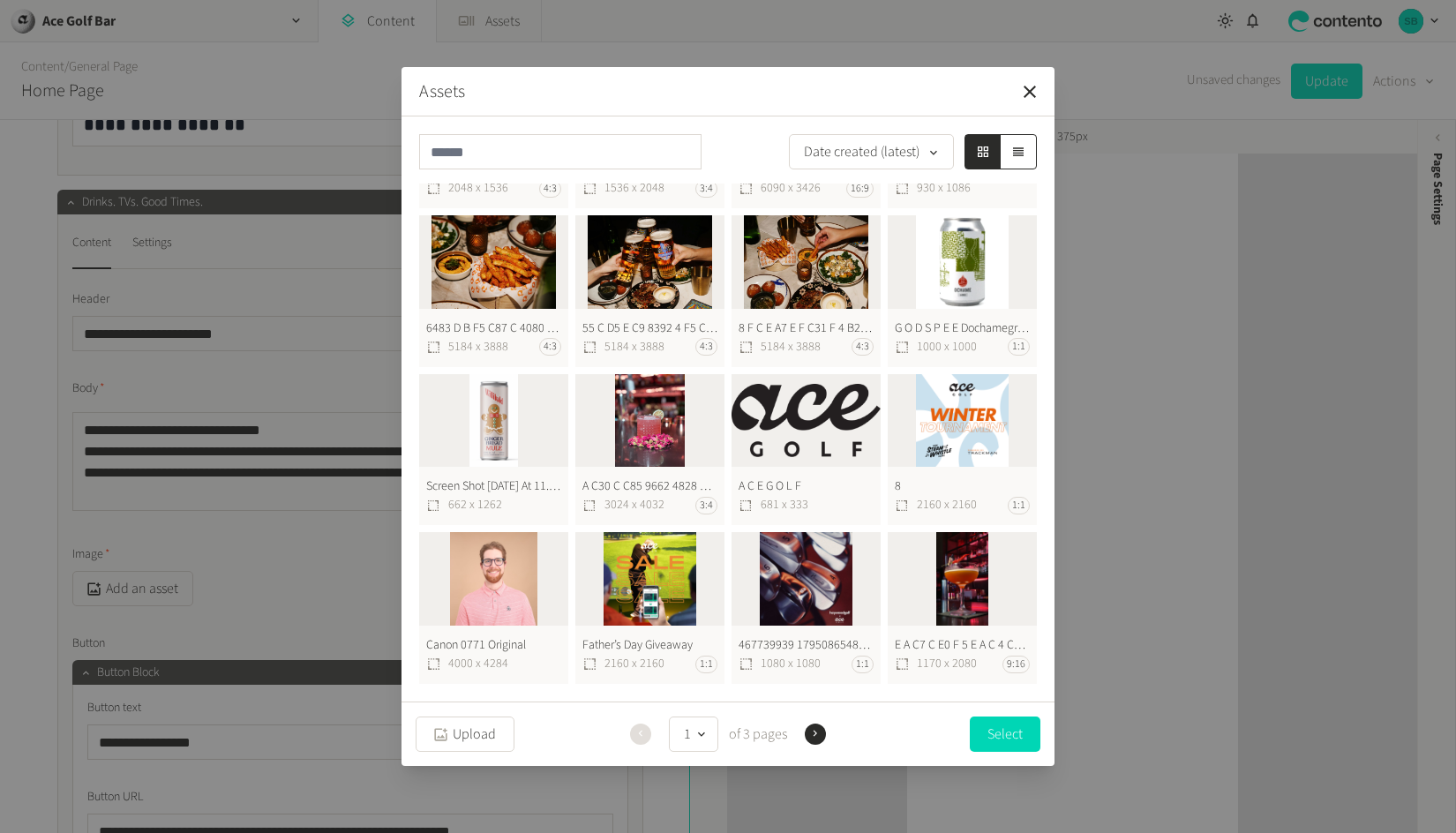
click at [815, 733] on icon "button" at bounding box center [816, 734] width 4 height 6
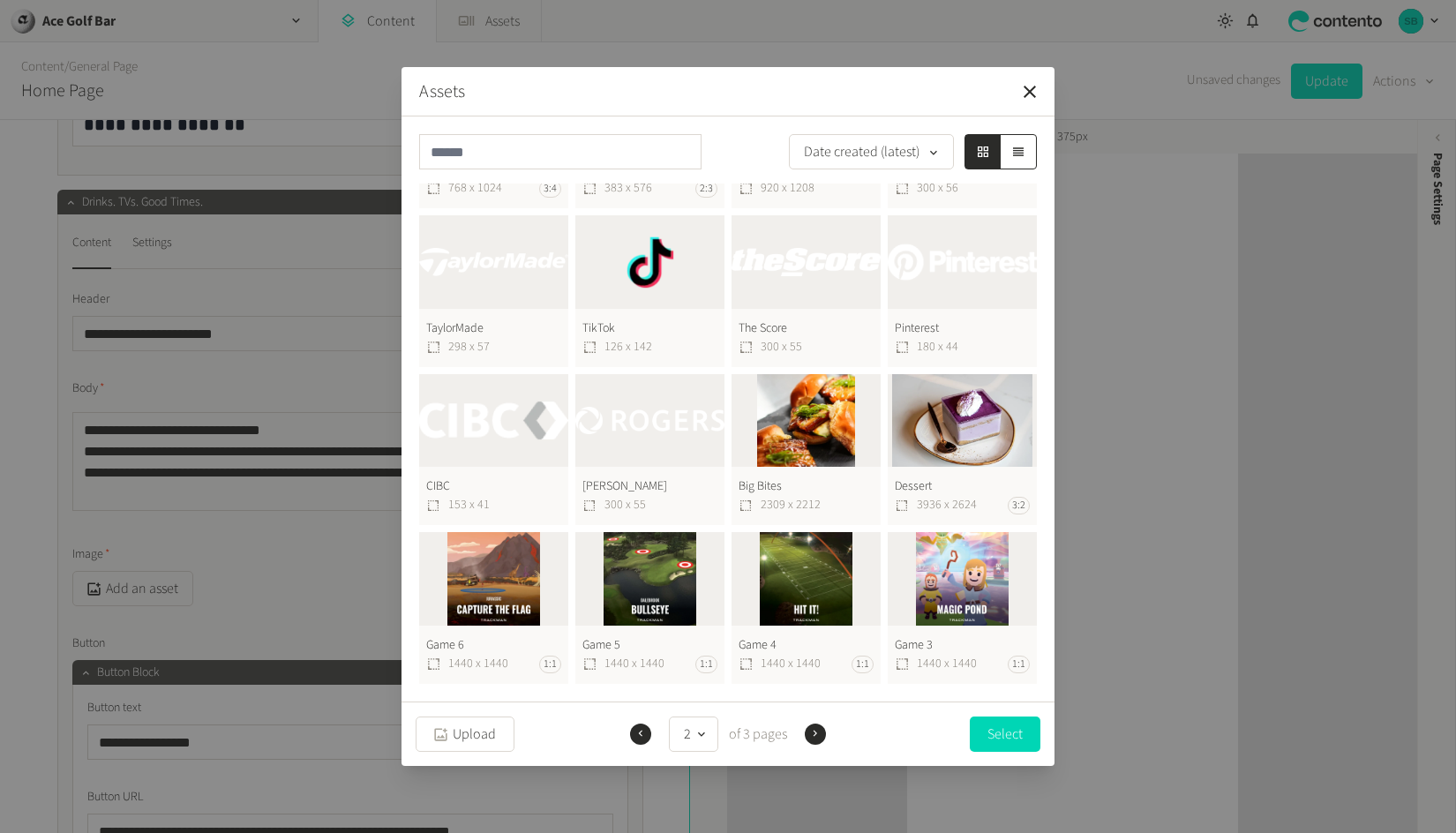
click at [803, 737] on div "Previous 2 of 3 pages Next" at bounding box center [727, 735] width 208 height 36
click at [812, 736] on icon "button" at bounding box center [816, 734] width 13 height 13
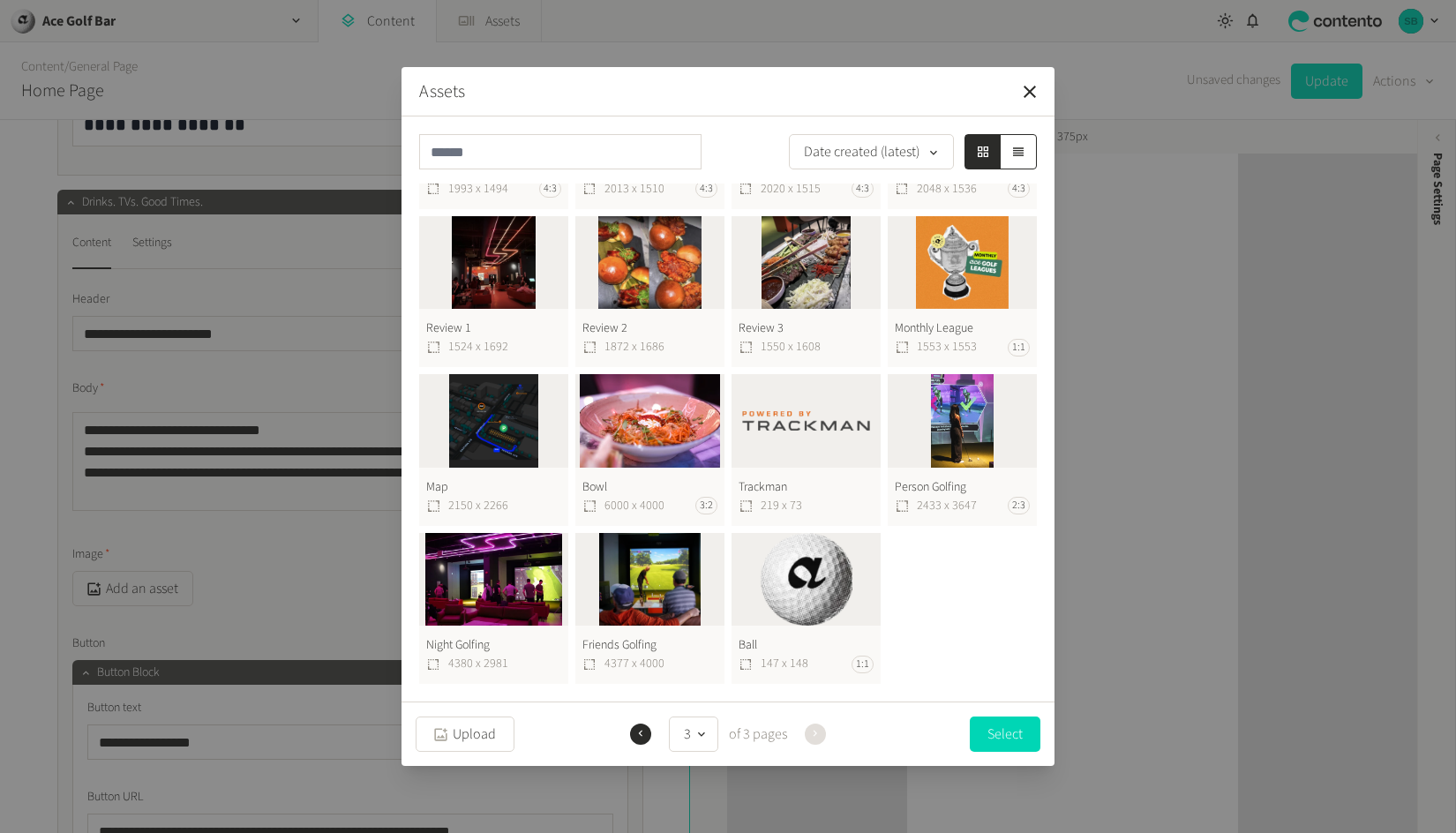
scroll to position [0, 0]
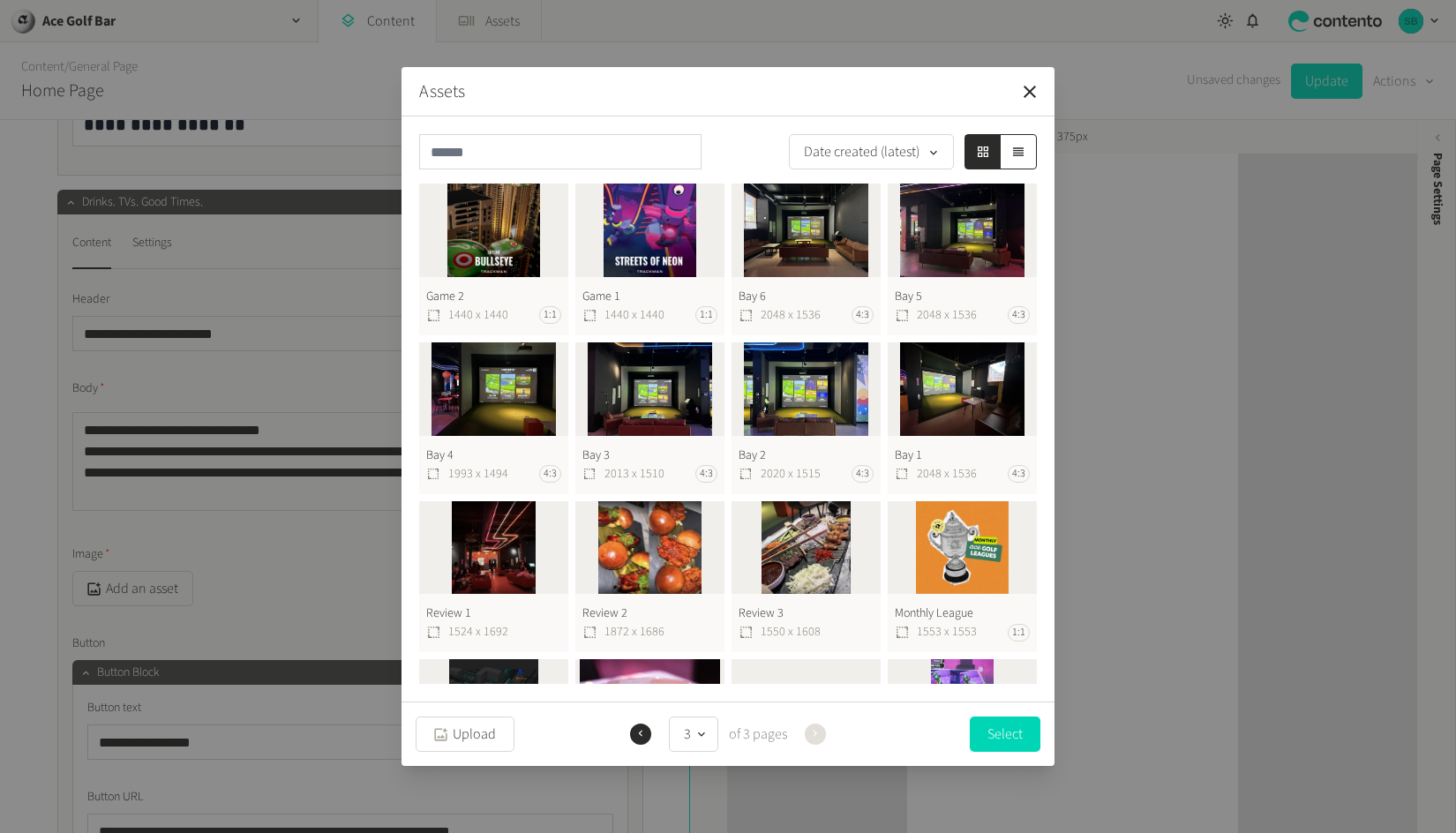
click at [647, 736] on button "Previous" at bounding box center [640, 735] width 21 height 21
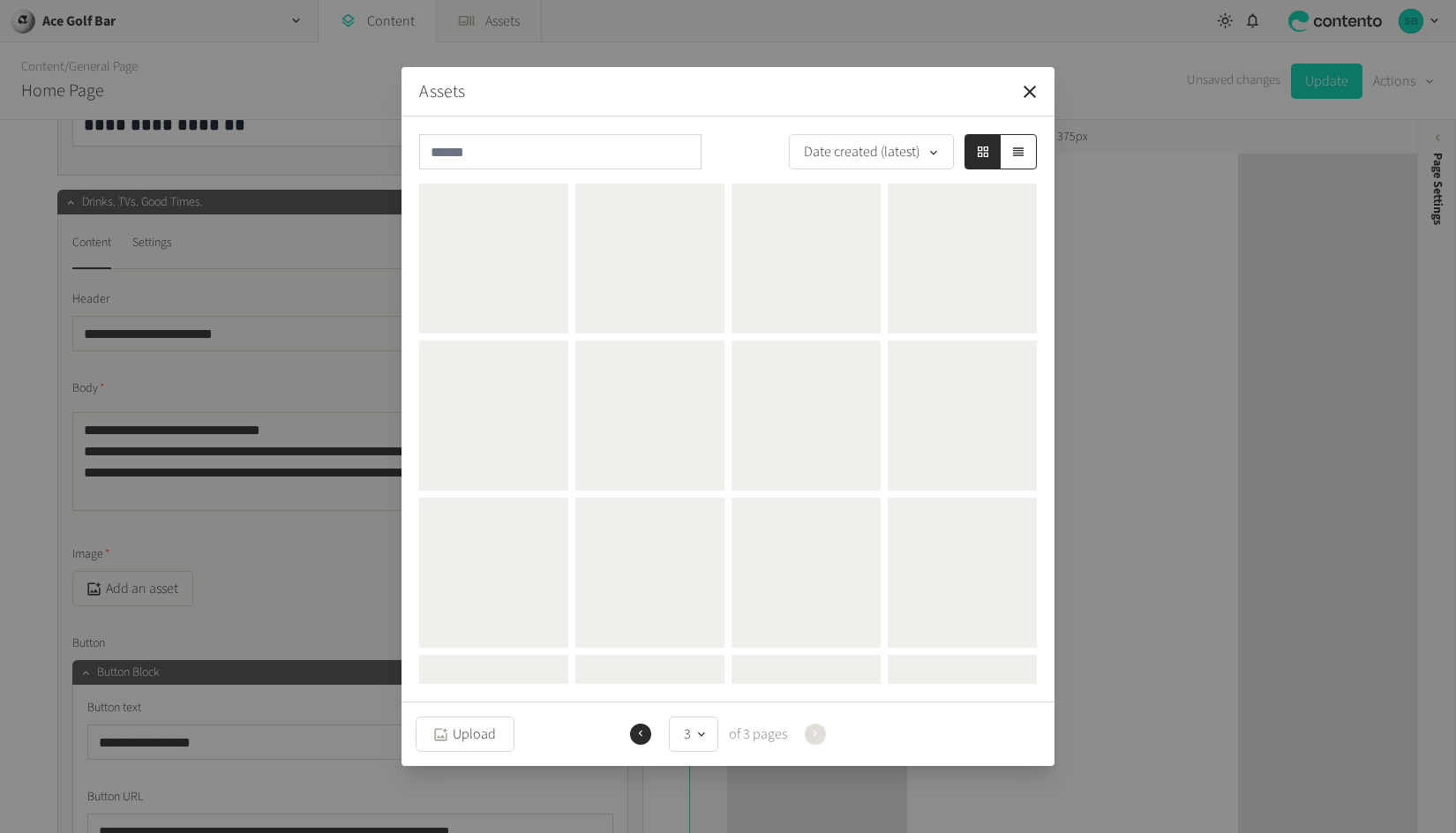
click at [642, 736] on icon "button" at bounding box center [640, 734] width 13 height 13
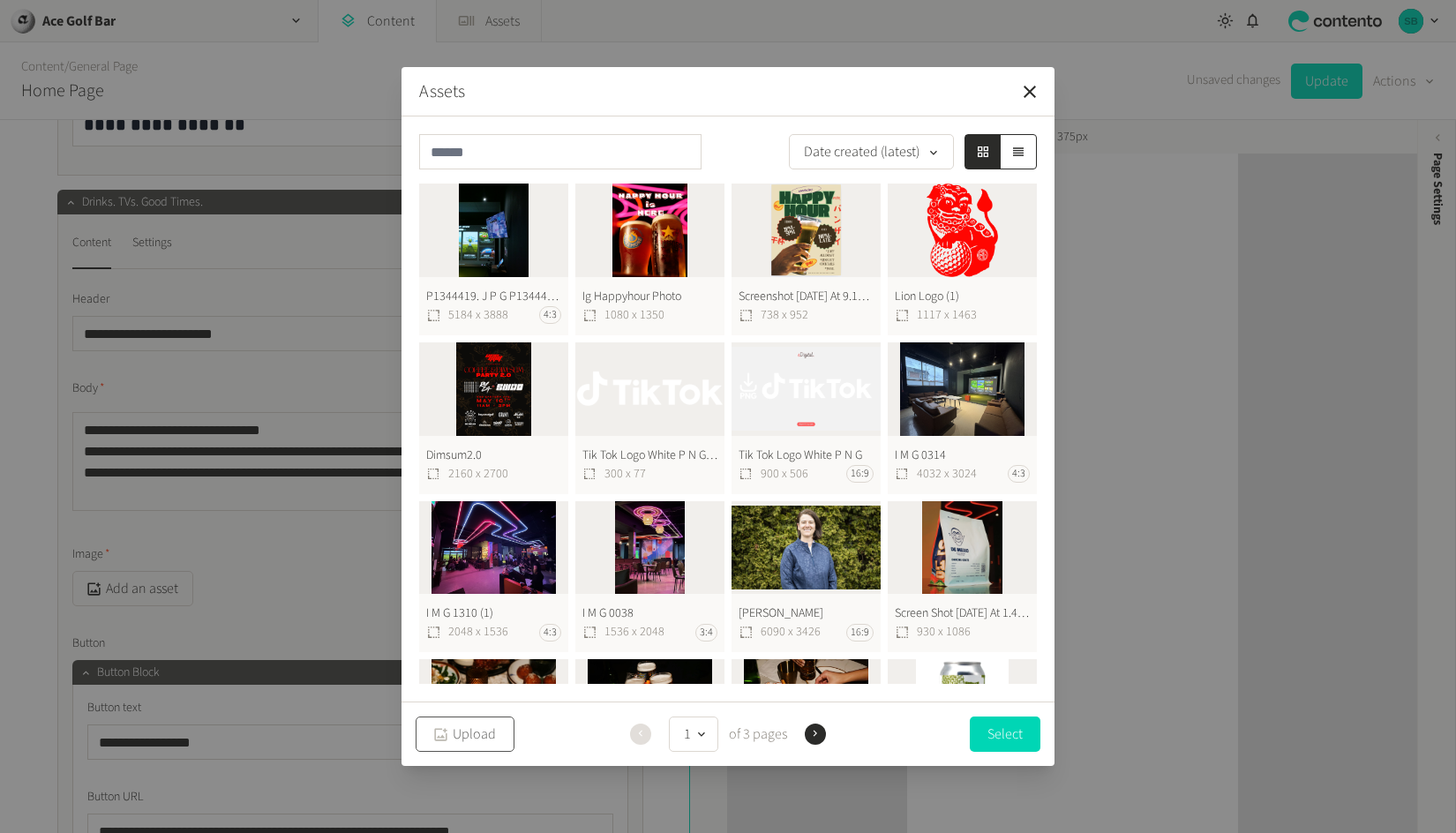
click at [456, 729] on button "Upload" at bounding box center [464, 735] width 99 height 36
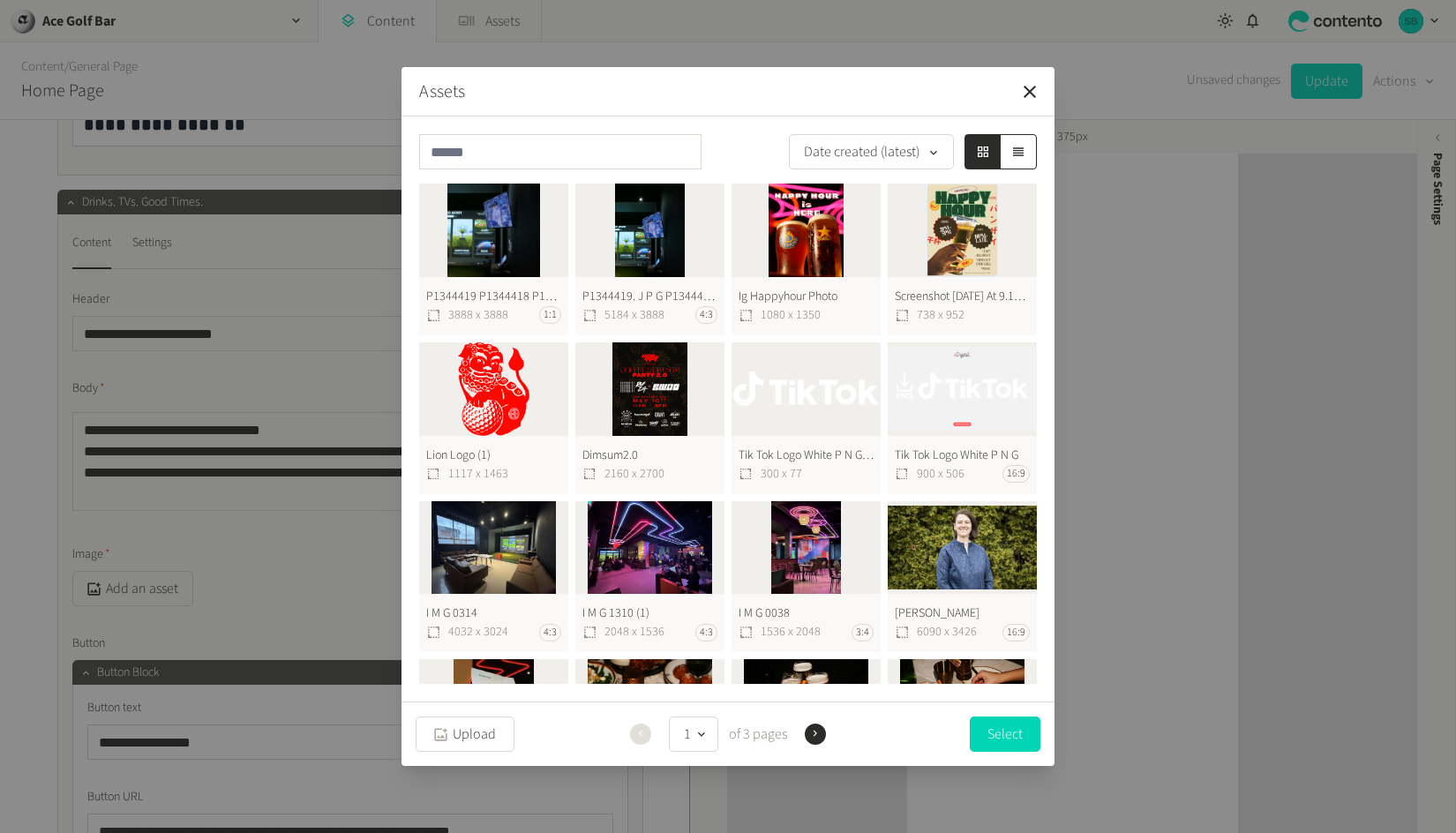
click at [498, 233] on button "P1344419 P1344418 P1344417 P1344416 P1344413 P1344405 P1344401 3888 x 3888 1:1" at bounding box center [493, 259] width 149 height 152
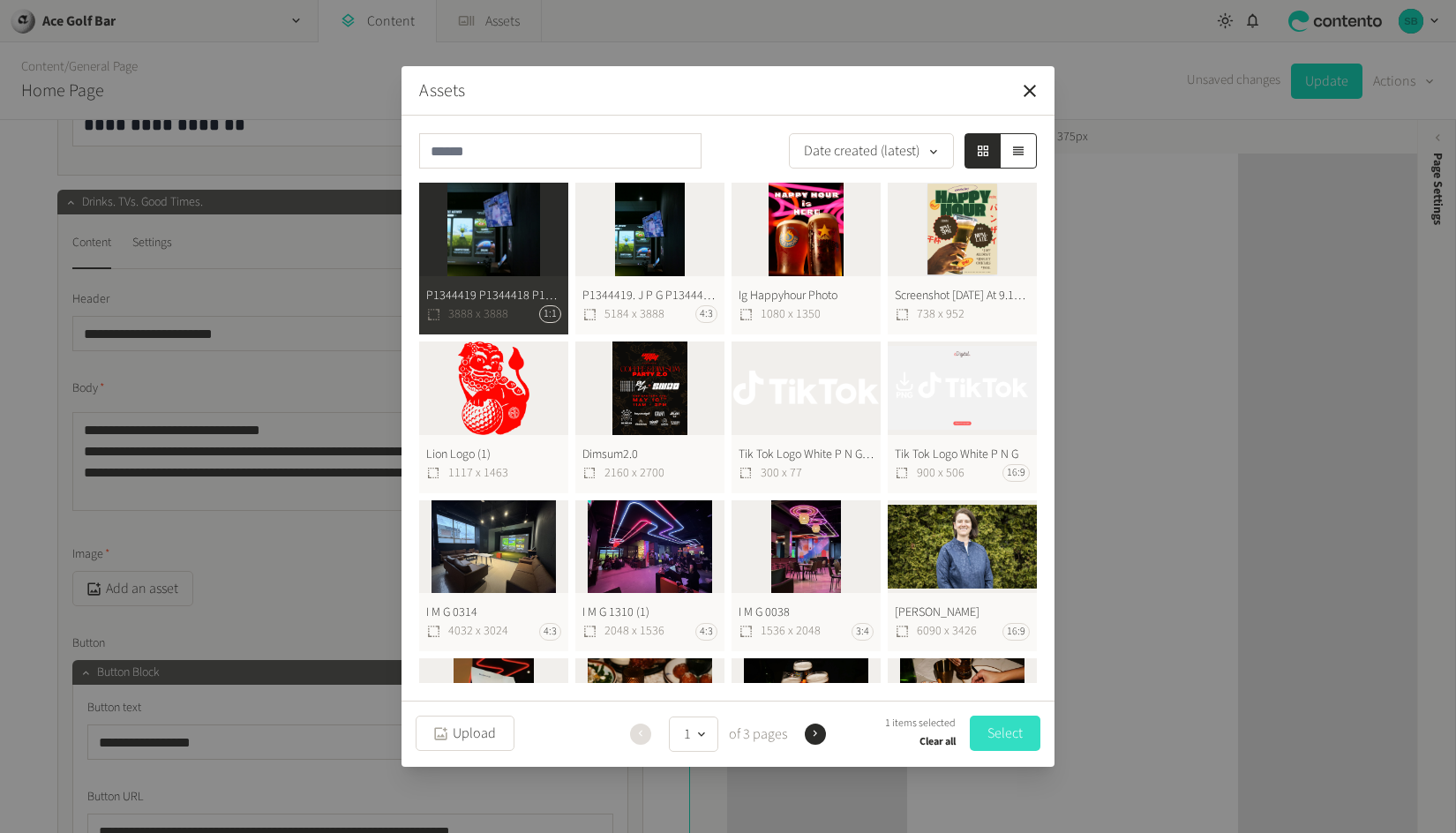
click at [992, 733] on button "Select" at bounding box center [1004, 734] width 71 height 36
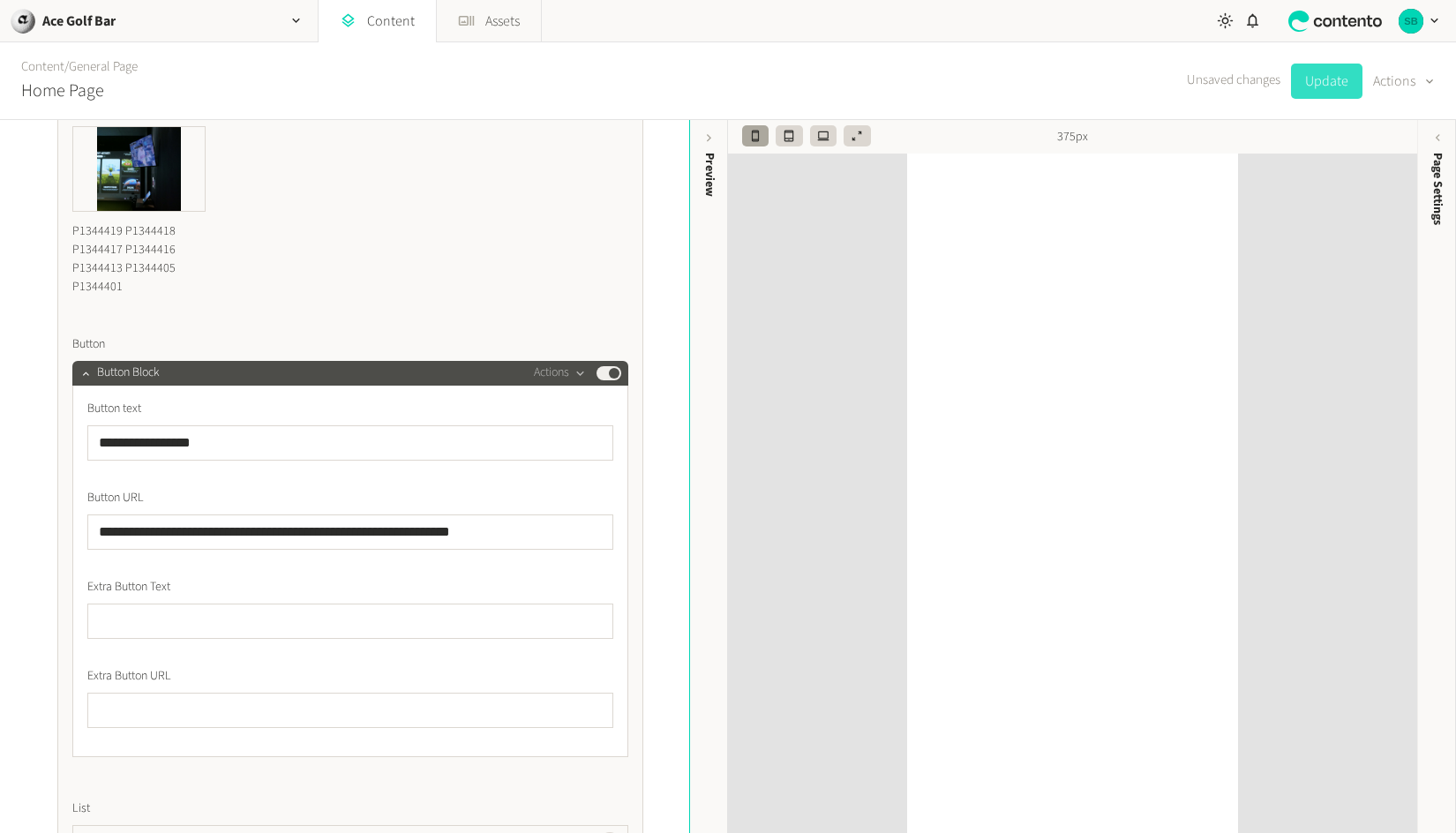
scroll to position [1080, 0]
click at [1322, 72] on button "Update" at bounding box center [1326, 81] width 71 height 36
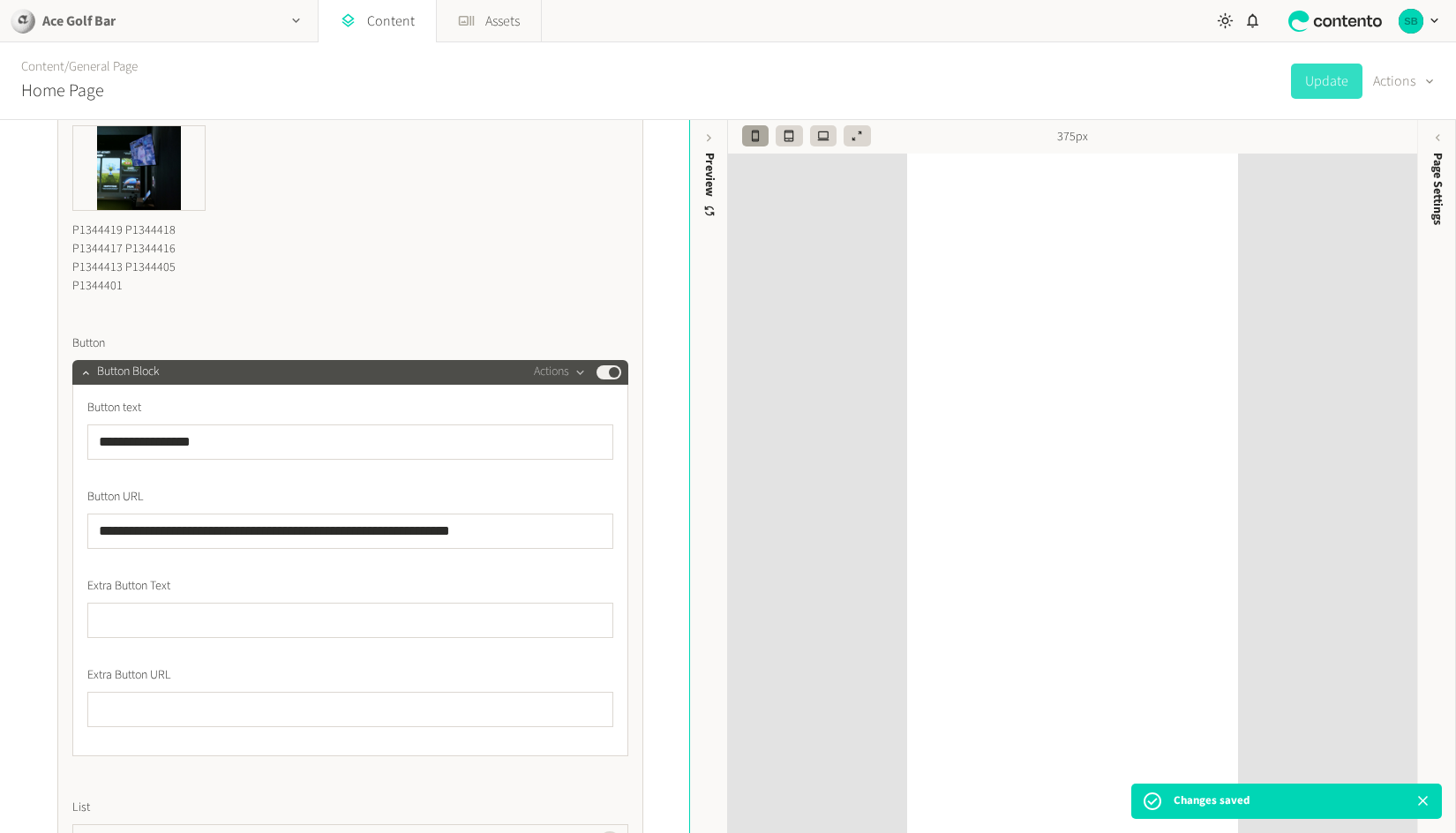
click at [75, 21] on h2 "Ace Golf Bar" at bounding box center [79, 21] width 73 height 21
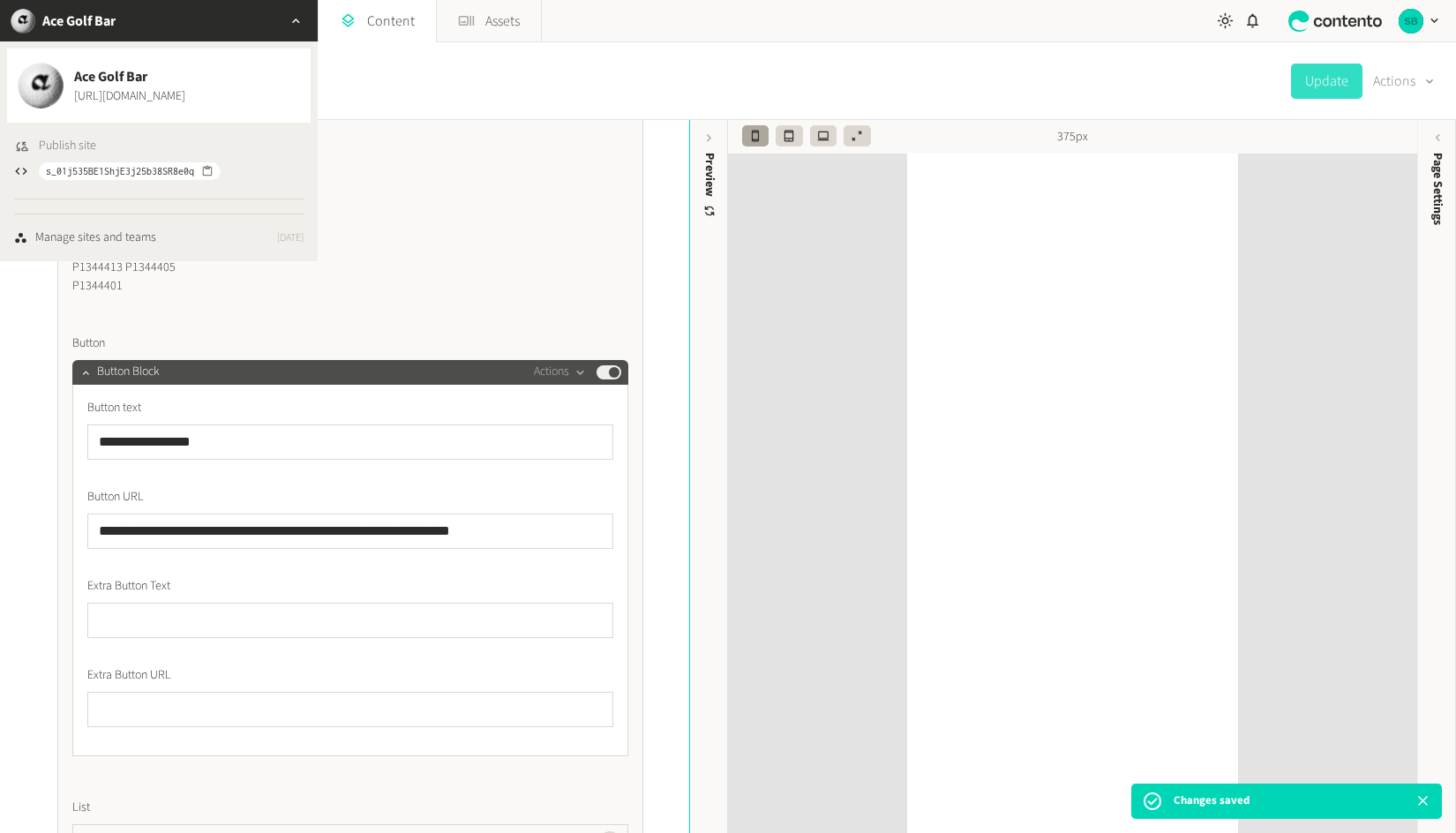
click at [83, 149] on span "Publish site" at bounding box center [67, 146] width 57 height 19
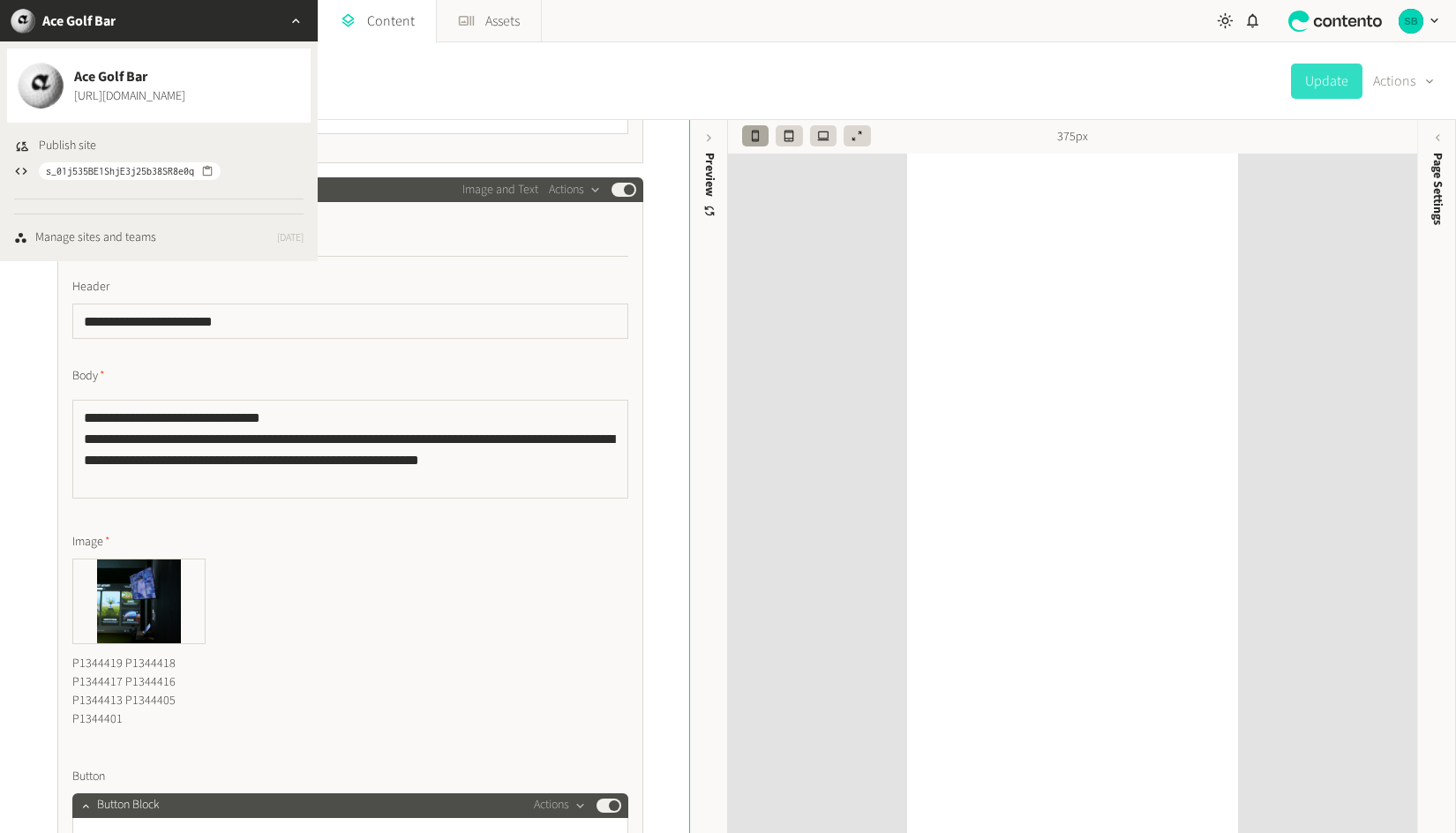
scroll to position [572, 0]
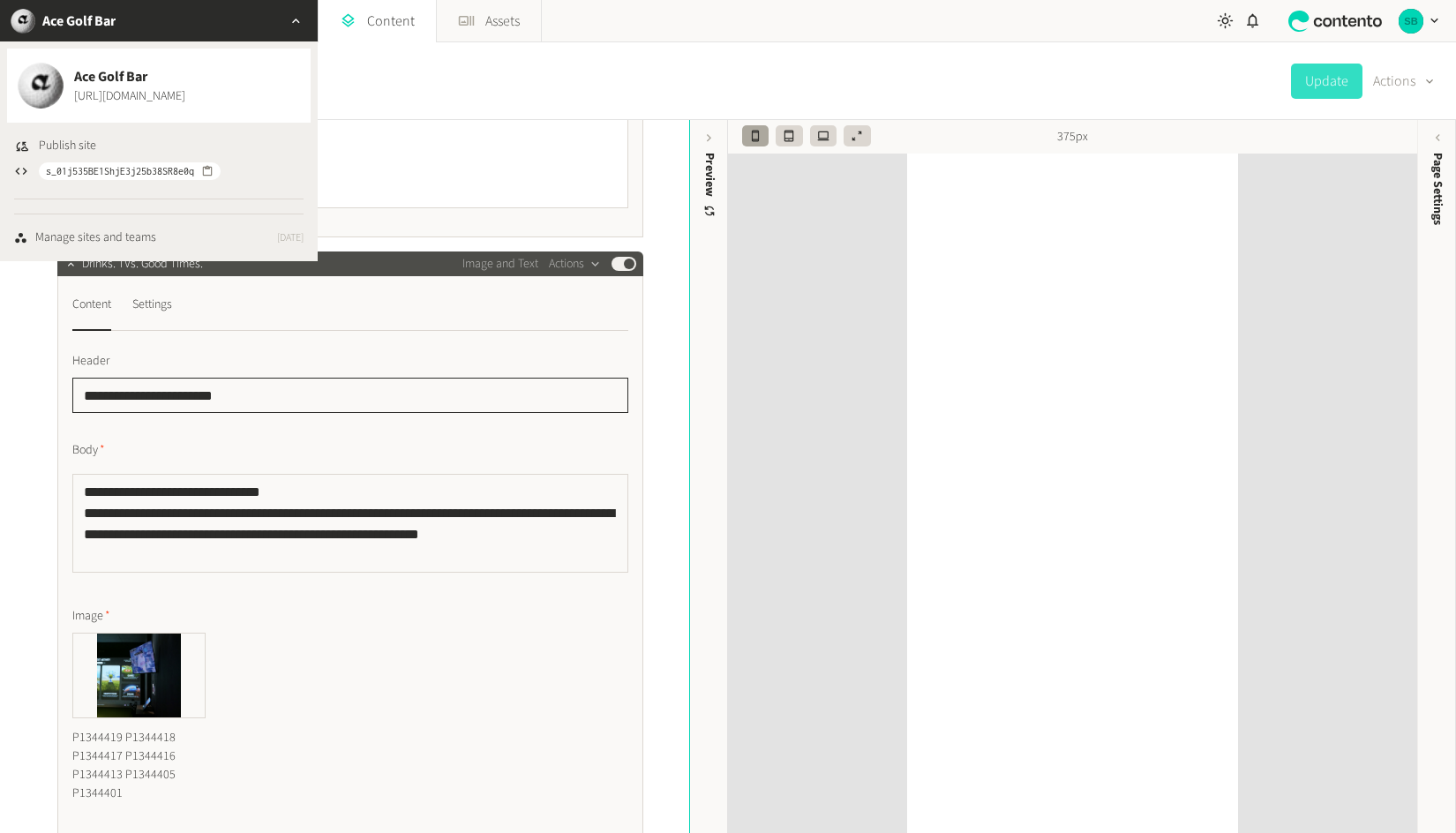
click at [297, 383] on input "**********" at bounding box center [350, 396] width 556 height 36
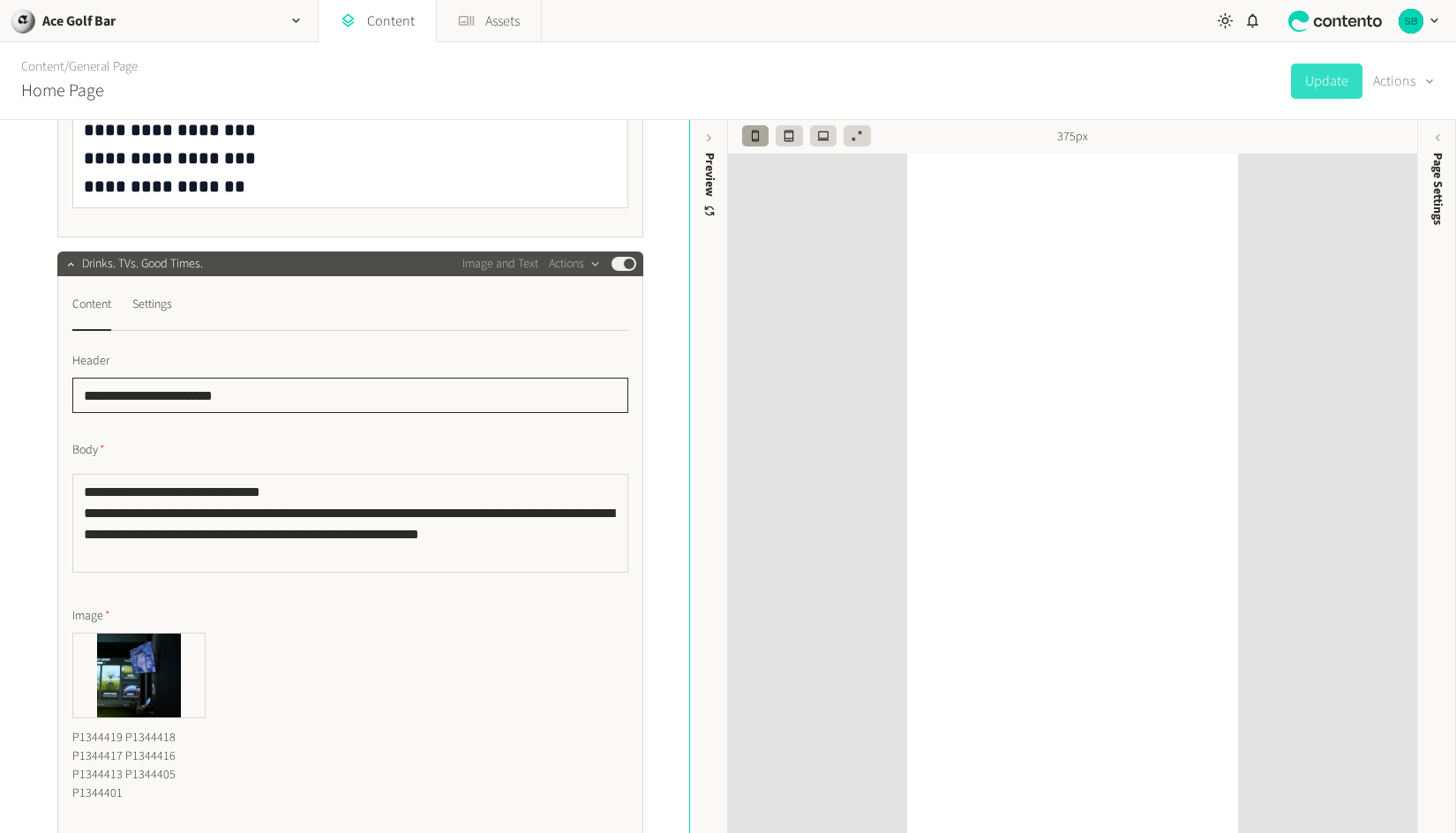
click at [152, 394] on input "**********" at bounding box center [350, 396] width 556 height 36
click at [275, 449] on label "Body" at bounding box center [350, 450] width 556 height 19
click at [275, 474] on textarea "**********" at bounding box center [350, 523] width 556 height 99
click at [151, 399] on input "**********" at bounding box center [350, 396] width 556 height 36
click at [156, 398] on input "**********" at bounding box center [350, 396] width 556 height 36
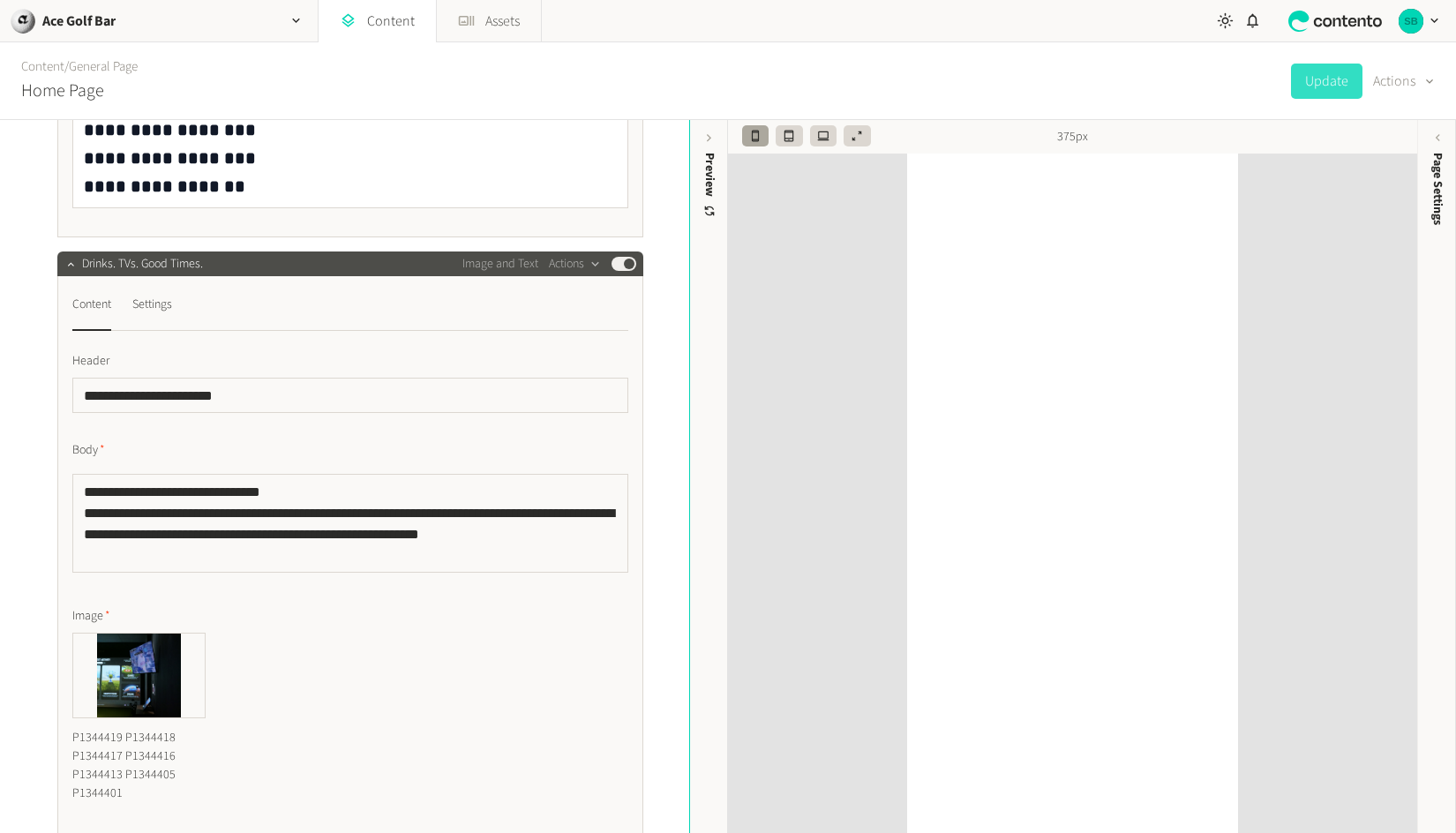
drag, startPoint x: 302, startPoint y: 430, endPoint x: 292, endPoint y: 430, distance: 10.0
click at [96, 394] on input "**********" at bounding box center [350, 396] width 556 height 36
type input "**********"
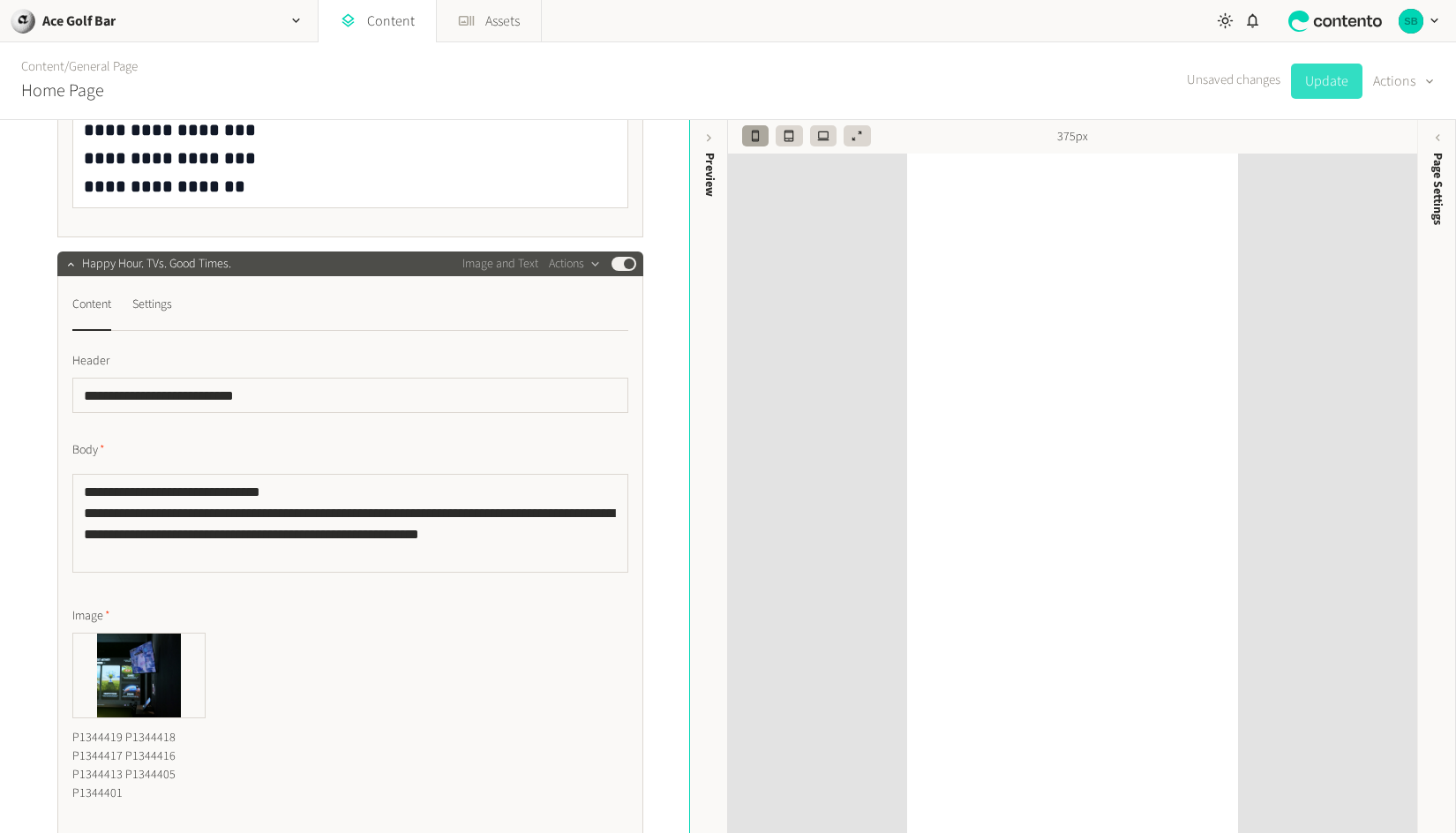
click at [1333, 75] on button "Update" at bounding box center [1326, 81] width 71 height 36
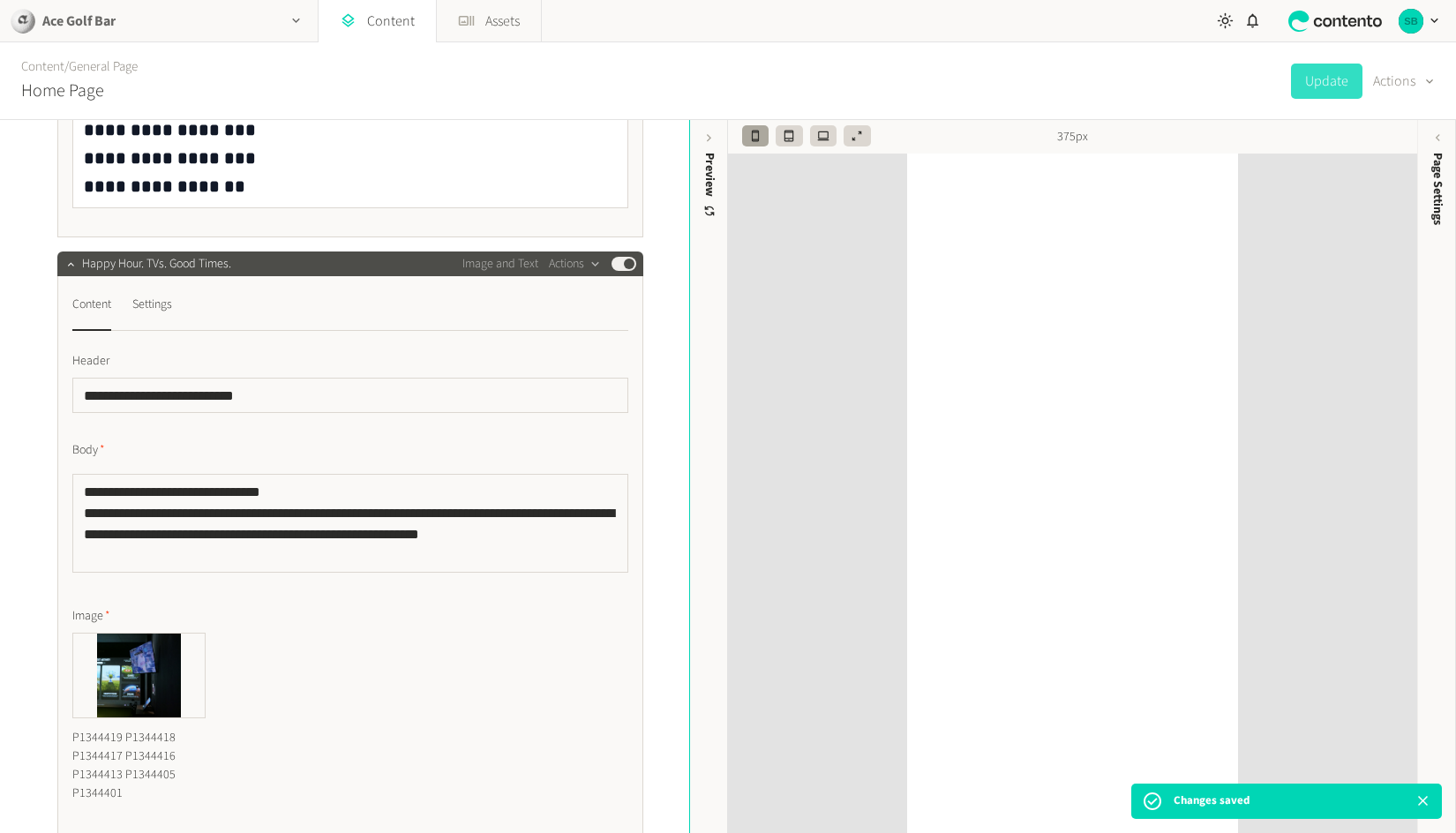
drag, startPoint x: 258, startPoint y: 19, endPoint x: 250, endPoint y: 27, distance: 11.3
click at [258, 19] on div "Ace Golf Bar" at bounding box center [159, 21] width 318 height 41
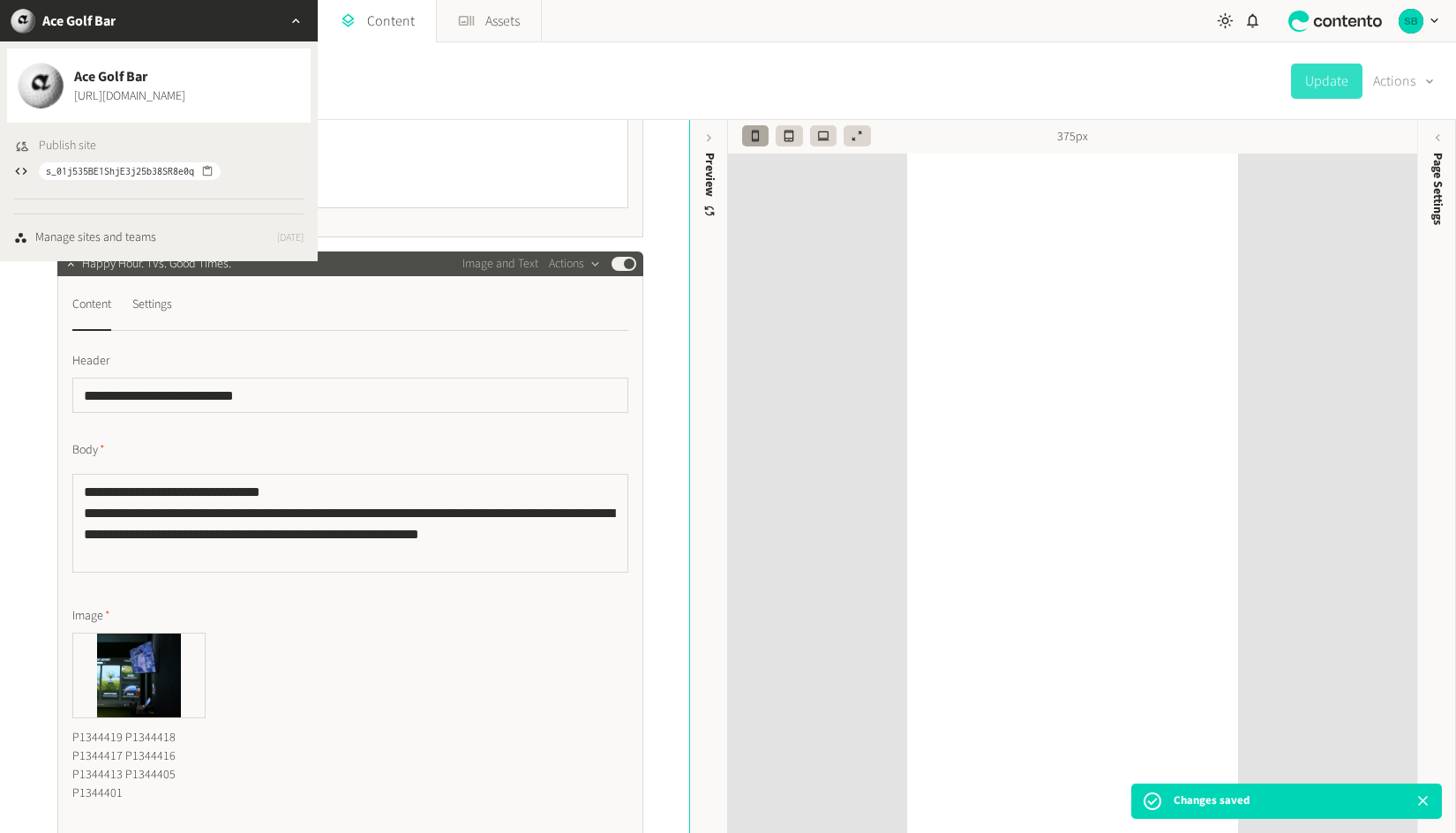
click at [93, 143] on span "Publish site" at bounding box center [67, 146] width 57 height 19
click at [94, 144] on span "Publish site" at bounding box center [67, 146] width 57 height 19
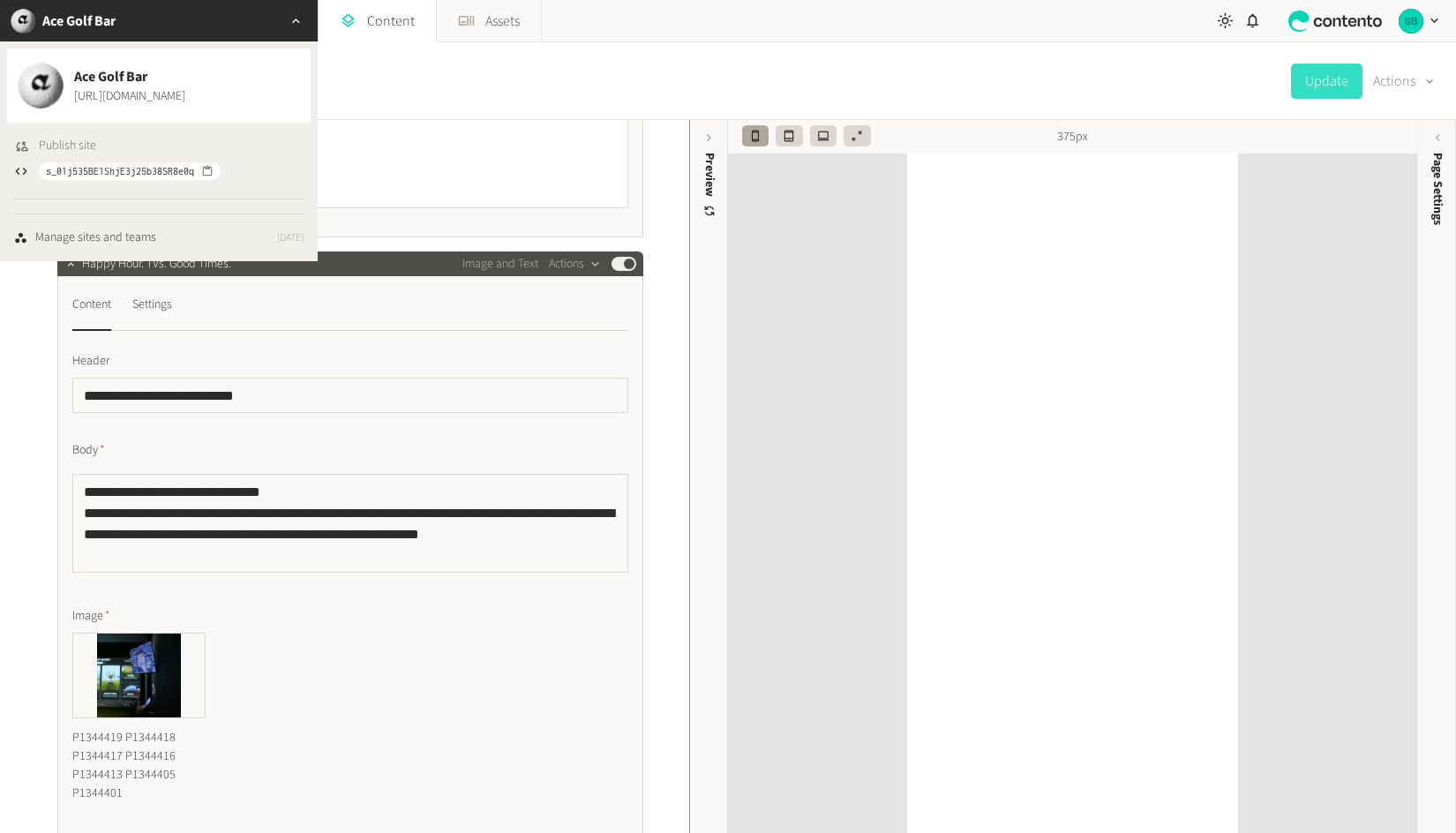
click at [87, 145] on span "Publish site" at bounding box center [67, 146] width 57 height 19
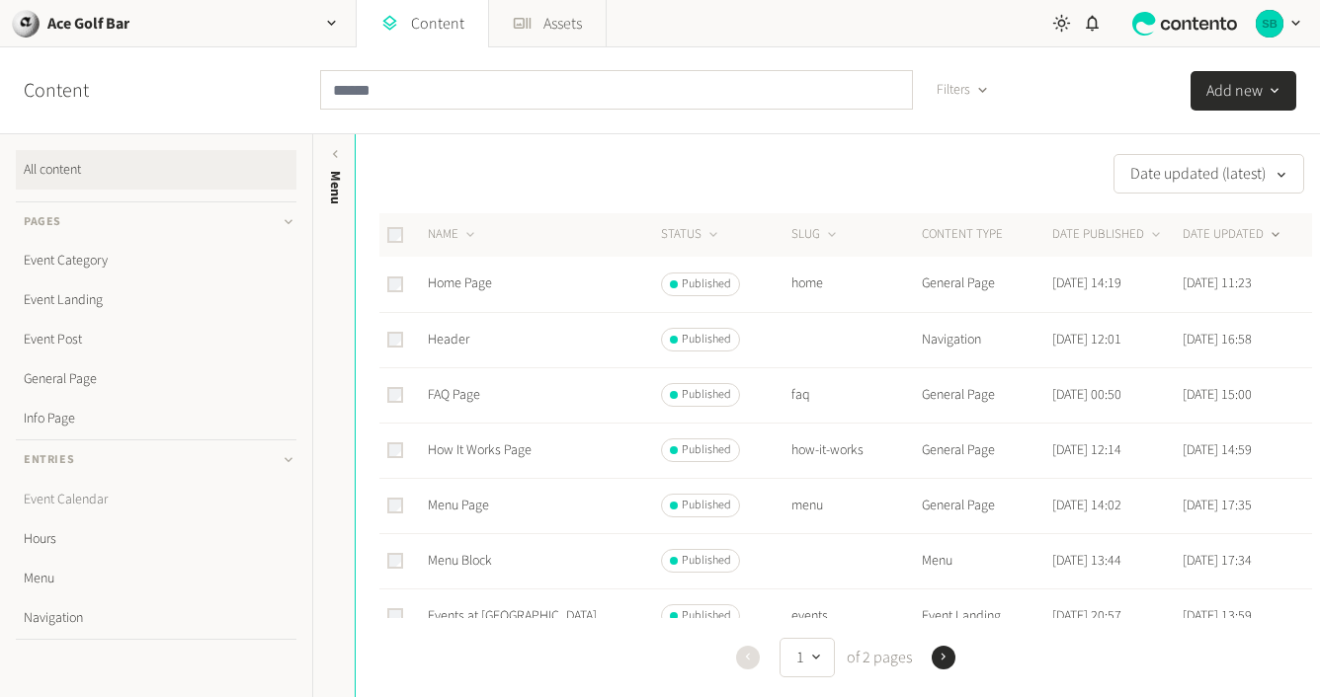
scroll to position [38, 0]
click at [94, 540] on link "Menu" at bounding box center [156, 541] width 280 height 40
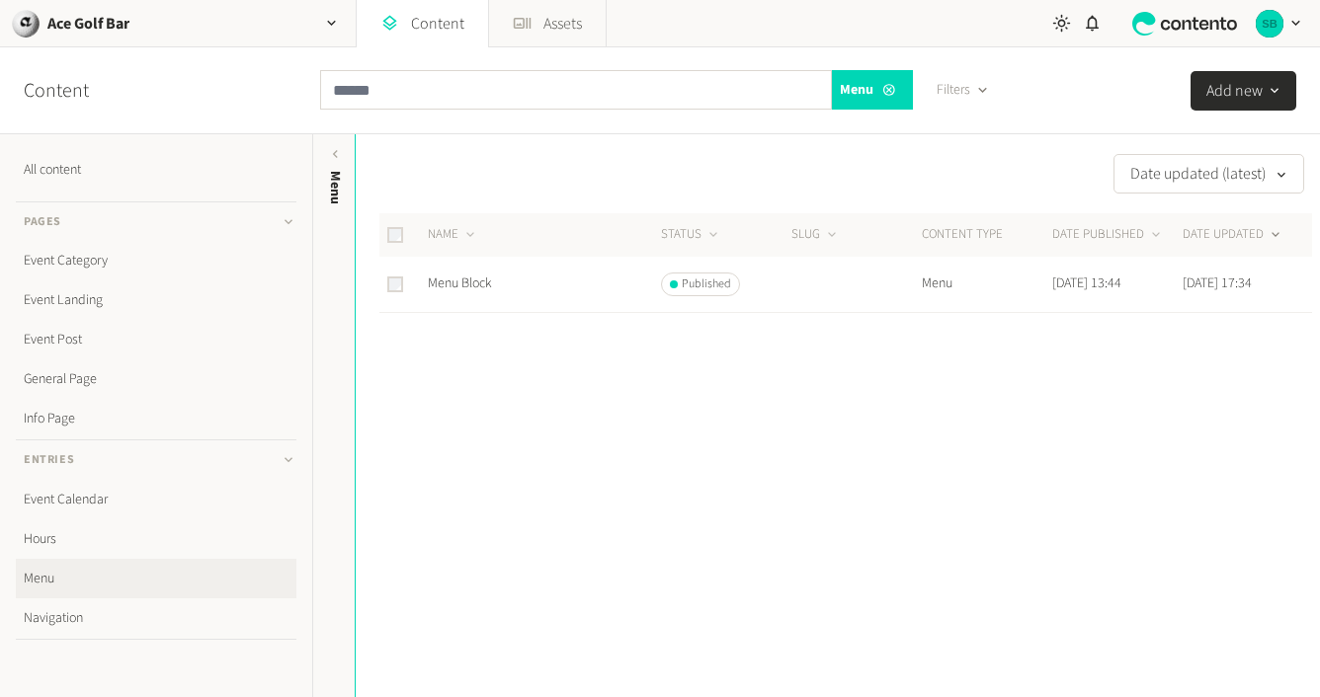
click at [497, 282] on td "Menu Block" at bounding box center [543, 284] width 233 height 55
click at [471, 285] on link "Menu Block" at bounding box center [460, 284] width 64 height 20
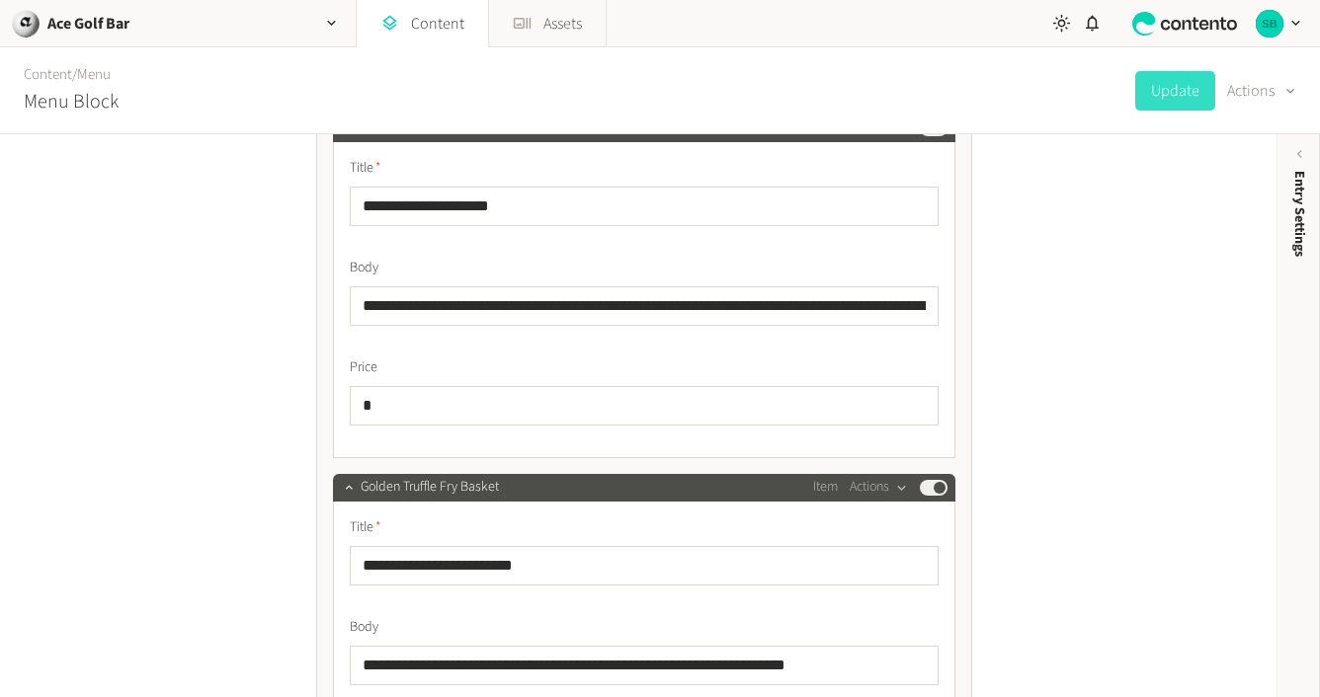
scroll to position [3156, 0]
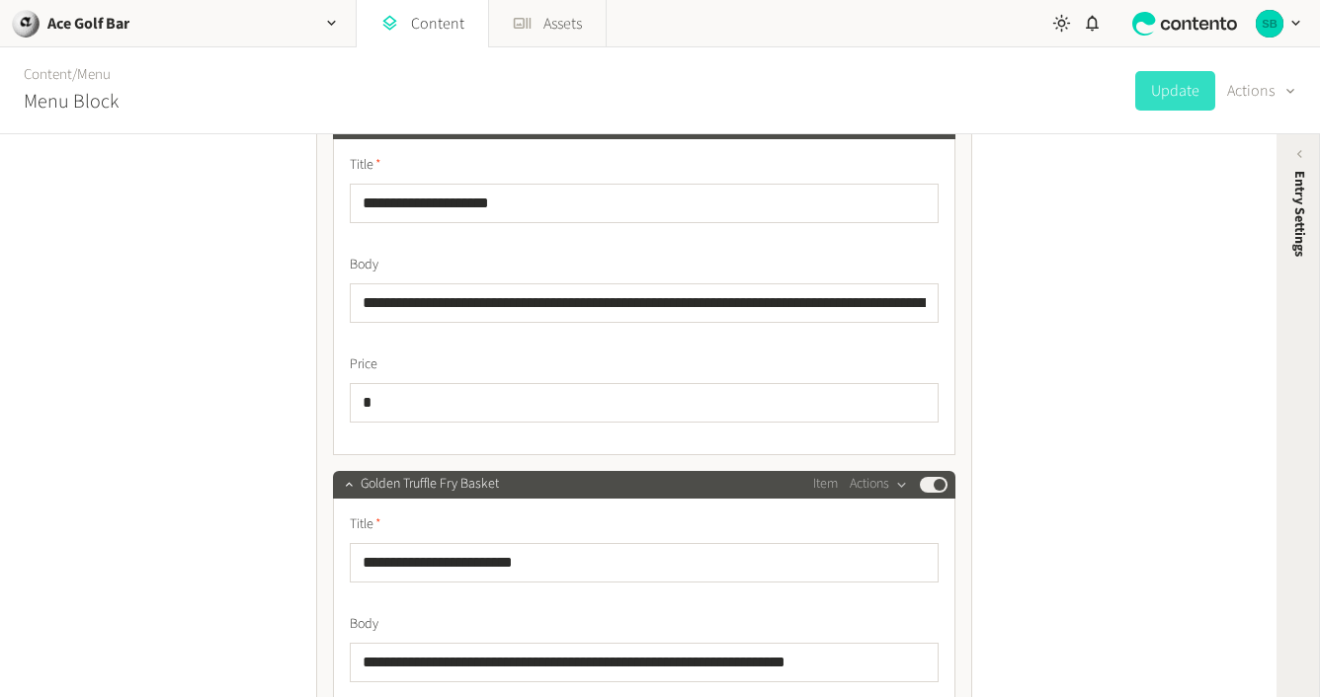
click at [1299, 226] on span "Entry Settings" at bounding box center [1299, 214] width 21 height 86
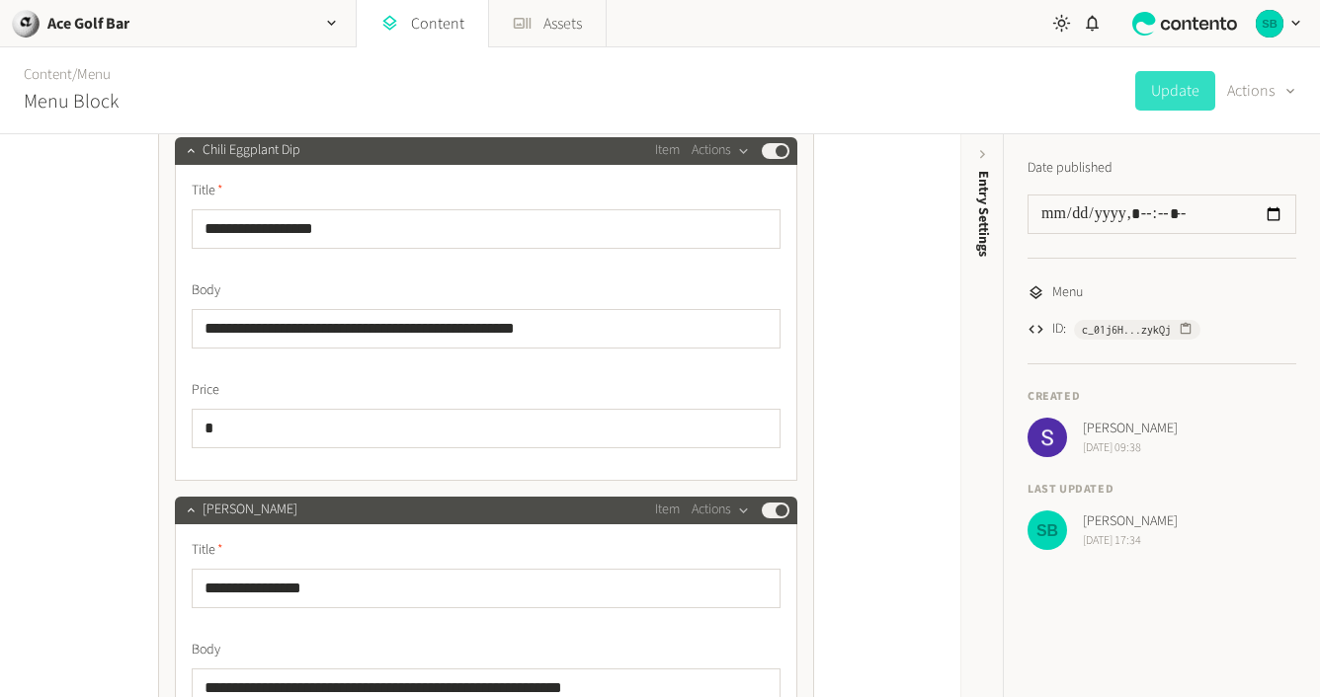
scroll to position [0, 0]
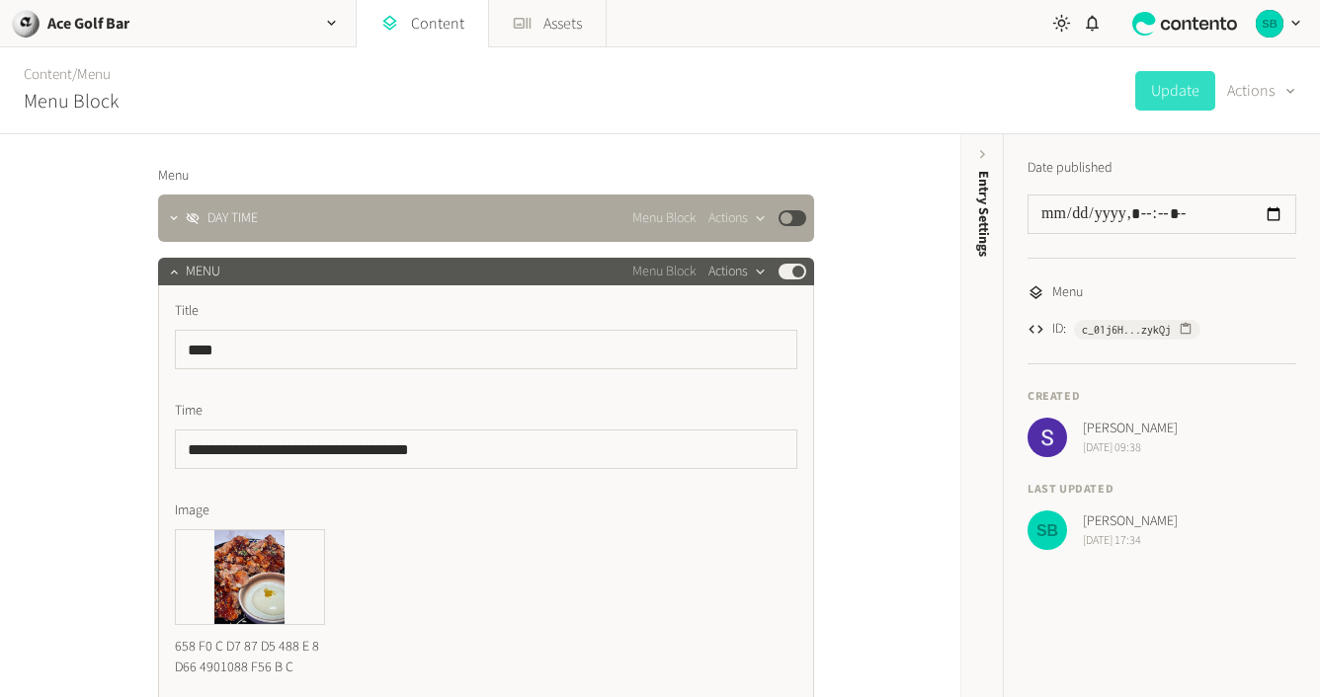
click at [733, 273] on button "Actions" at bounding box center [737, 272] width 58 height 24
click at [881, 273] on div "**********" at bounding box center [480, 415] width 960 height 563
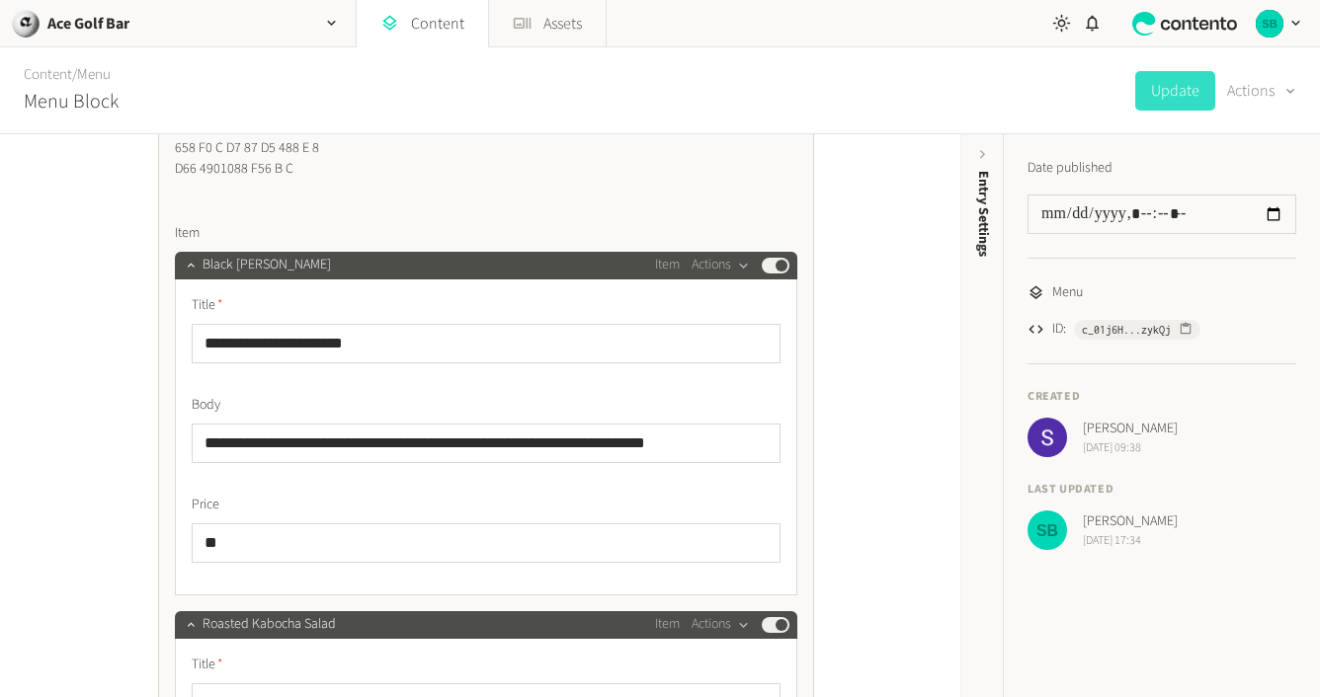
scroll to position [797, 0]
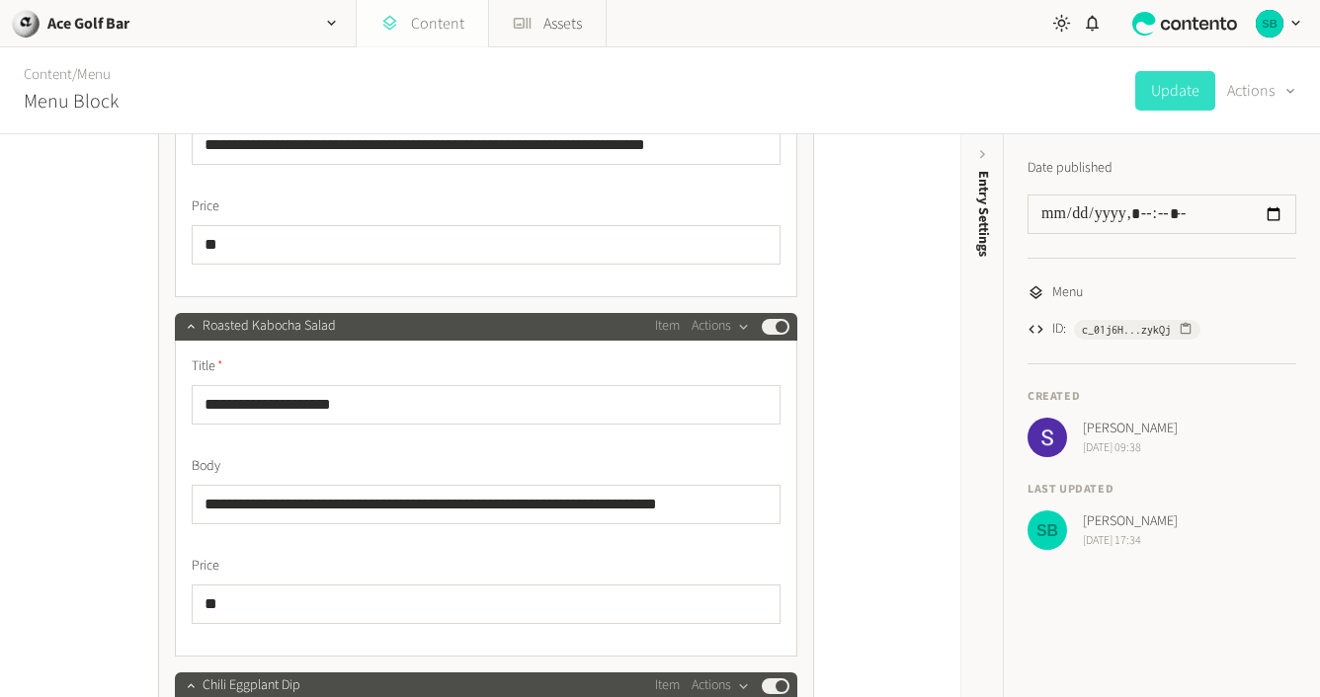
click at [397, 17] on icon at bounding box center [389, 23] width 19 height 19
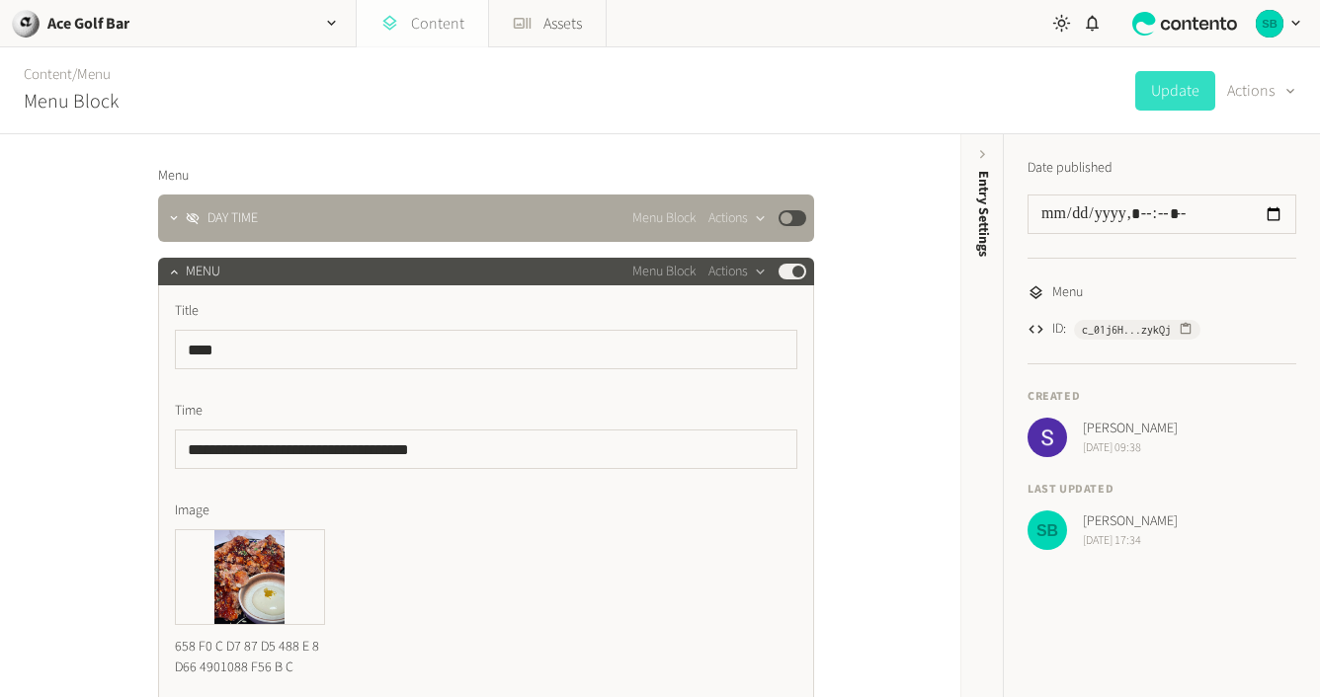
click at [401, 26] on link "Content" at bounding box center [422, 23] width 131 height 47
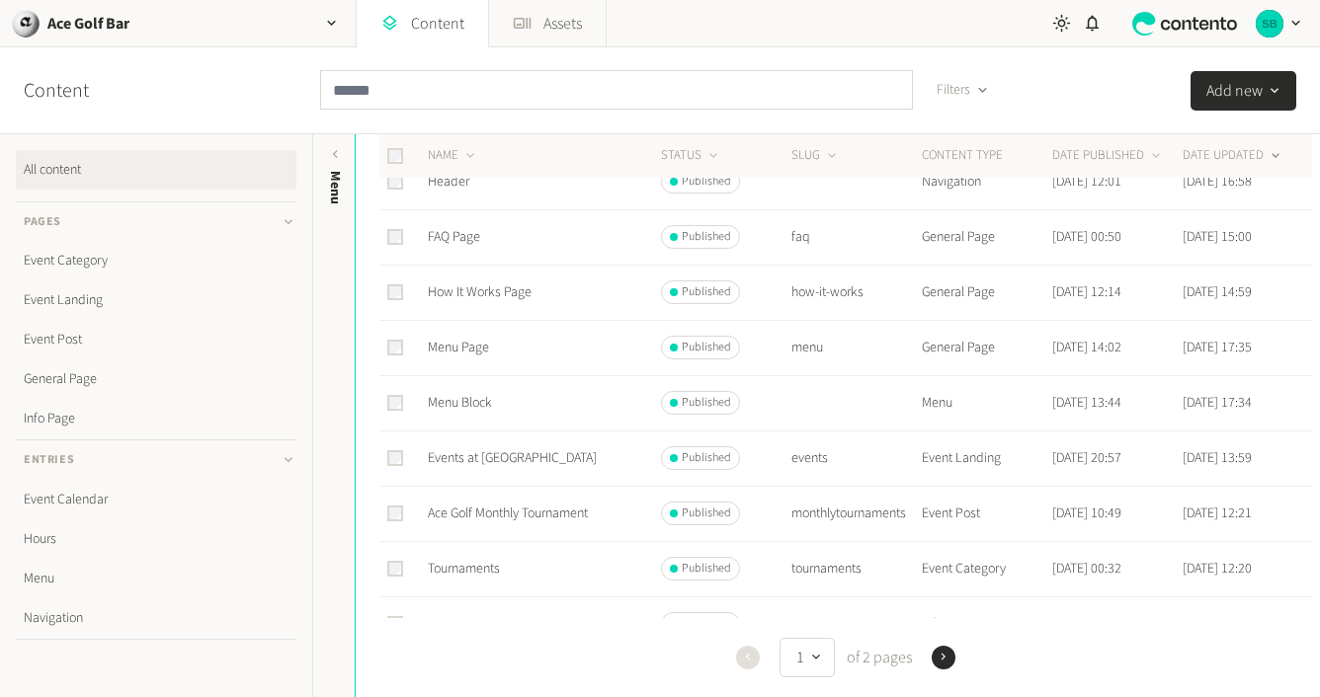
scroll to position [172, 0]
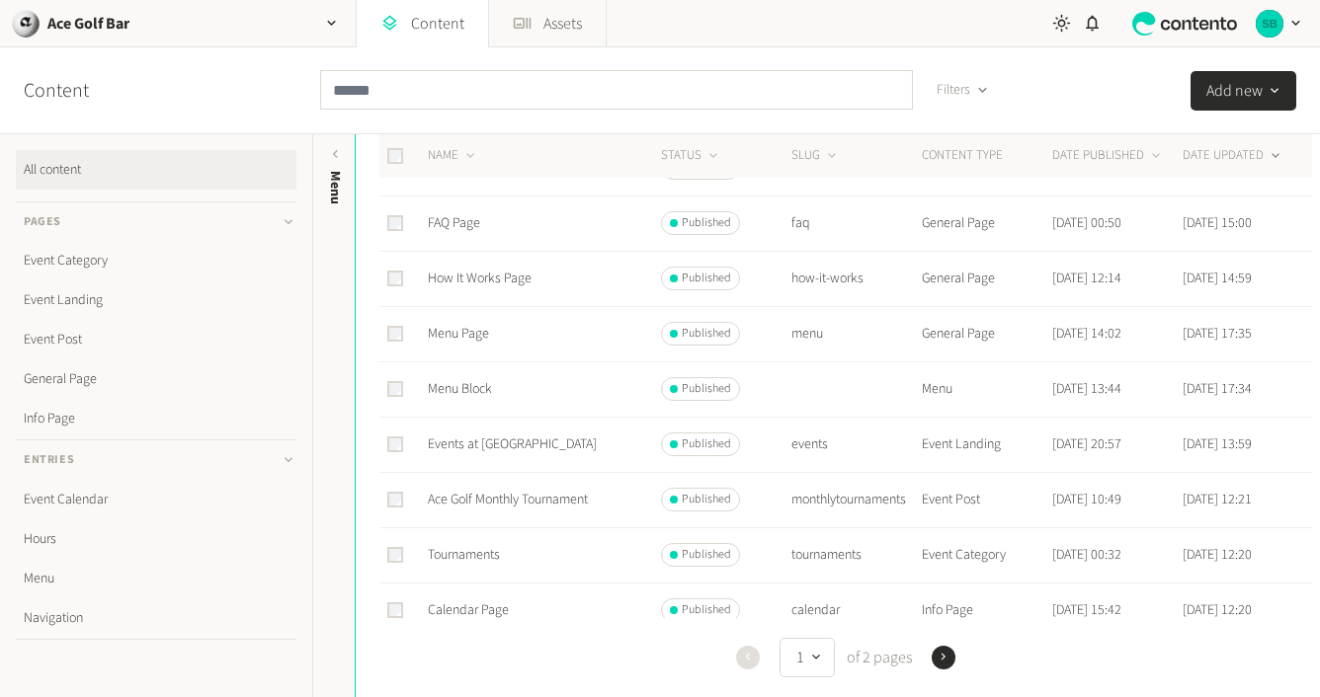
click at [496, 340] on td "Menu Page" at bounding box center [543, 333] width 233 height 55
click at [457, 327] on link "Menu Page" at bounding box center [458, 334] width 61 height 20
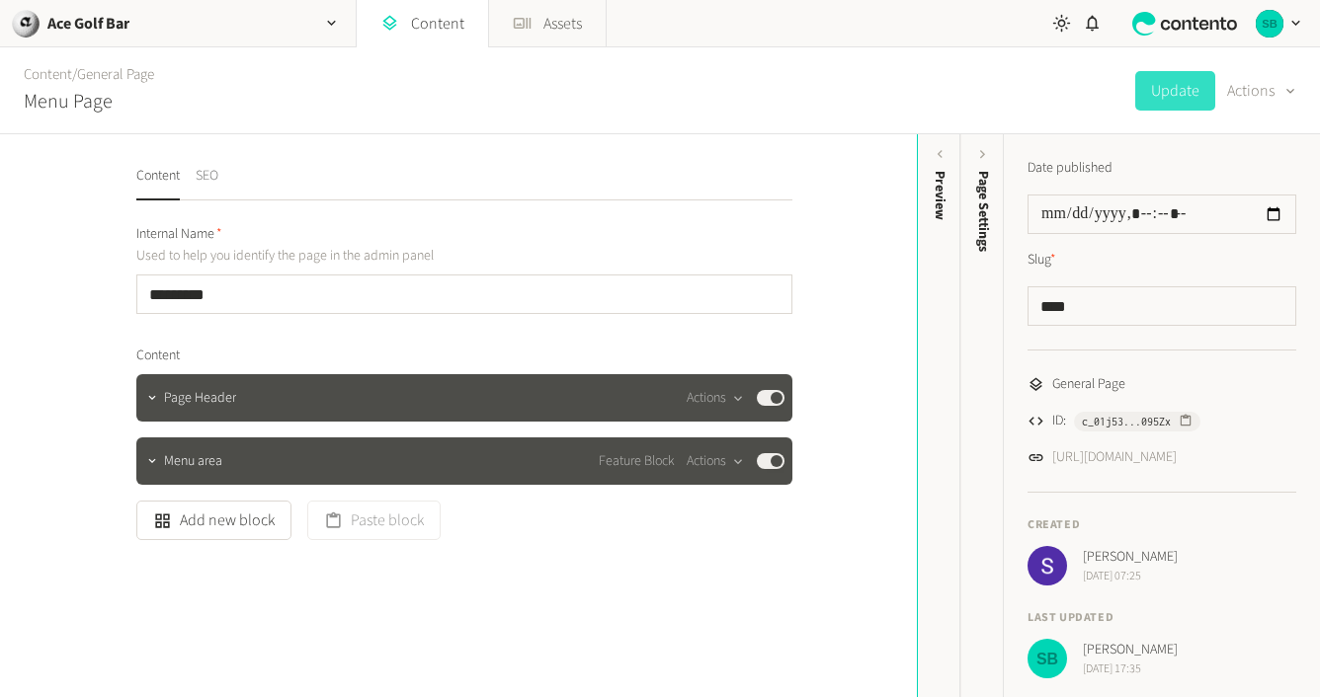
click at [228, 191] on nav "Content SEO" at bounding box center [464, 183] width 656 height 35
drag, startPoint x: 213, startPoint y: 181, endPoint x: 214, endPoint y: 221, distance: 40.5
click at [213, 181] on button "SEO" at bounding box center [207, 183] width 23 height 35
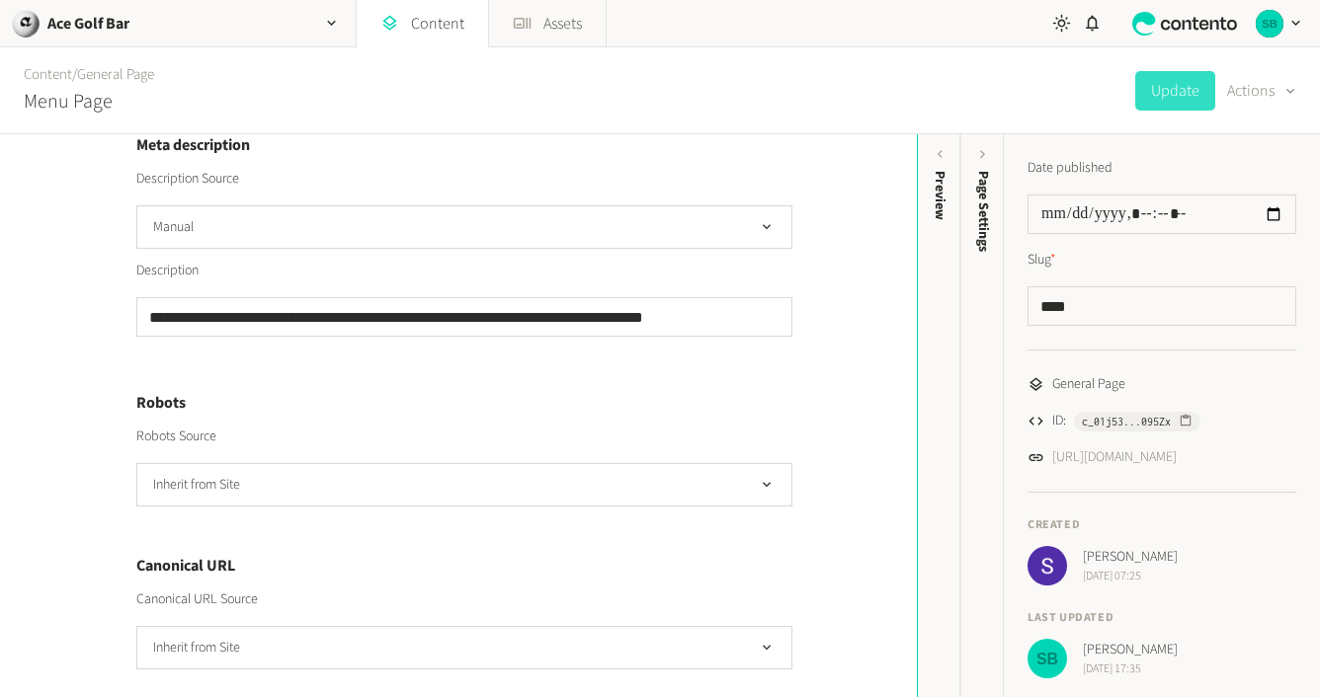
scroll to position [642, 0]
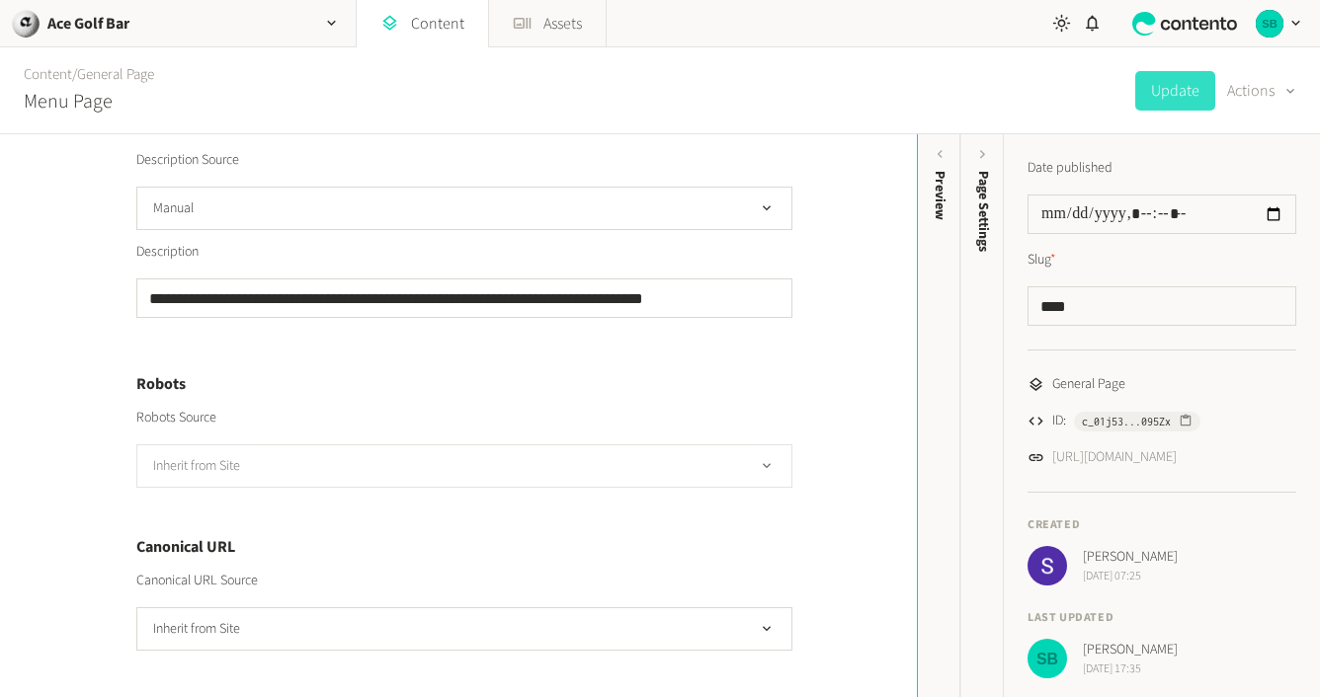
click at [226, 463] on button "Inherit from Site" at bounding box center [464, 465] width 656 height 43
click at [85, 506] on div "**********" at bounding box center [458, 415] width 917 height 563
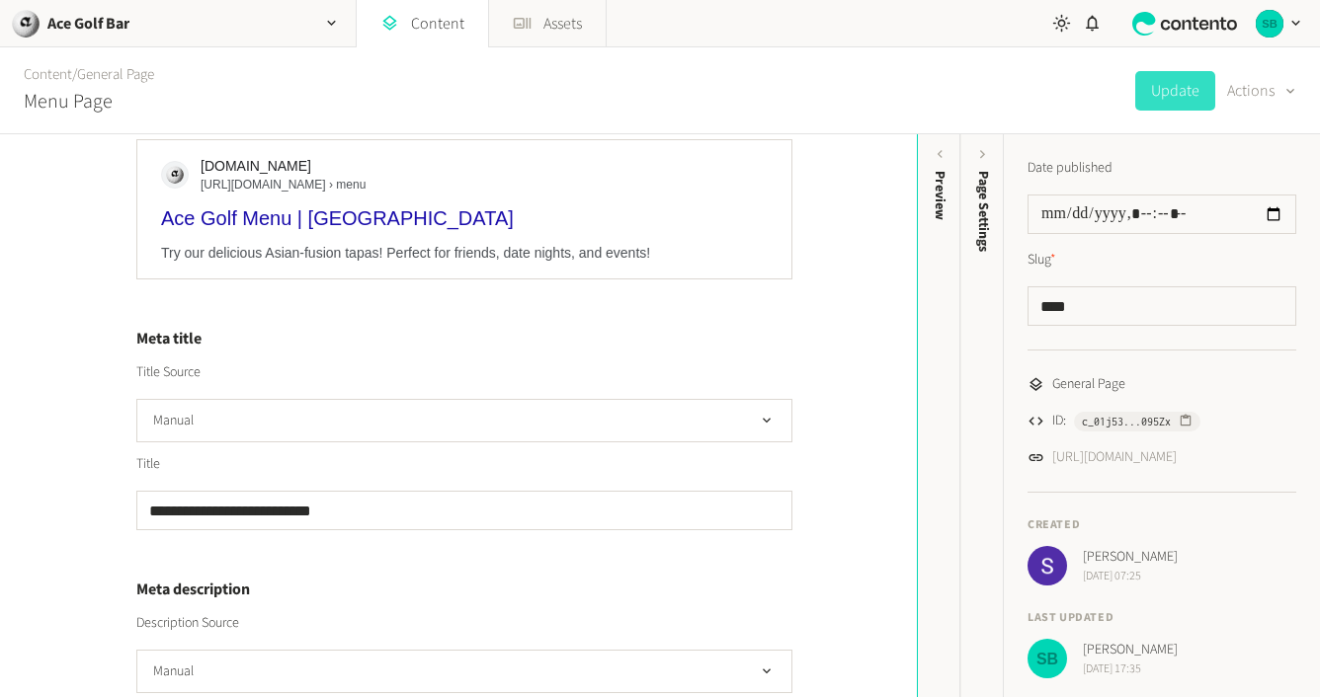
scroll to position [0, 0]
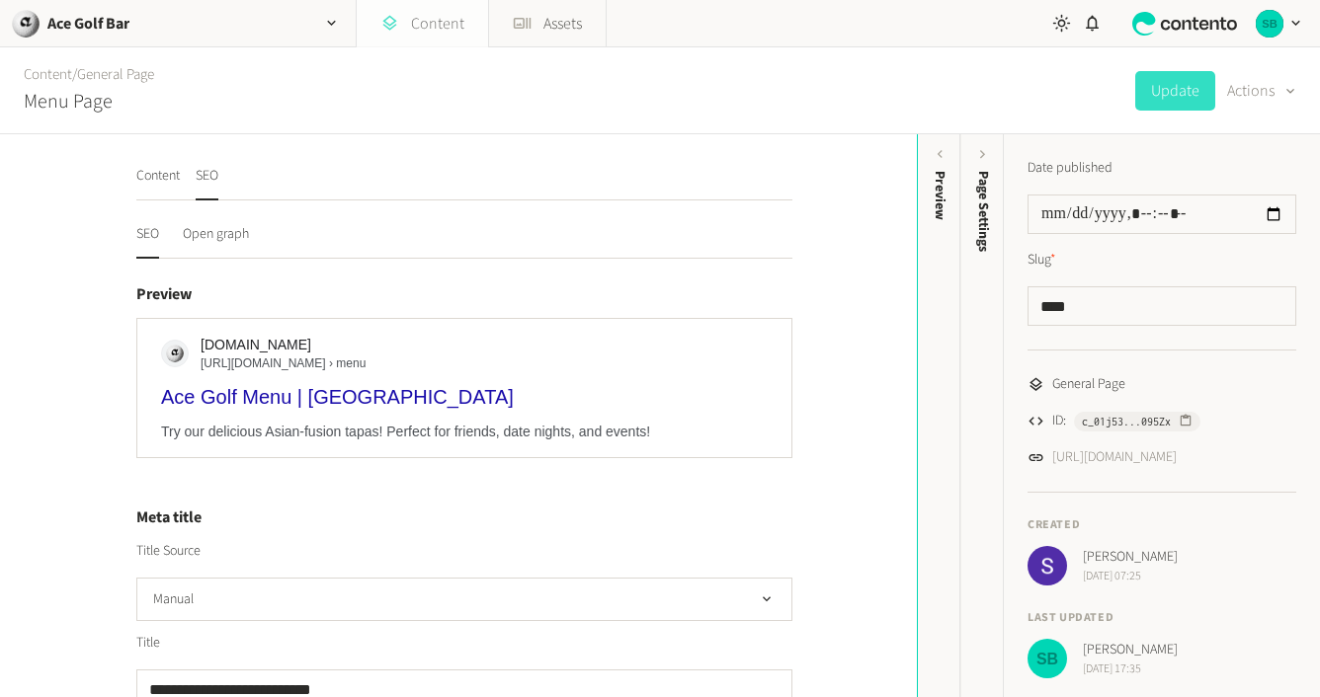
click at [417, 32] on link "Content" at bounding box center [422, 23] width 131 height 47
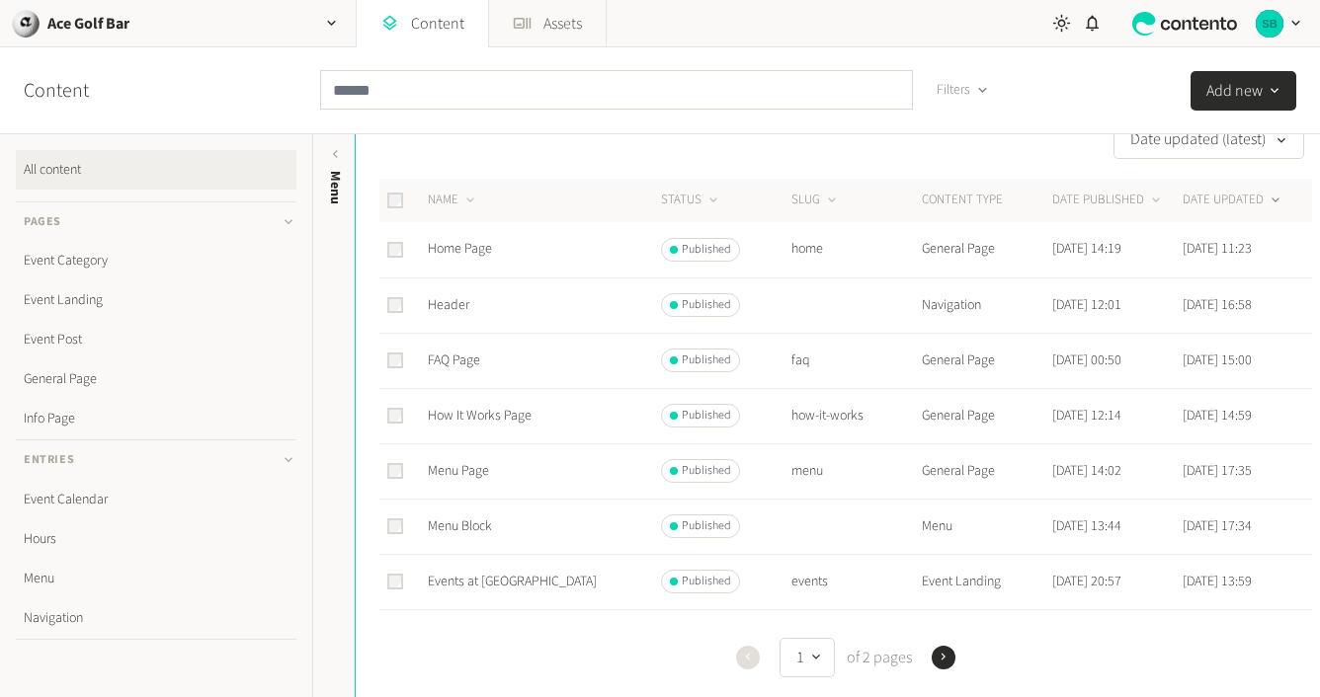
scroll to position [37, 0]
click at [492, 527] on link "Menu Block" at bounding box center [460, 525] width 64 height 20
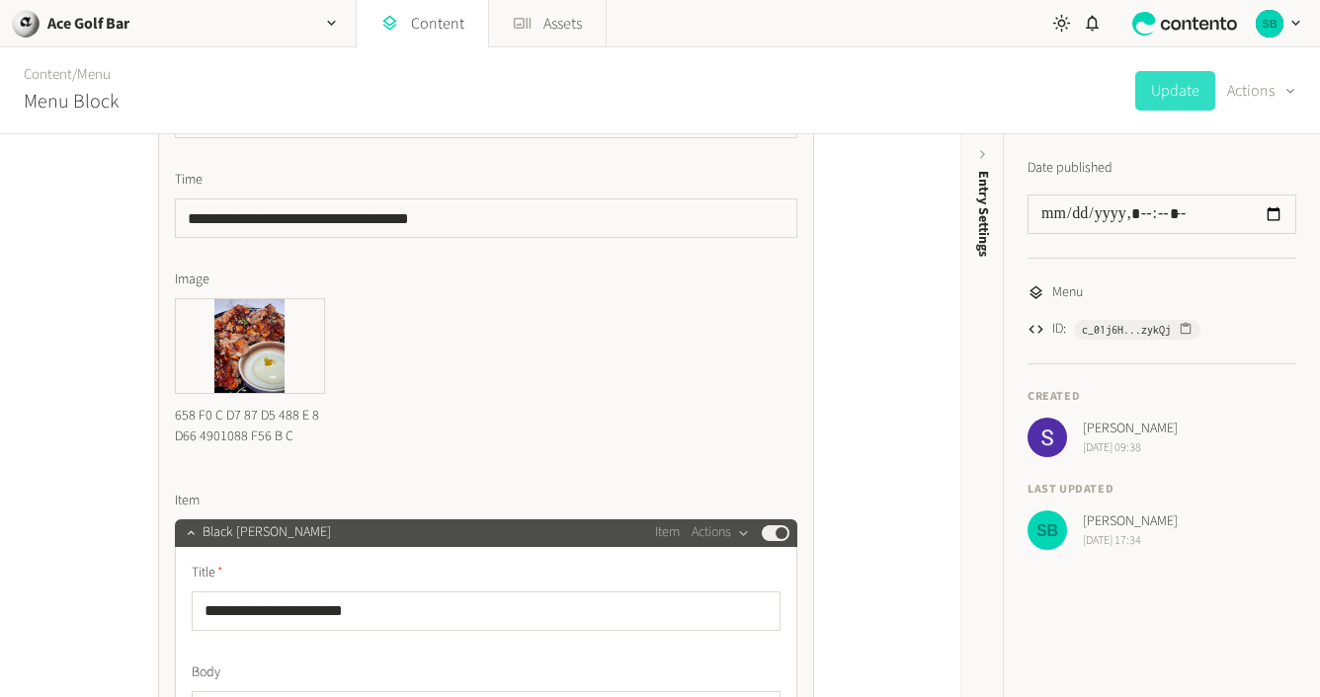
scroll to position [94, 0]
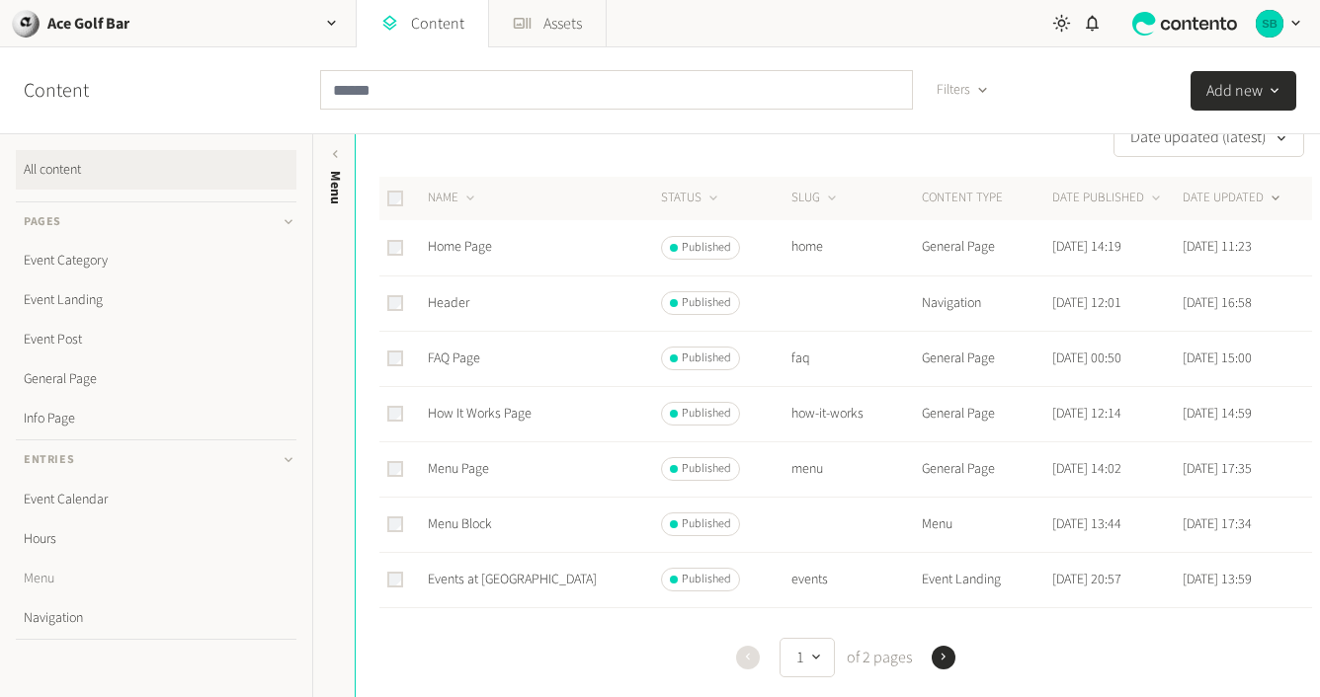
scroll to position [38, 0]
click at [475, 474] on link "Menu Page" at bounding box center [458, 469] width 61 height 20
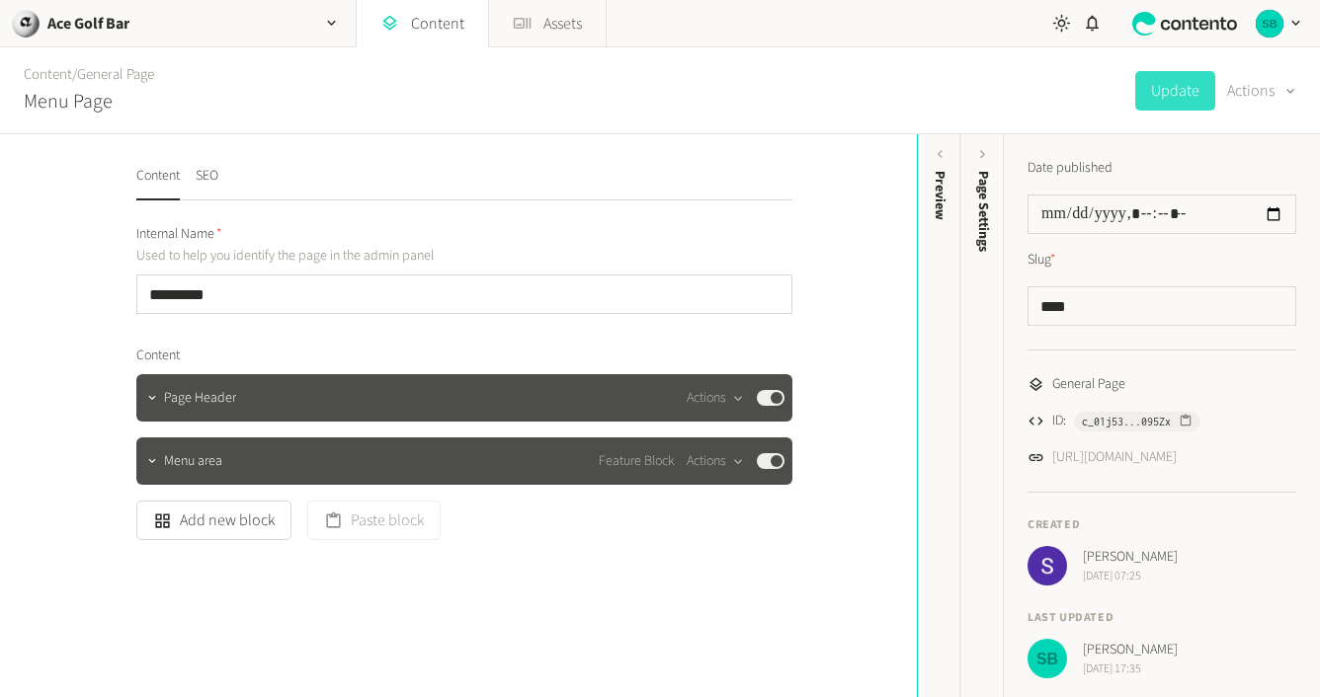
click at [219, 165] on div "Content SEO Internal Name Used to help you identify the page in the admin panel…" at bounding box center [458, 337] width 691 height 406
click at [203, 182] on button "SEO" at bounding box center [207, 183] width 23 height 35
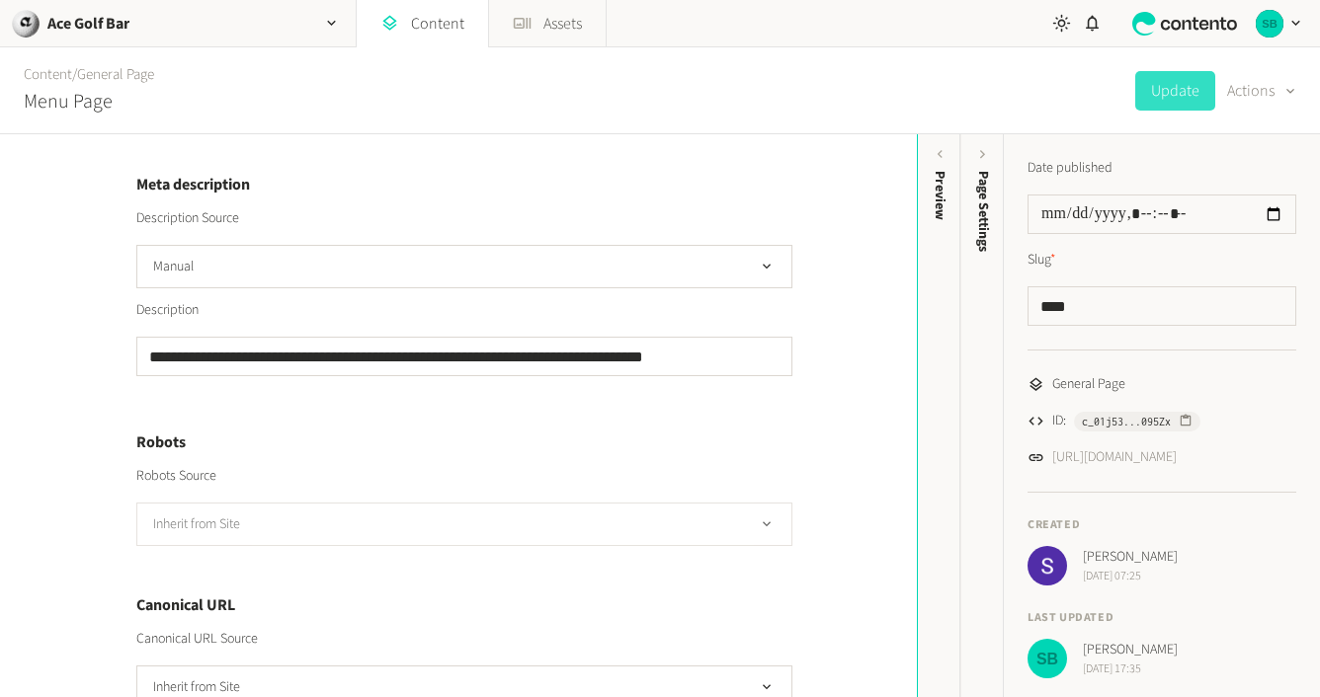
scroll to position [642, 0]
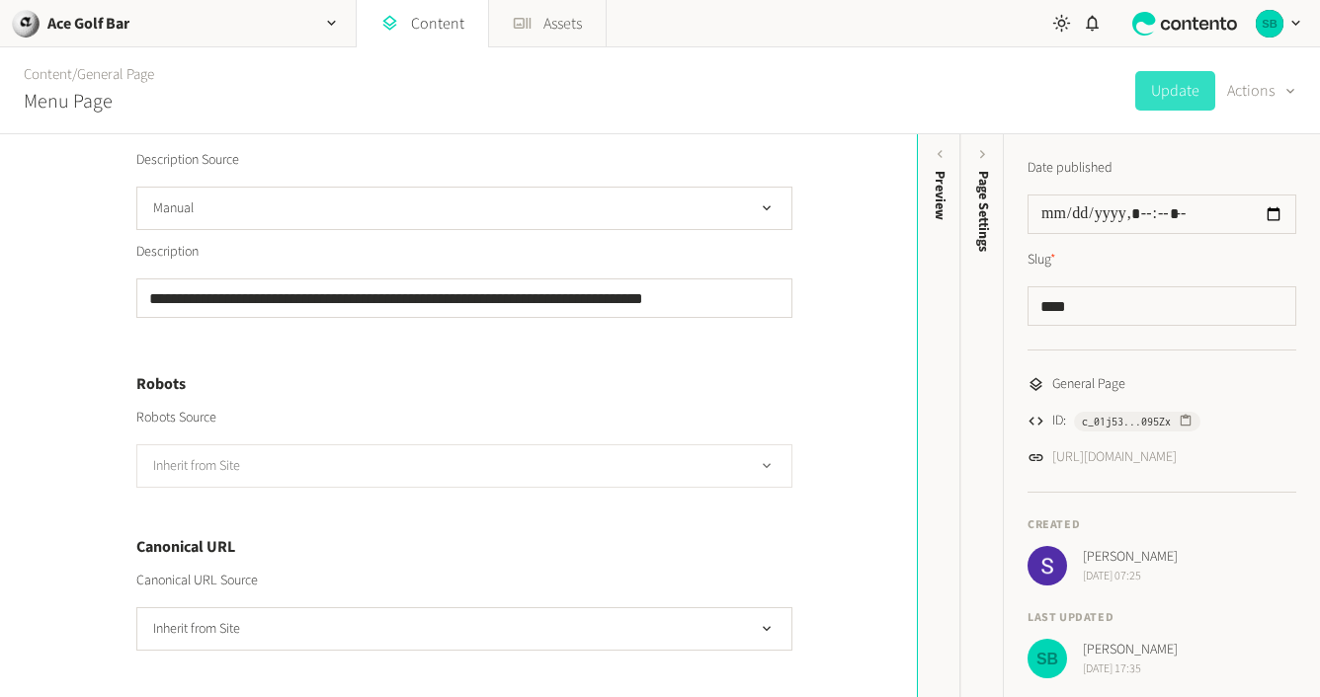
click at [214, 474] on button "Inherit from Site" at bounding box center [464, 465] width 656 height 43
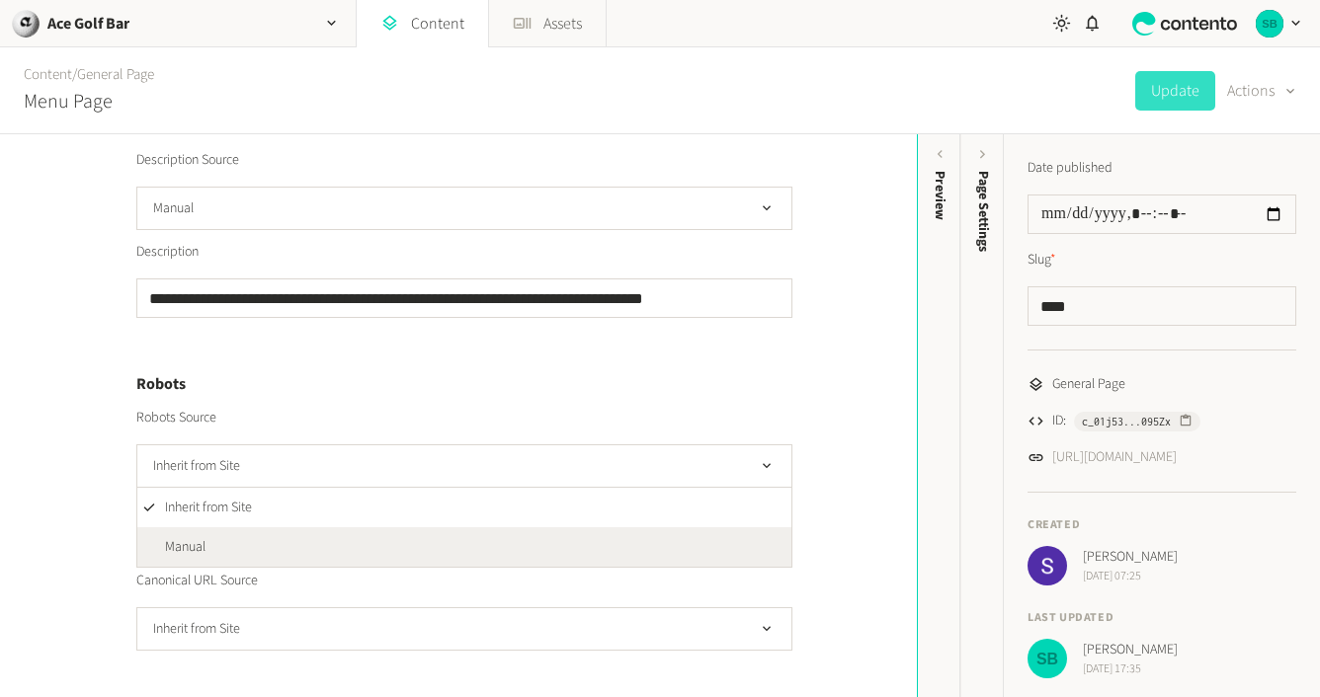
click at [219, 533] on li "Manual" at bounding box center [464, 547] width 654 height 40
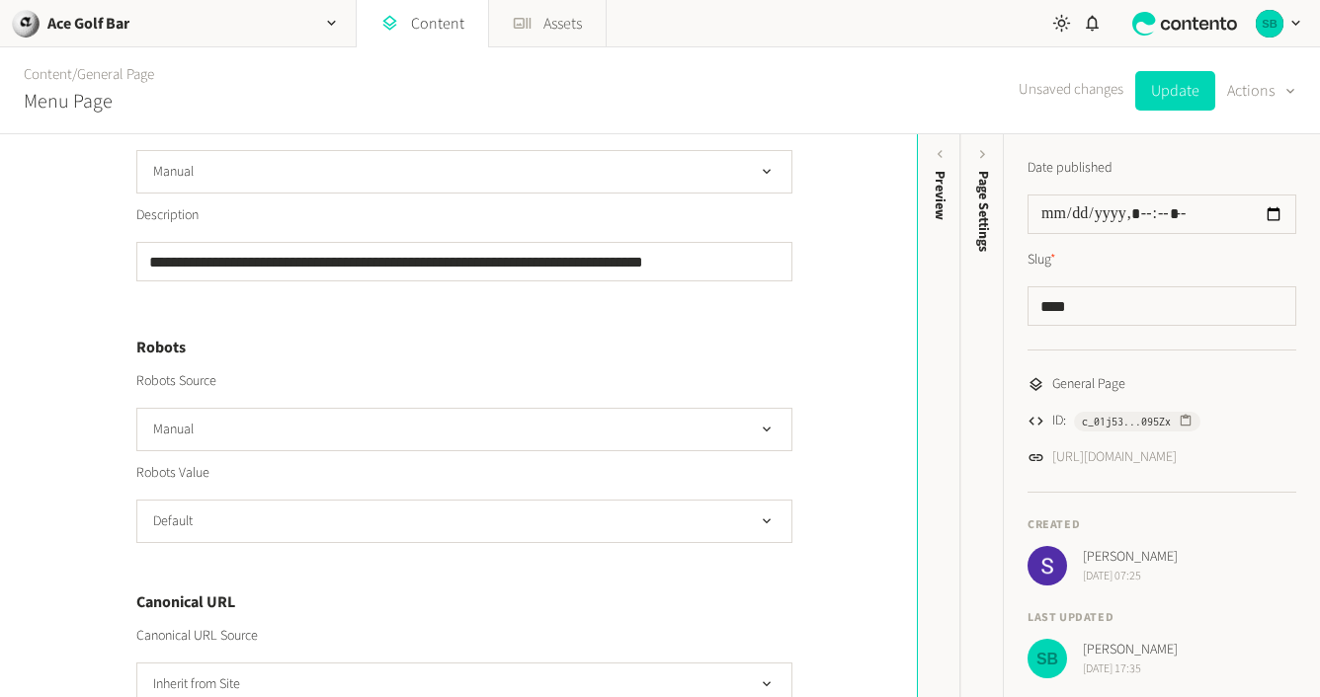
scroll to position [681, 0]
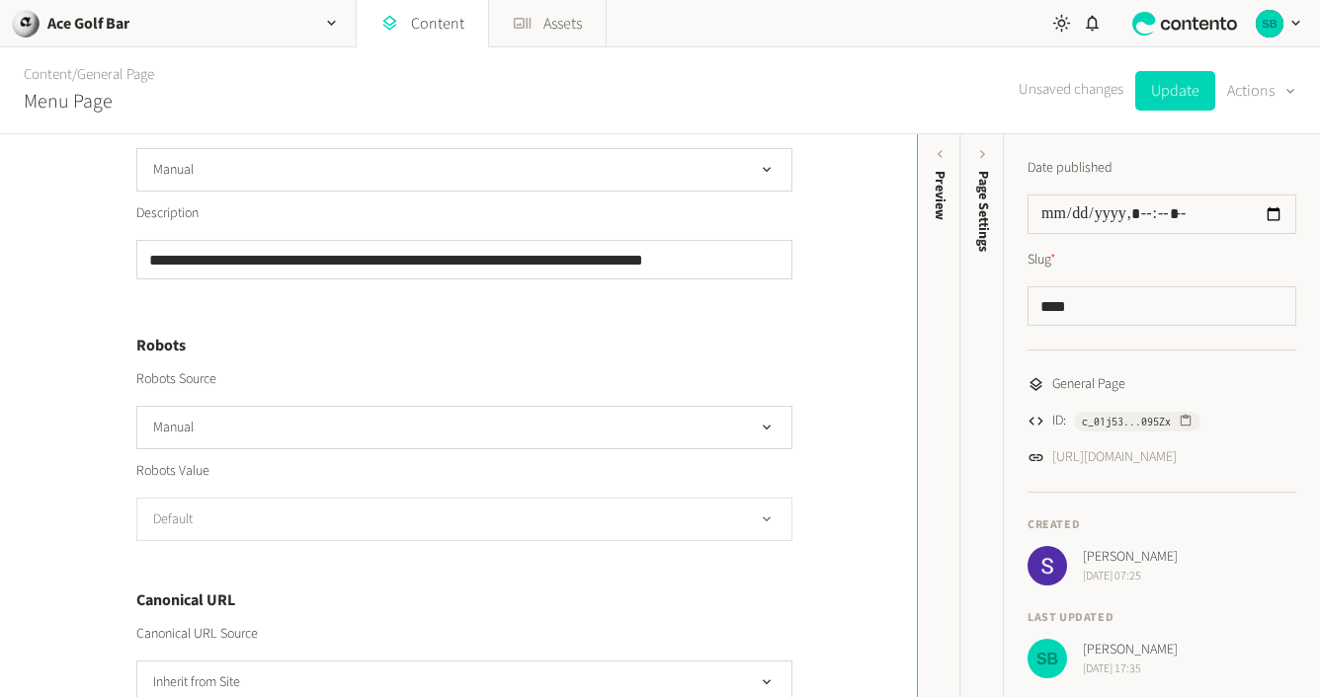
click at [252, 525] on button "Default" at bounding box center [464, 519] width 656 height 43
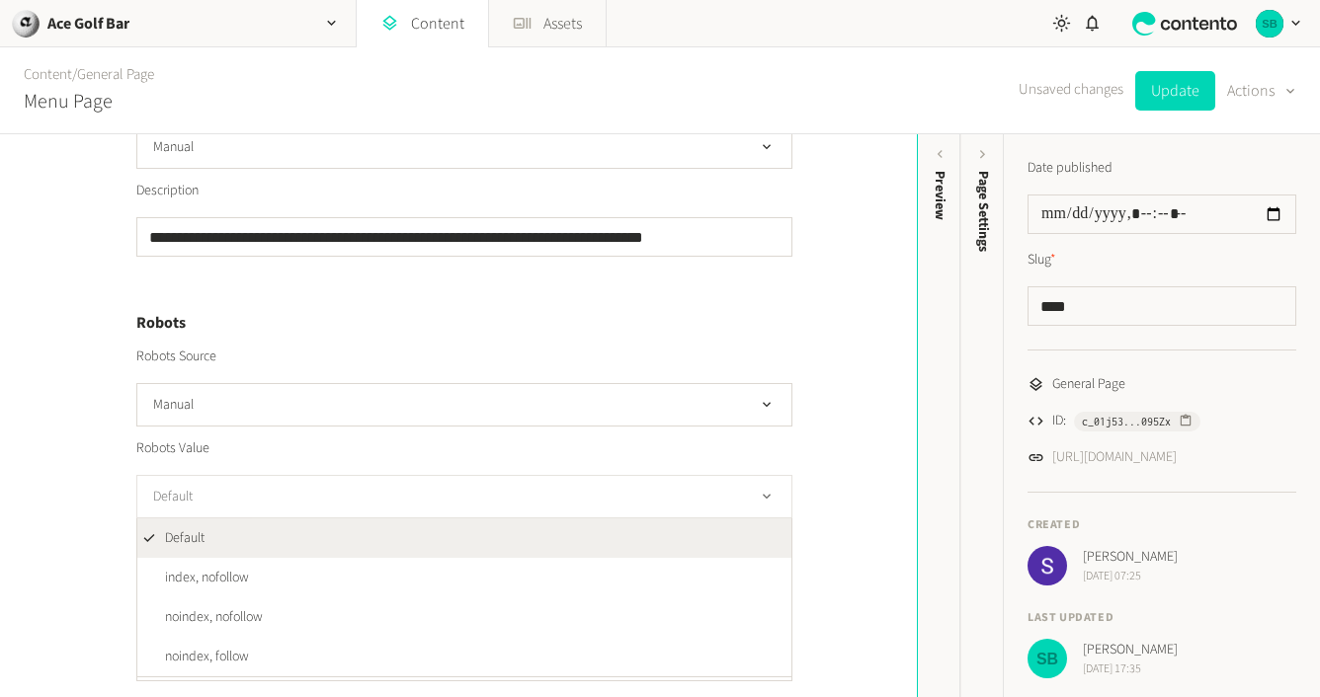
scroll to position [711, 0]
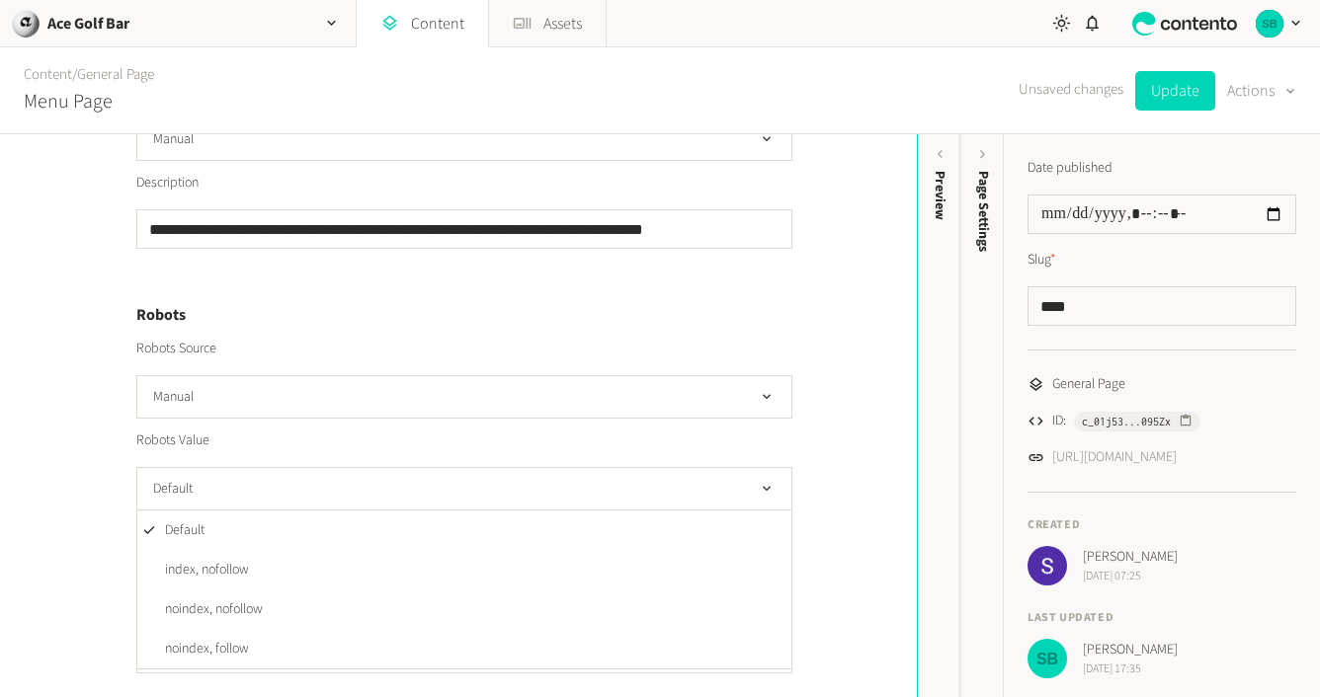
click at [73, 500] on div "**********" at bounding box center [458, 415] width 917 height 563
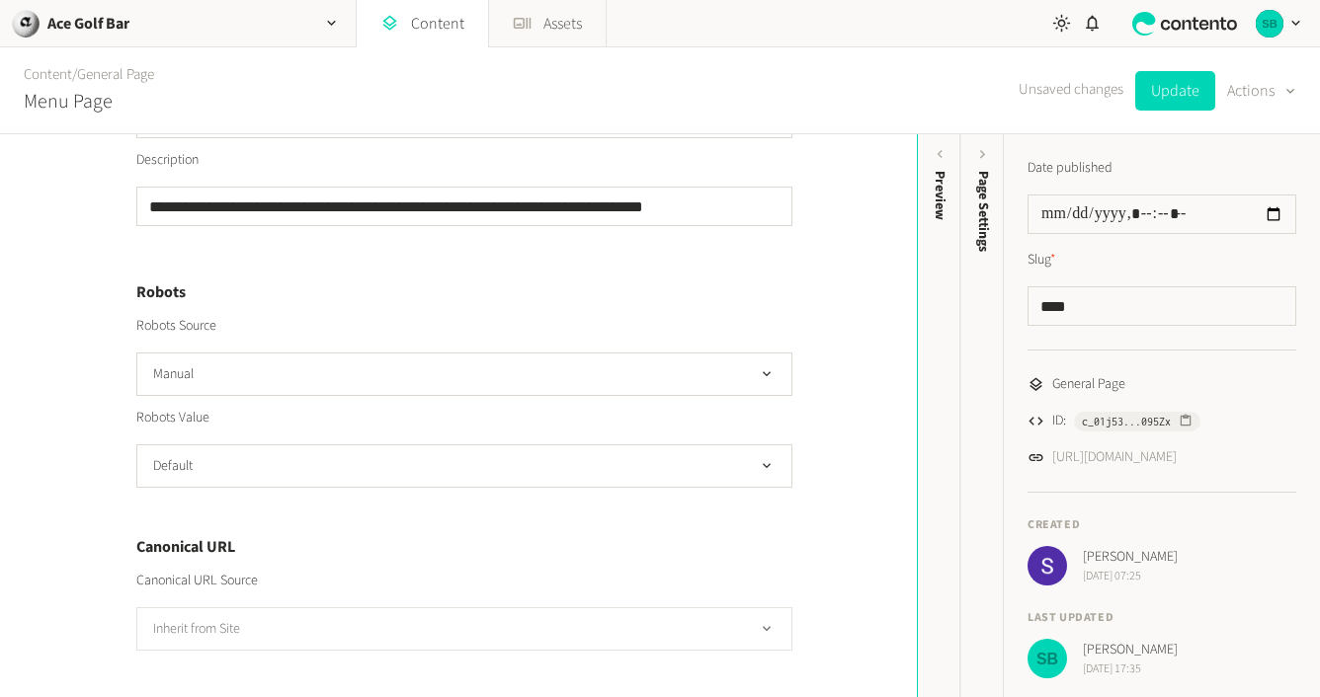
click at [238, 633] on button "Inherit from Site" at bounding box center [464, 628] width 656 height 43
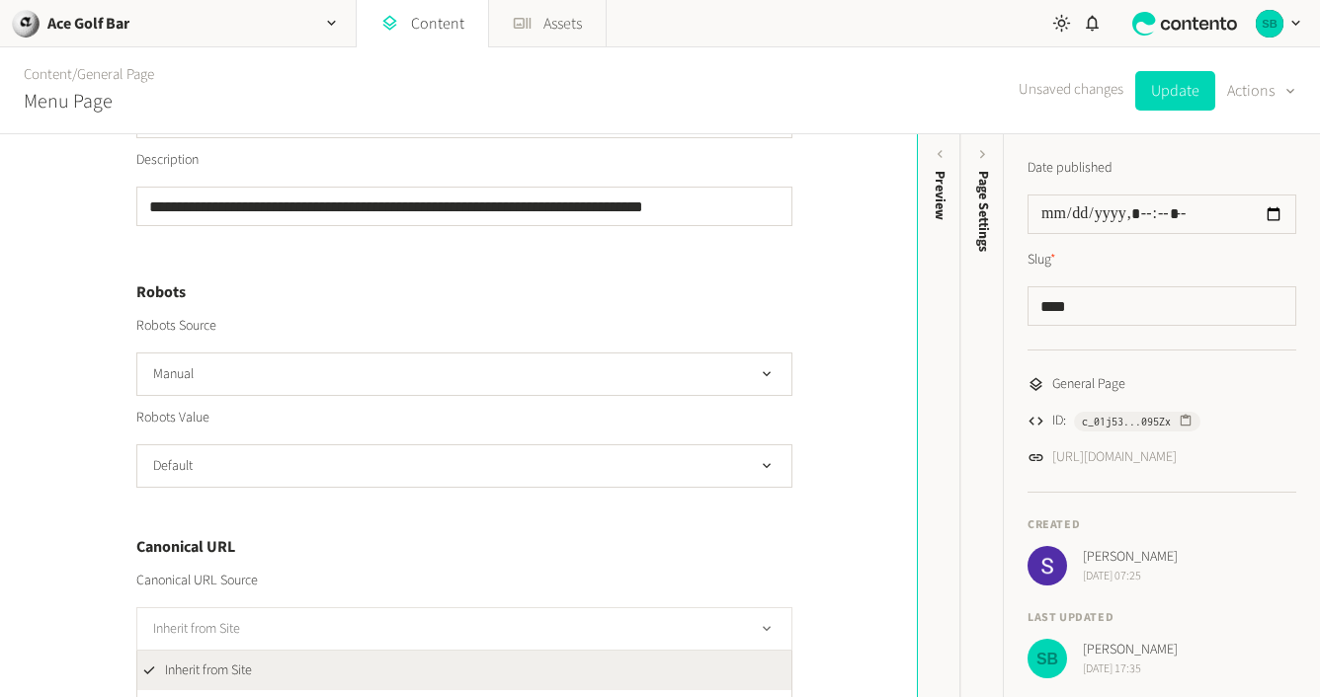
scroll to position [766, 0]
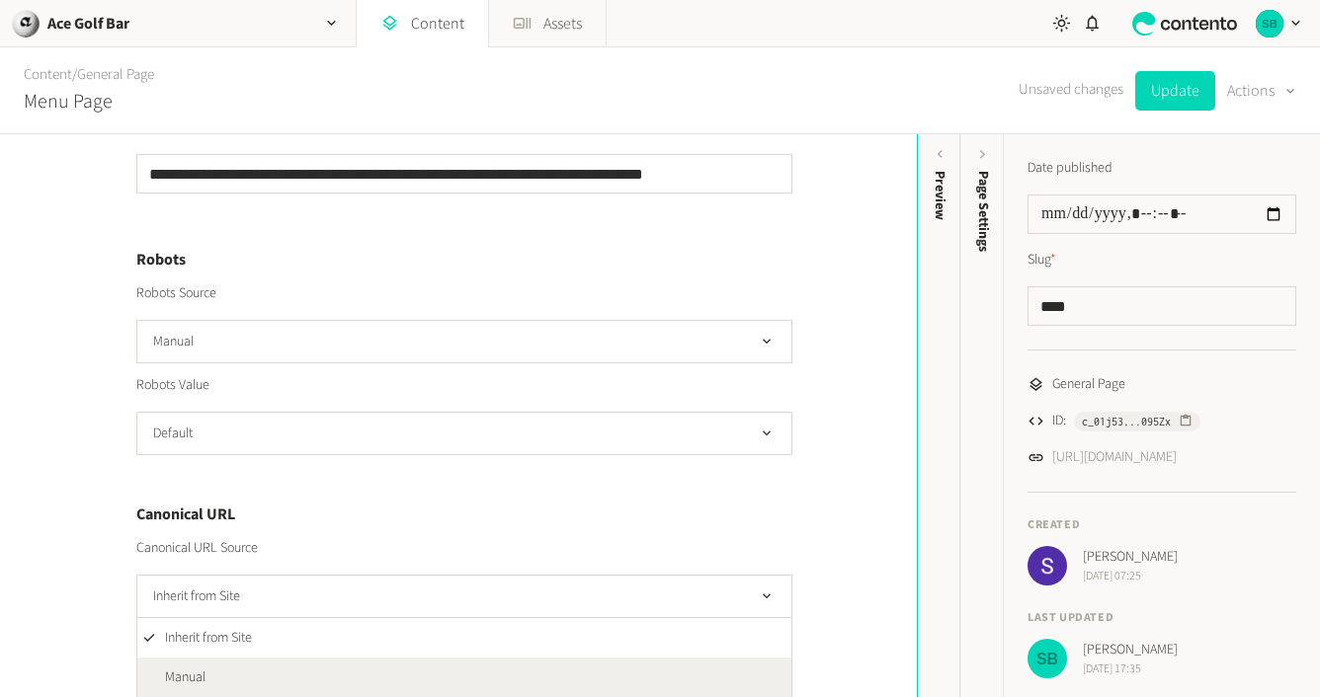
click at [214, 665] on li "Manual" at bounding box center [464, 678] width 654 height 40
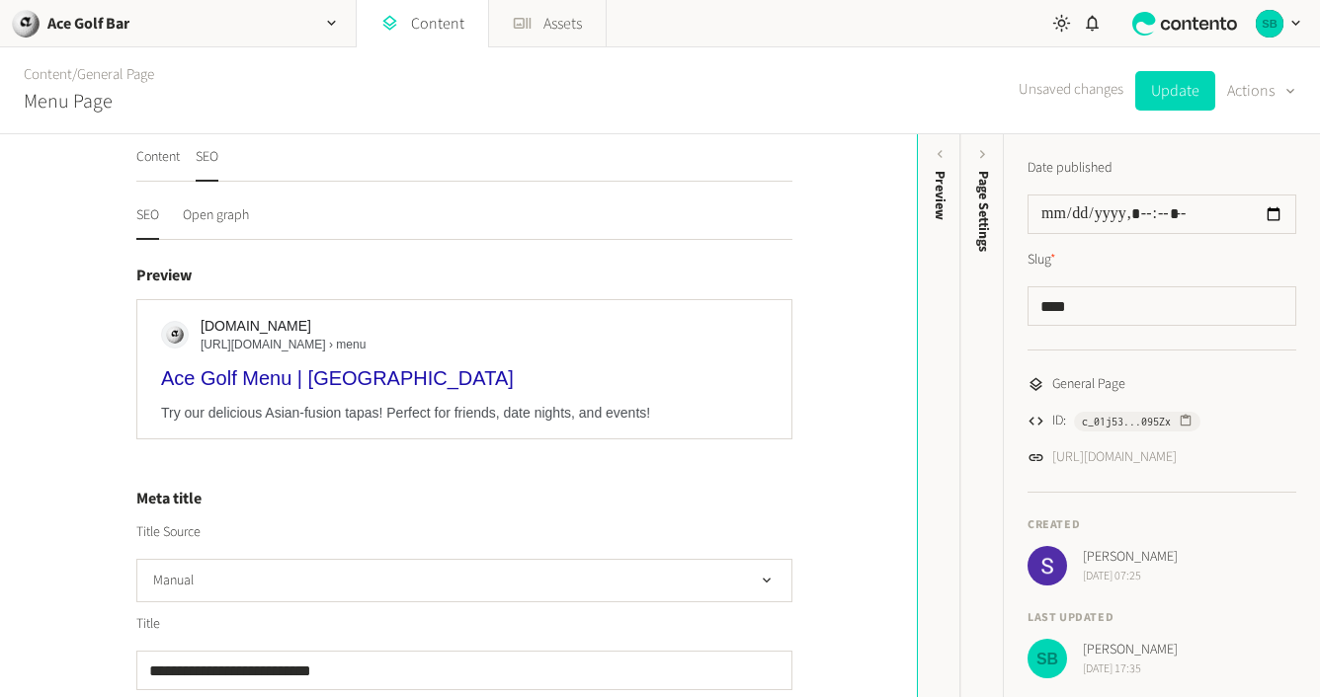
scroll to position [0, 0]
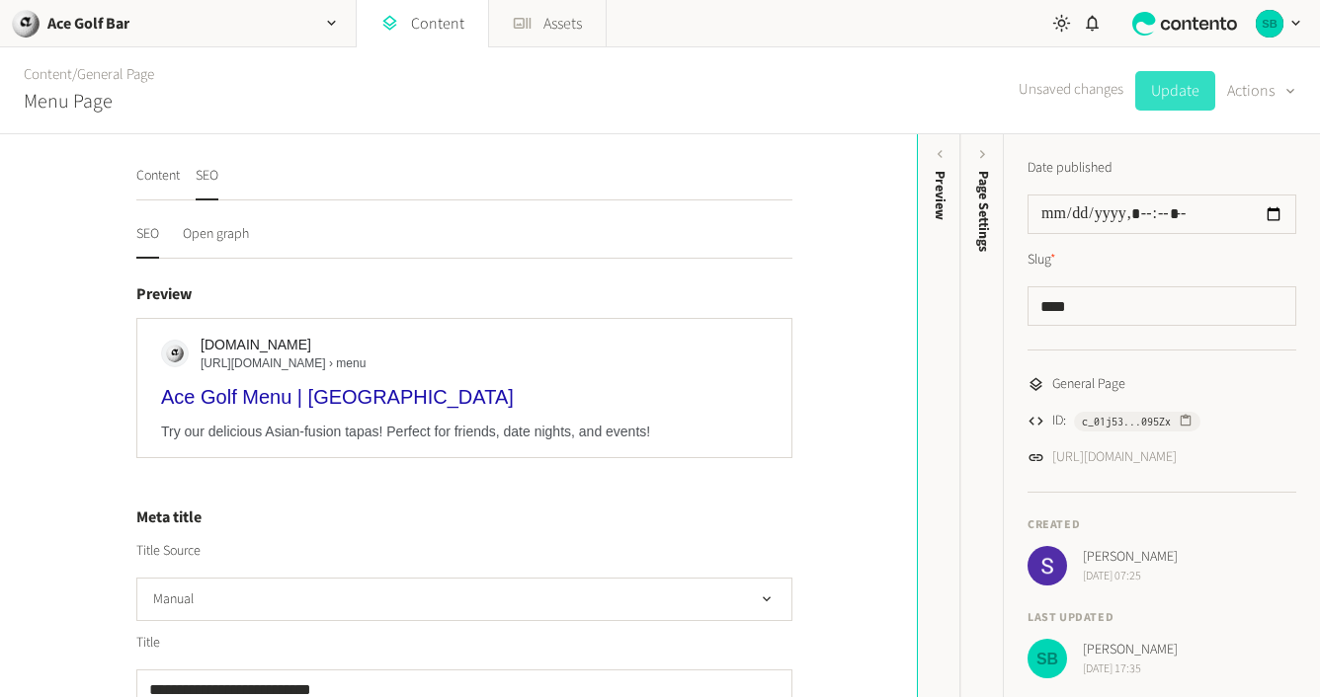
click at [1151, 92] on button "Update" at bounding box center [1175, 91] width 80 height 40
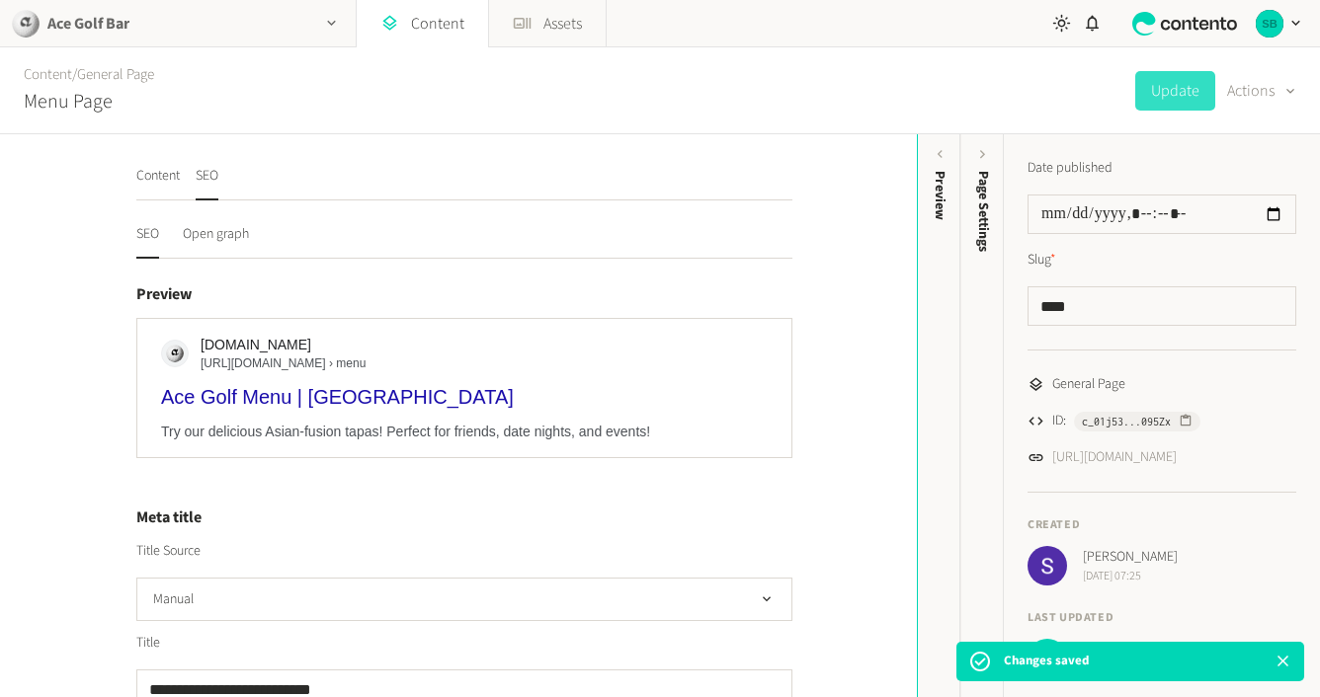
drag, startPoint x: 64, startPoint y: 19, endPoint x: 76, endPoint y: 35, distance: 19.8
click at [63, 19] on h2 "Ace Golf Bar" at bounding box center [88, 24] width 82 height 24
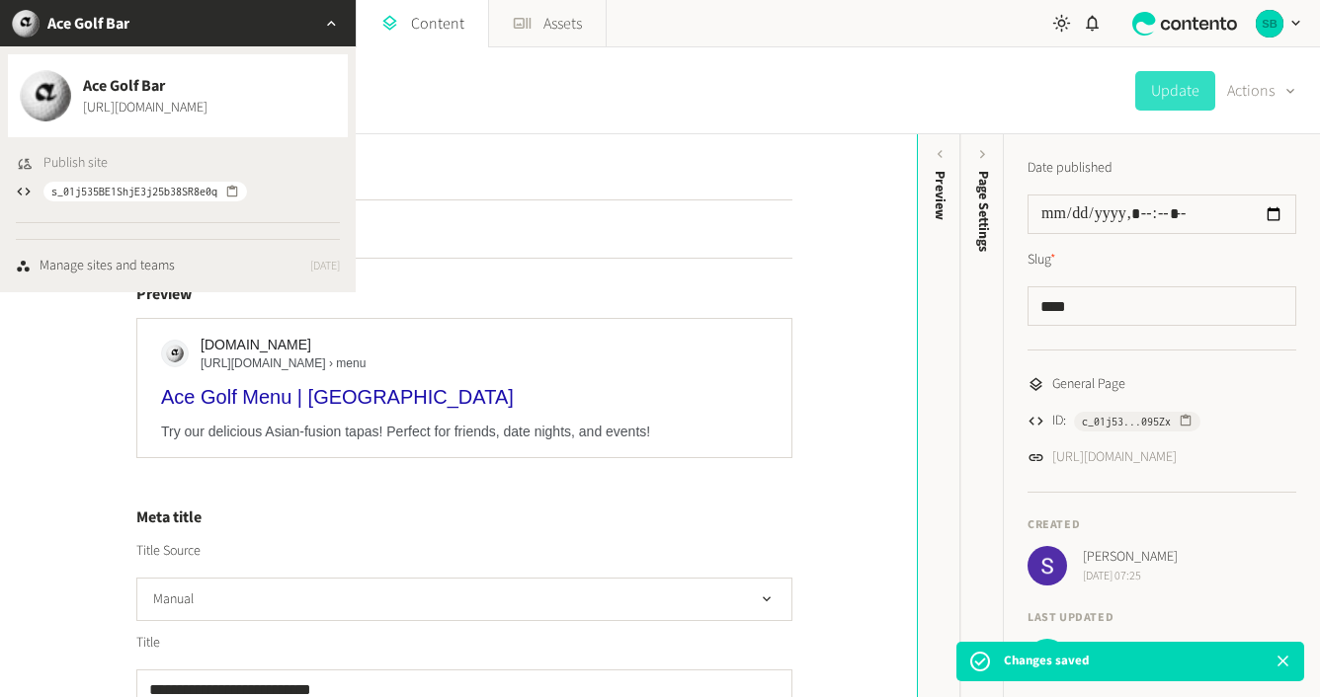
click at [46, 156] on span "Publish site" at bounding box center [75, 163] width 64 height 21
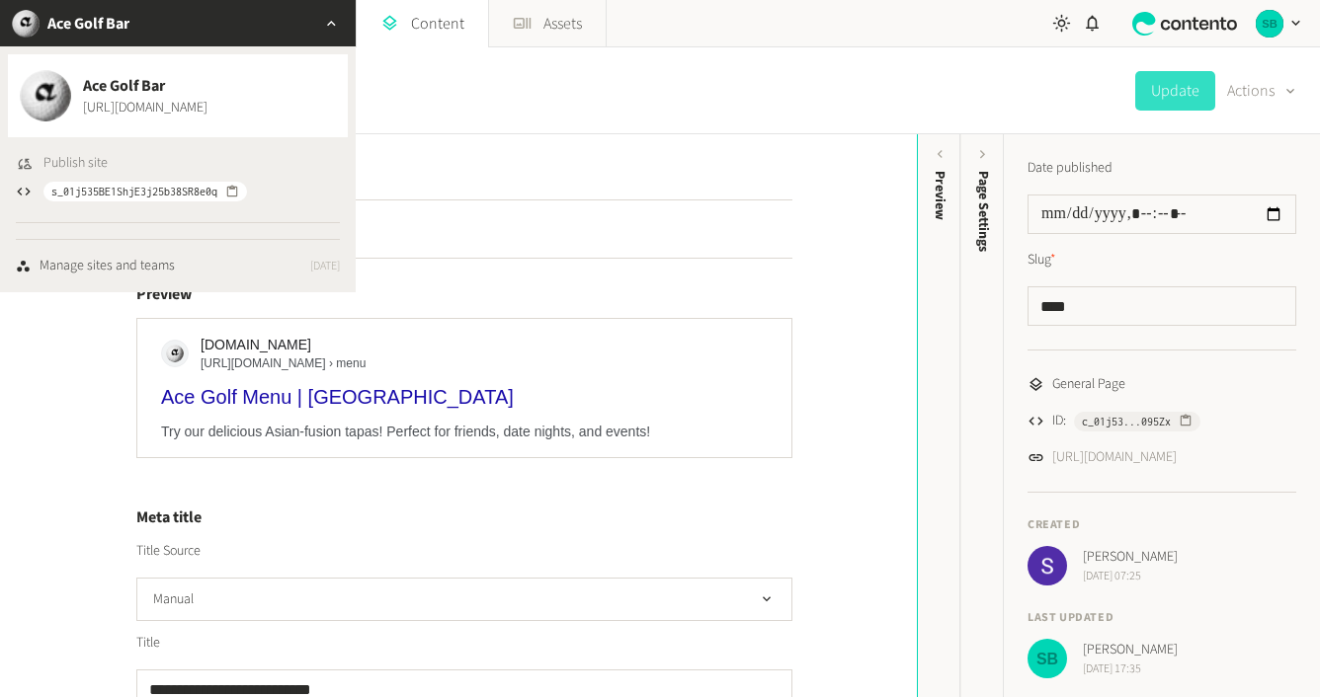
click at [81, 161] on span "Publish site" at bounding box center [75, 163] width 64 height 21
click at [65, 164] on span "Publish site" at bounding box center [75, 163] width 64 height 21
